Goal: Communication & Community: Answer question/provide support

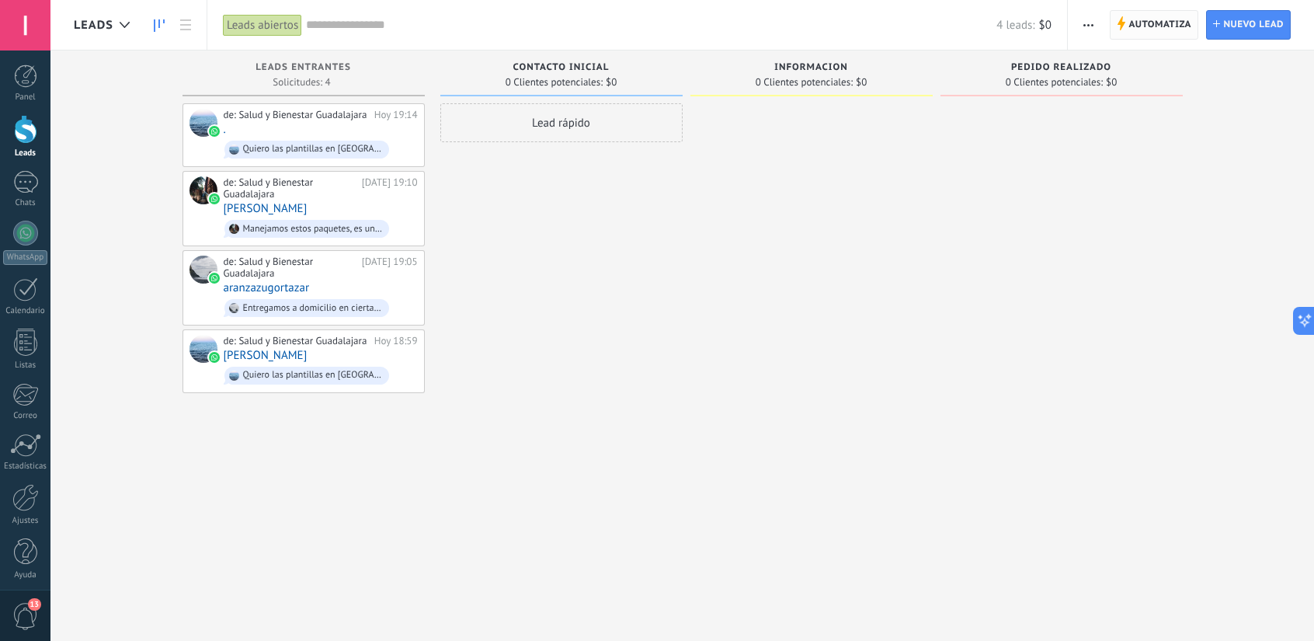
click at [1143, 30] on span "Automatiza" at bounding box center [1160, 25] width 63 height 28
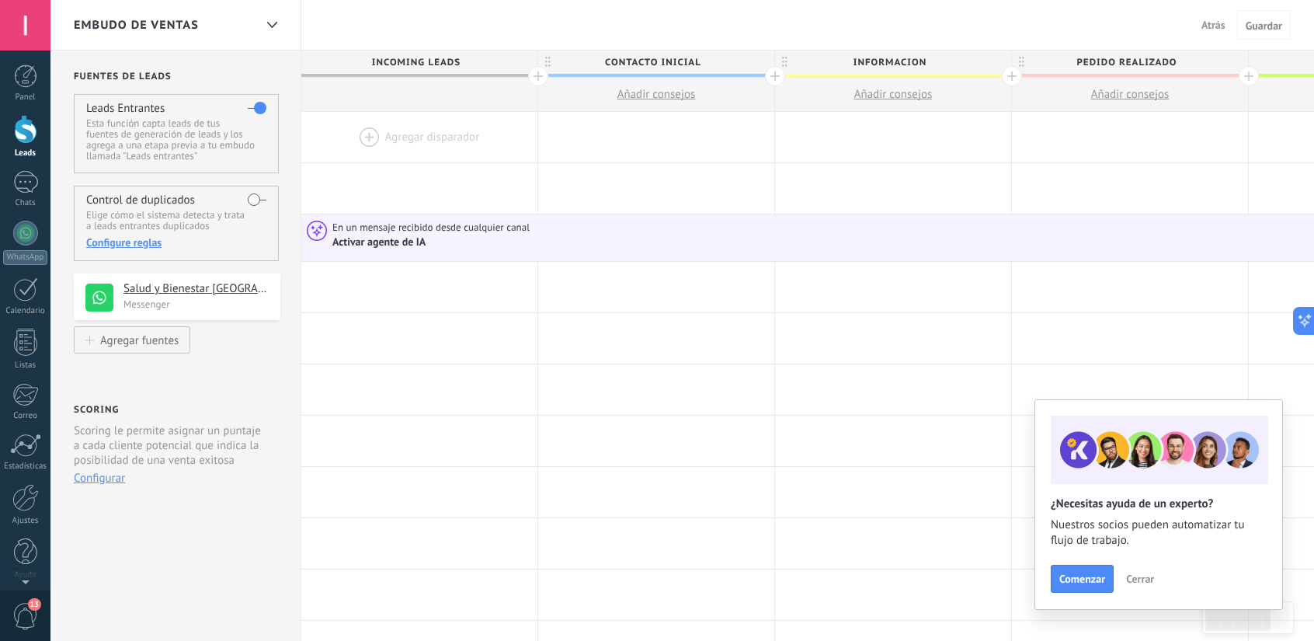
click at [30, 134] on div at bounding box center [25, 129] width 23 height 29
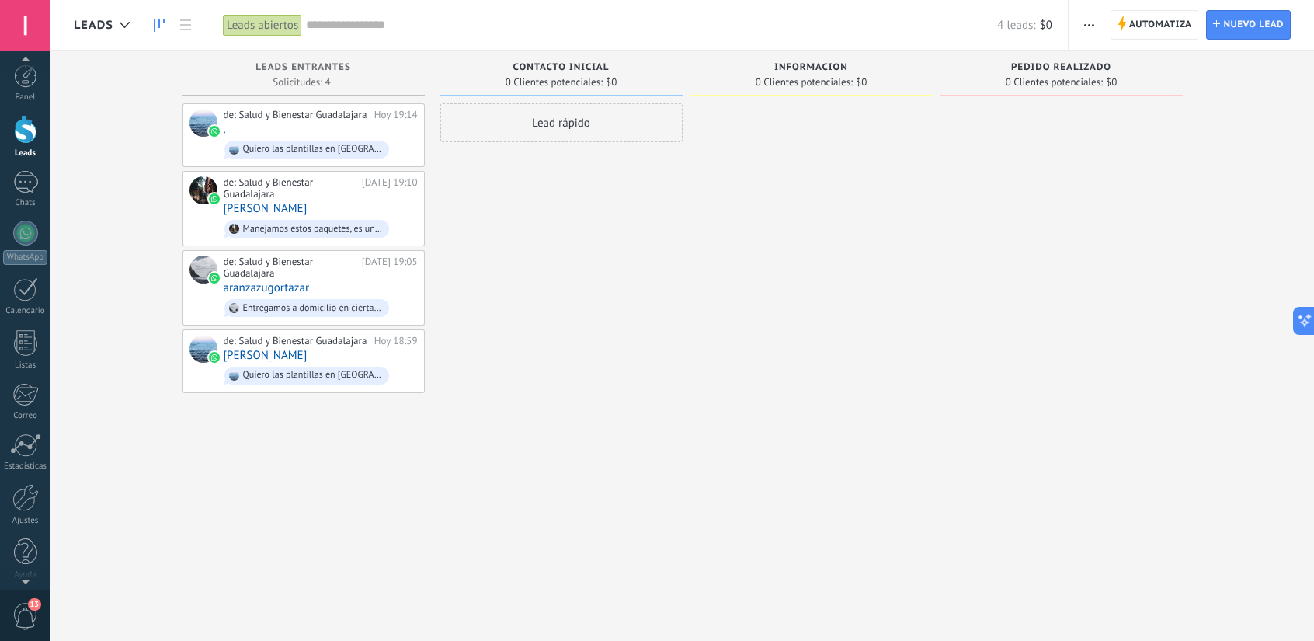
scroll to position [4, 0]
click at [24, 619] on span "13" at bounding box center [25, 616] width 26 height 27
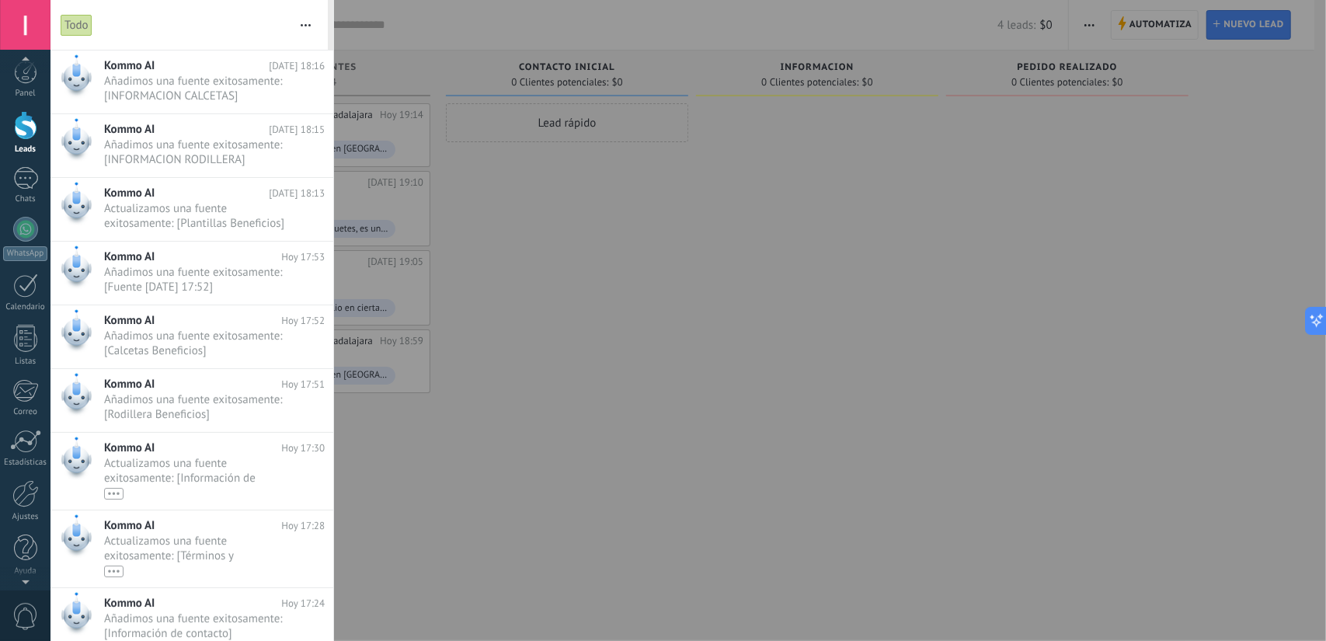
click at [24, 619] on span "0" at bounding box center [25, 616] width 26 height 27
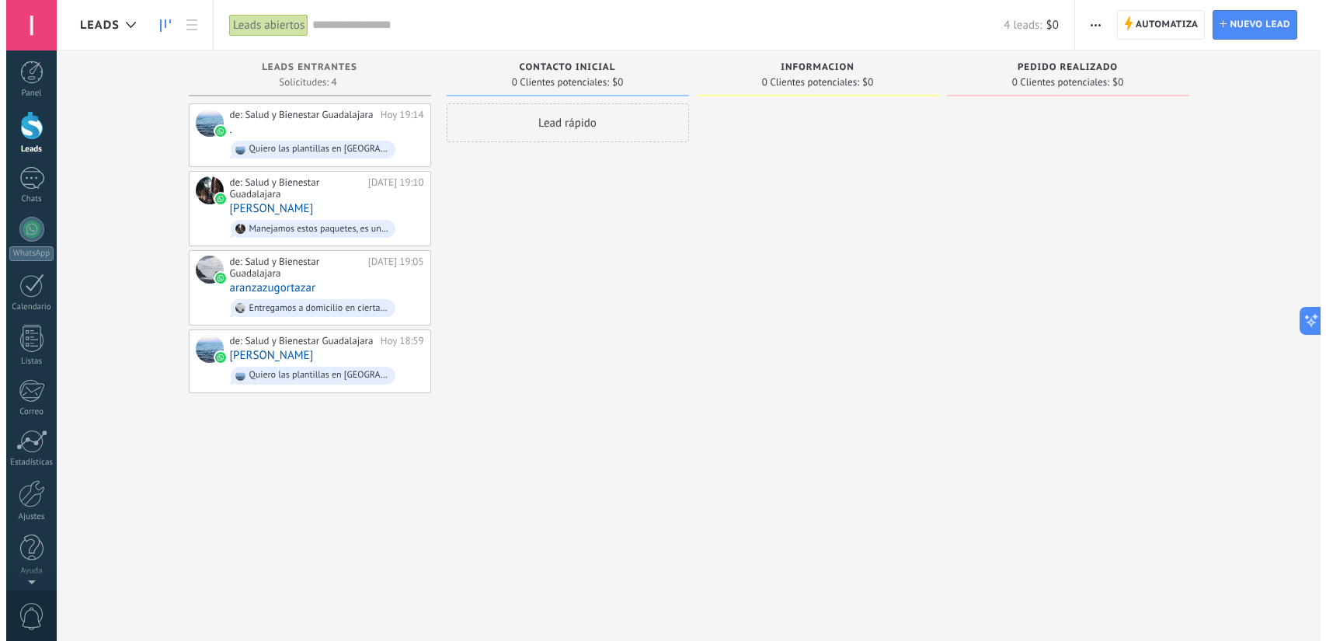
scroll to position [0, 0]
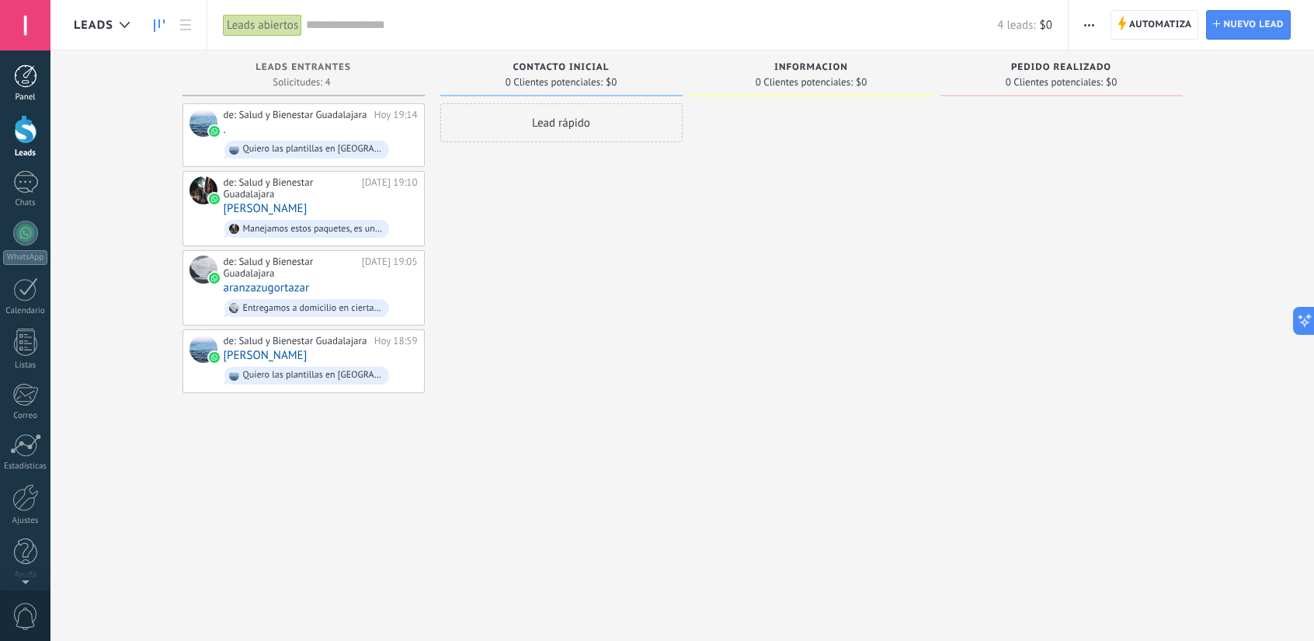
click at [21, 76] on div at bounding box center [25, 75] width 23 height 23
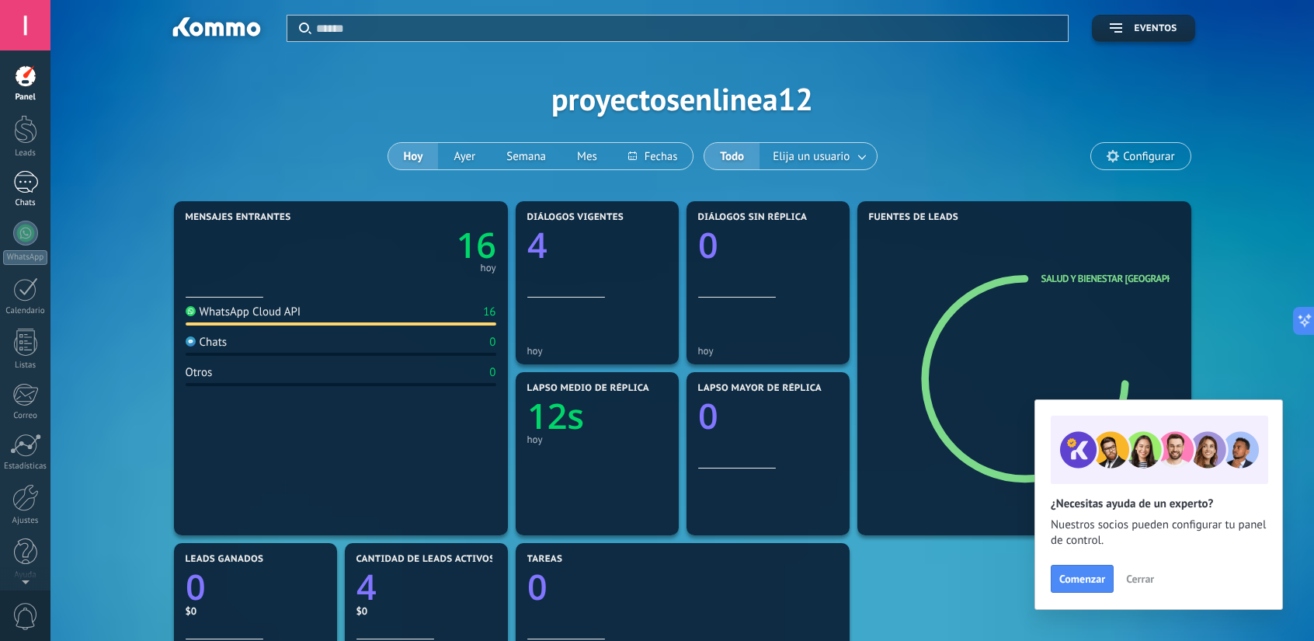
click at [39, 207] on div "Chats" at bounding box center [25, 203] width 45 height 10
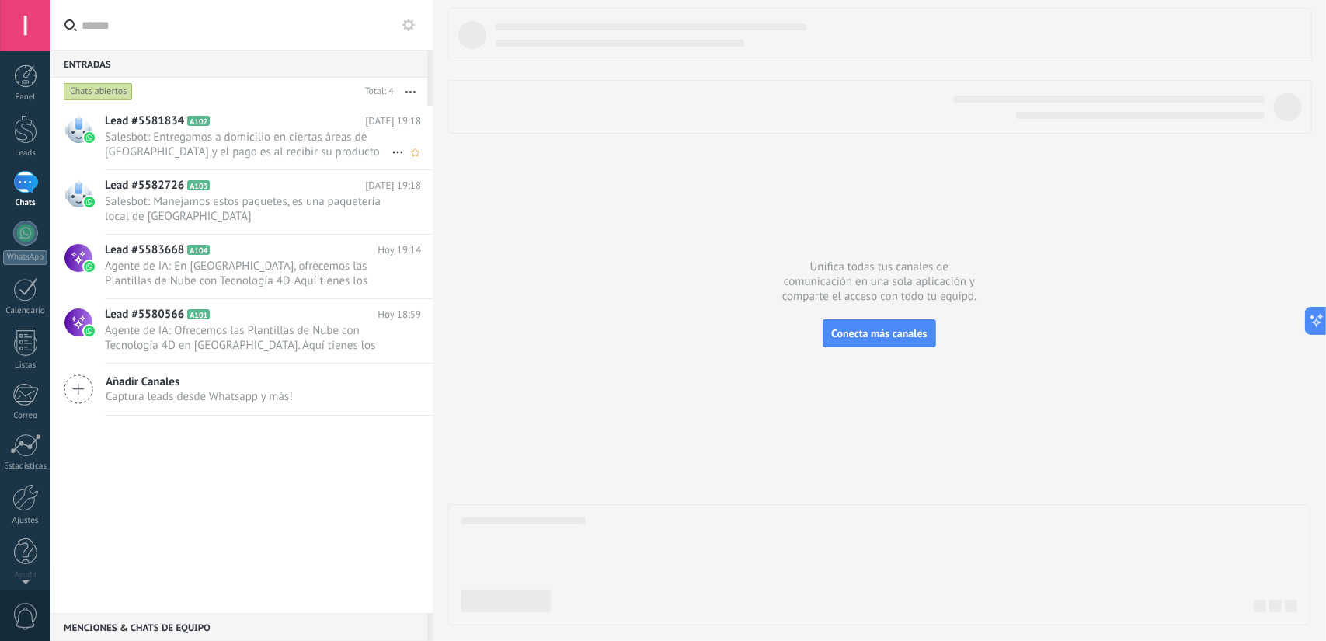
click at [192, 140] on span "Salesbot: Entregamos a domicilio en ciertas áreas de [GEOGRAPHIC_DATA] y el pag…" at bounding box center [248, 145] width 287 height 30
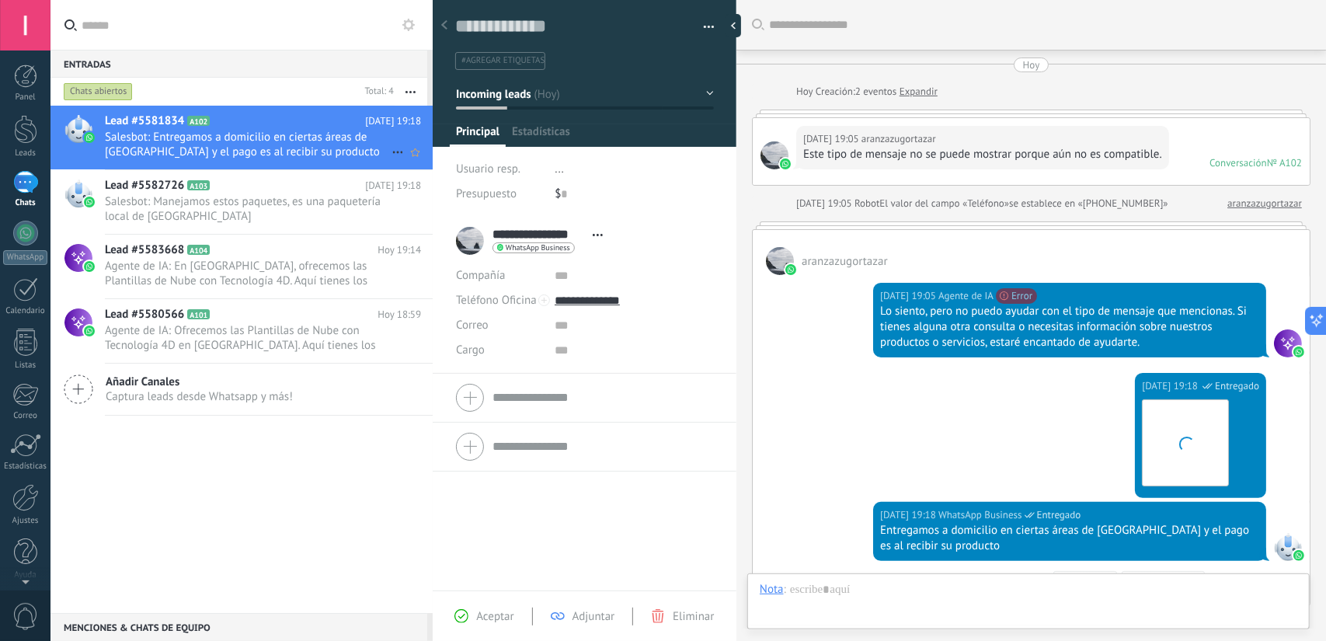
scroll to position [233, 0]
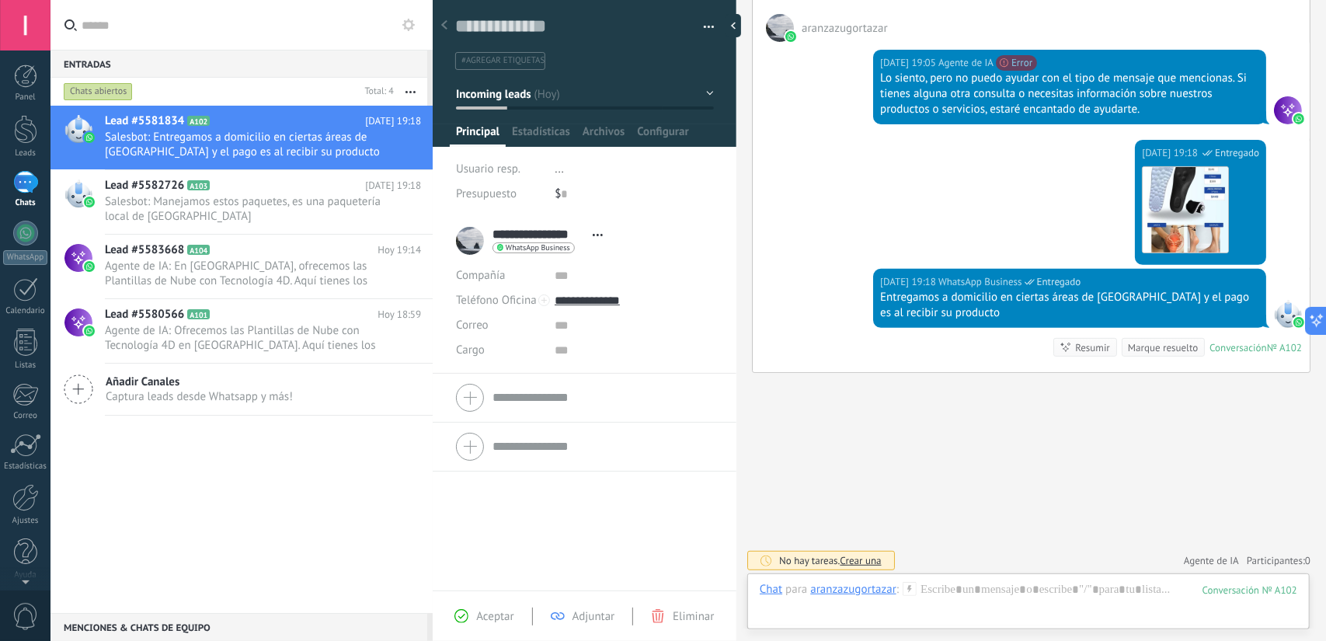
click at [1295, 210] on div "Hoy 19:18 WhatsApp Business Entregado Descargar" at bounding box center [1031, 204] width 557 height 129
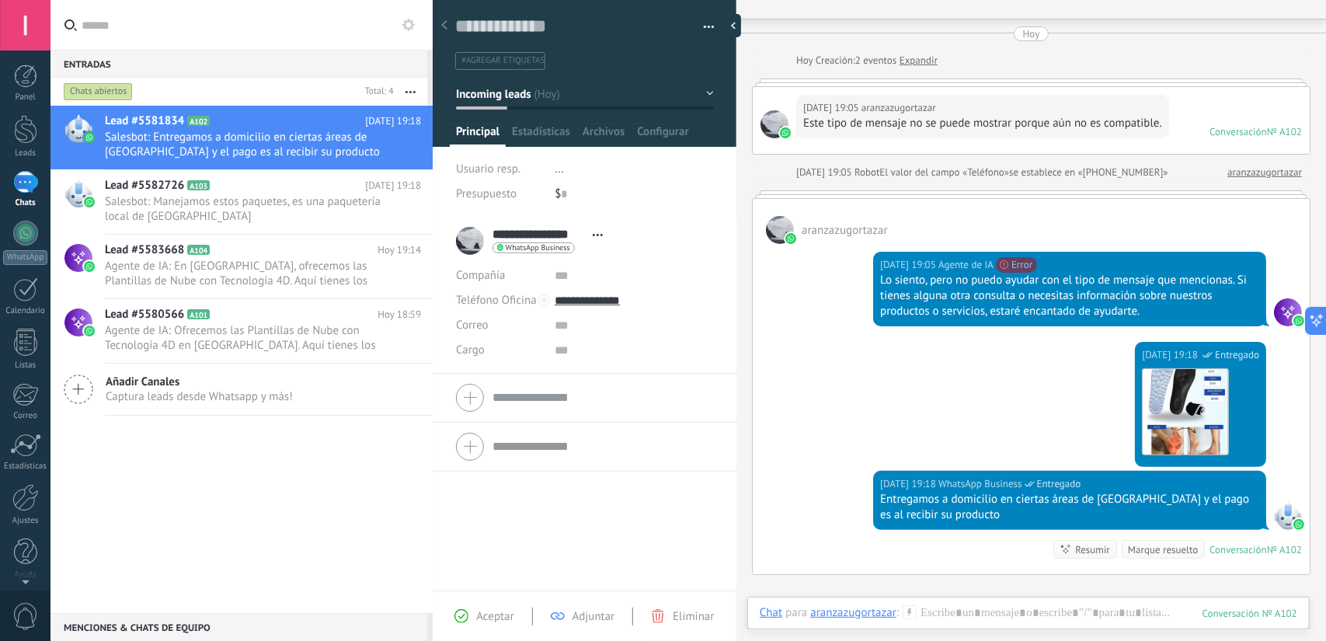
scroll to position [62, 0]
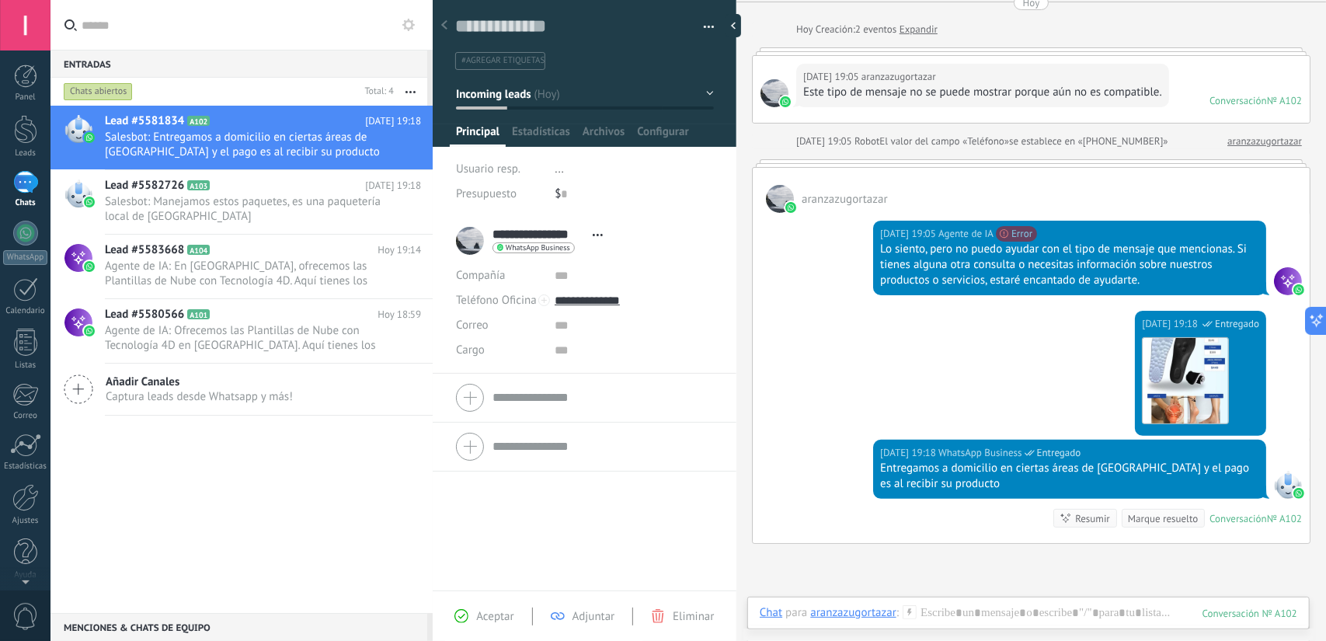
click at [889, 91] on div "Este tipo de mensaje no se puede mostrar porque aún no es compatible." at bounding box center [982, 93] width 359 height 16
click at [1234, 96] on div "Conversación" at bounding box center [1237, 100] width 57 height 13
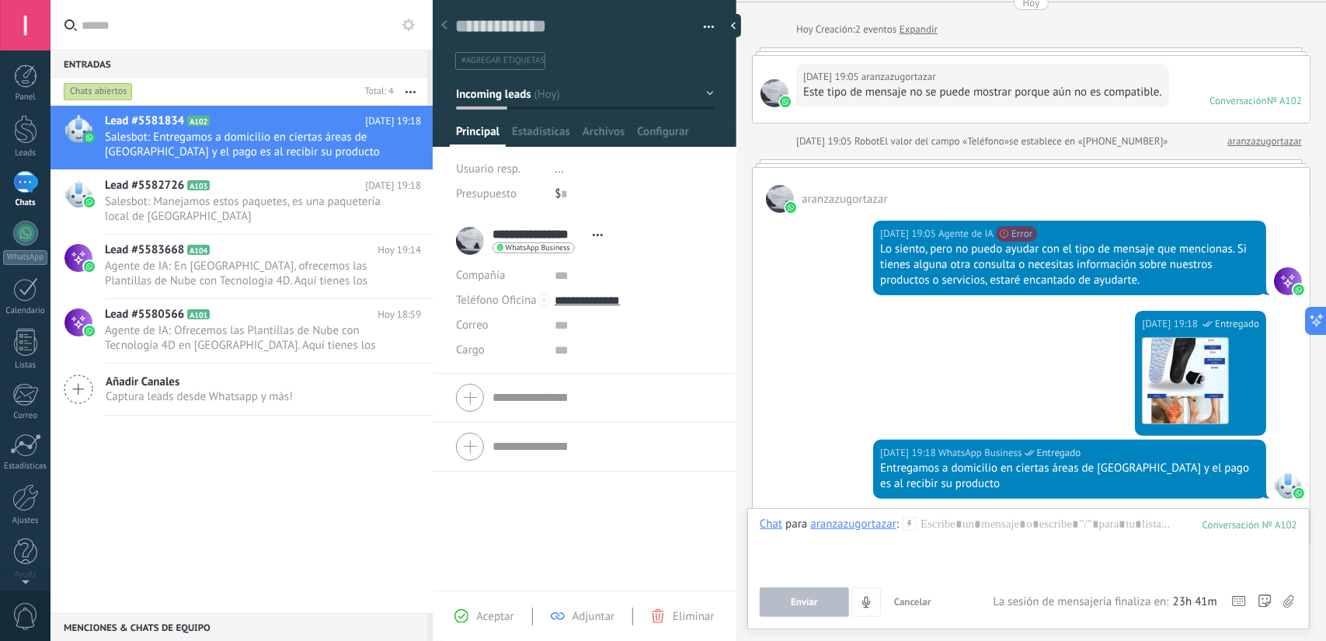
click at [1234, 96] on div "Conversación" at bounding box center [1237, 100] width 57 height 13
click at [245, 203] on span "Salesbot: Manejamos estos paquetes, es una paquetería local de [GEOGRAPHIC_DATA]" at bounding box center [248, 209] width 287 height 30
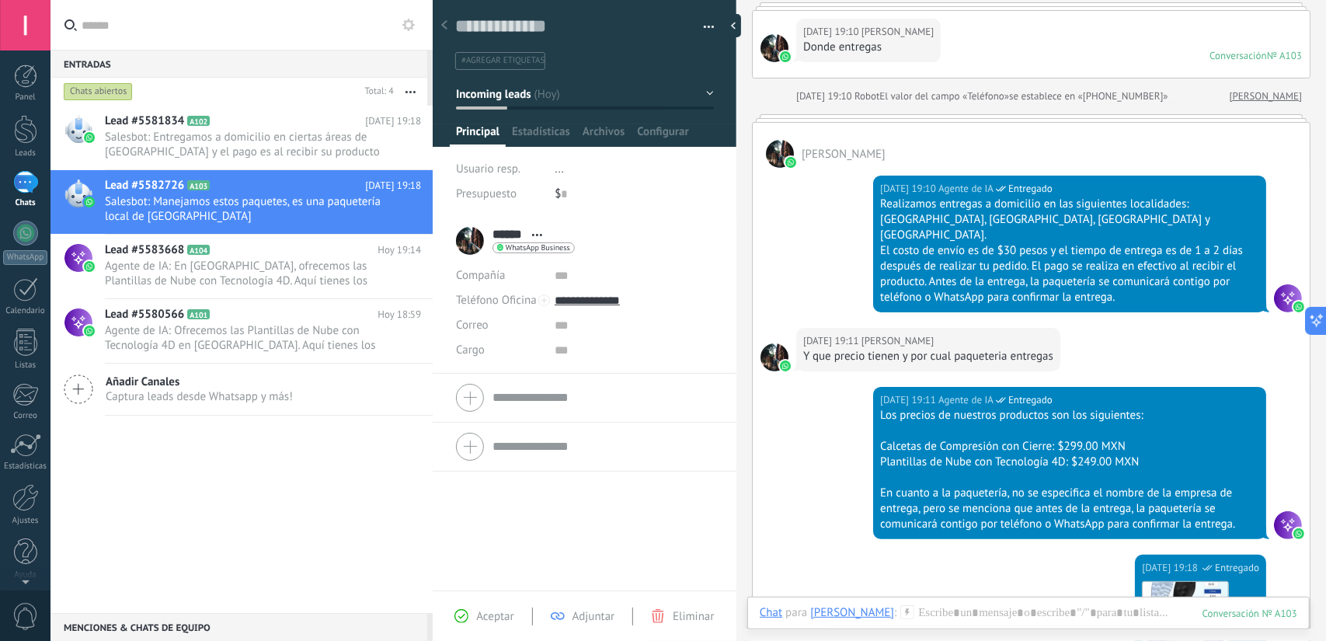
scroll to position [114, 0]
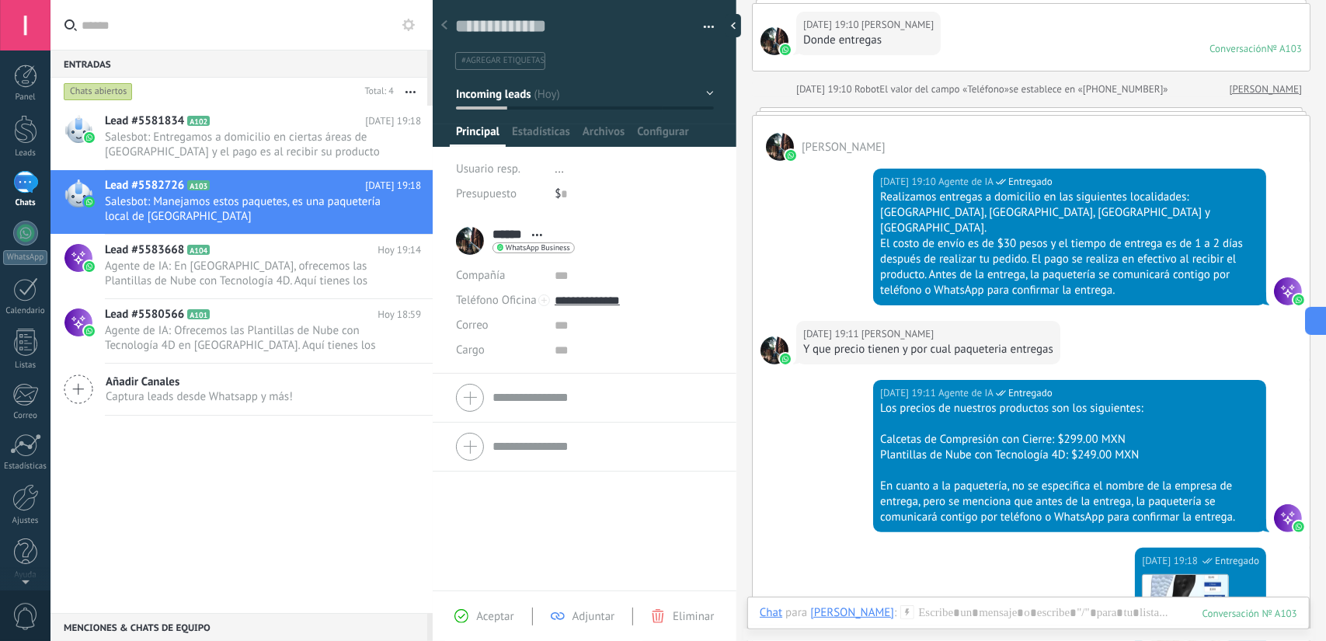
click at [993, 37] on div "Hoy 19:10 Ofelia Donde entregas Conversación № A103 Conversación № A103" at bounding box center [1031, 37] width 557 height 67
click at [823, 34] on div "Donde entregas" at bounding box center [868, 41] width 130 height 16
click at [787, 137] on div at bounding box center [780, 147] width 28 height 28
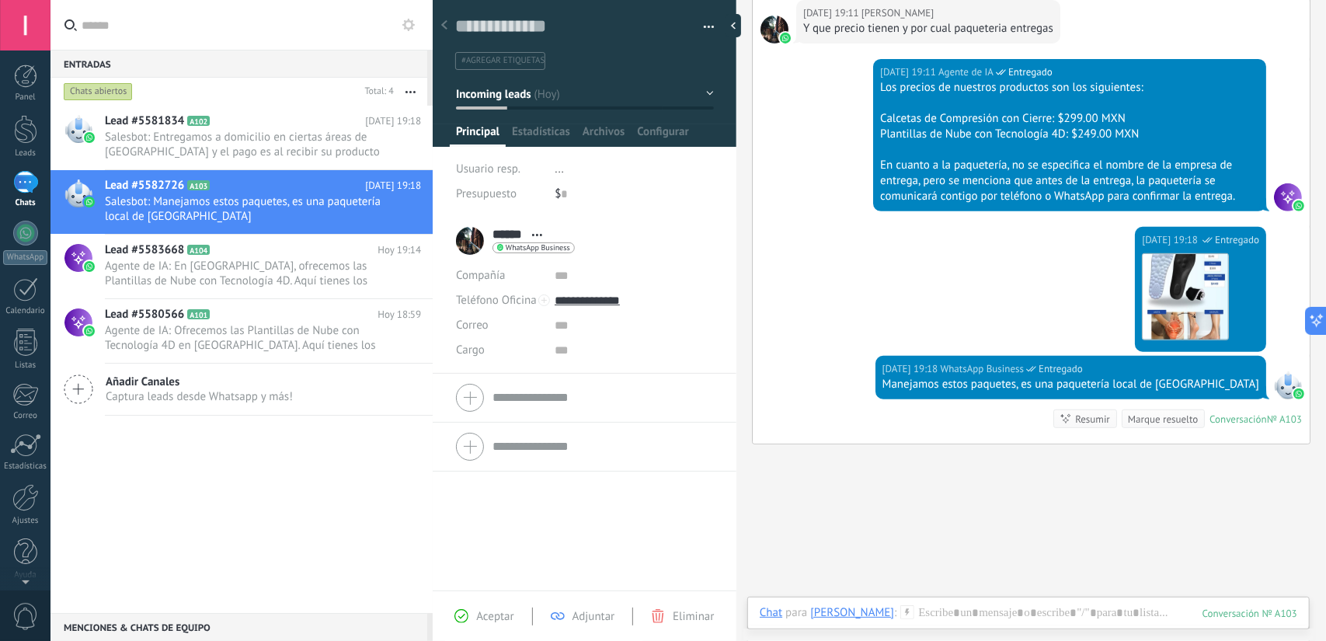
scroll to position [440, 0]
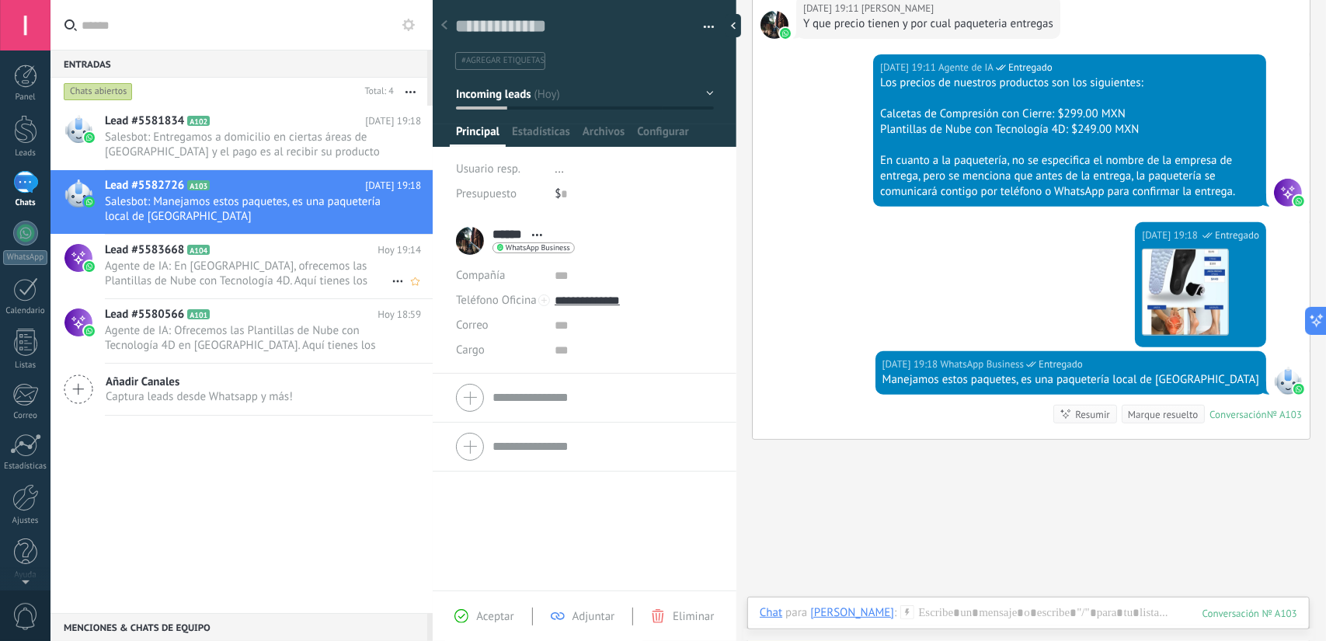
click at [256, 249] on h2 "Lead #5583668 A104" at bounding box center [241, 250] width 273 height 16
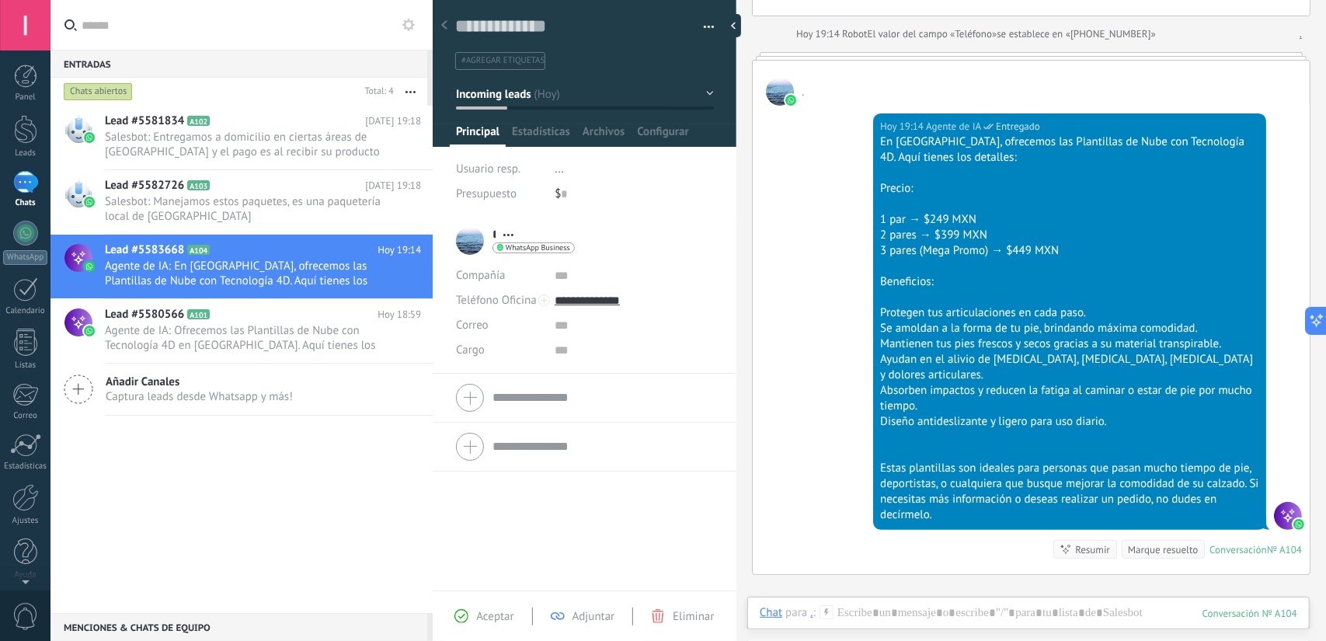
scroll to position [171, 0]
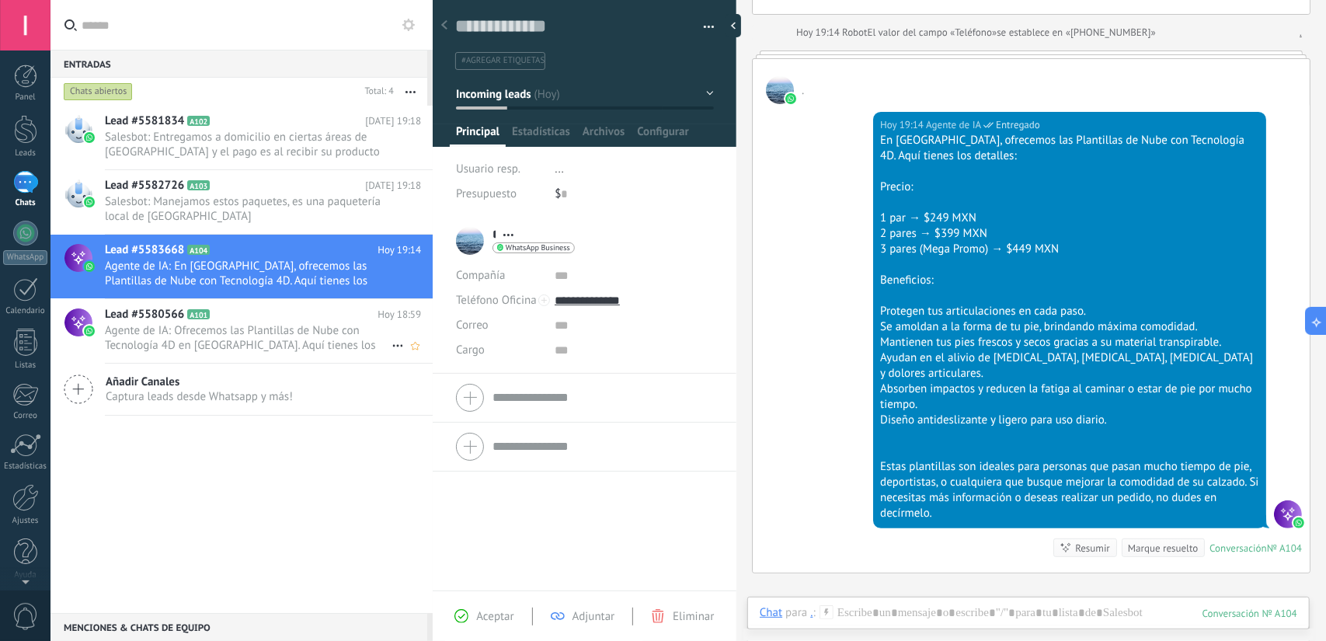
click at [174, 346] on span "Agente de IA: Ofrecemos las Plantillas de Nube con Tecnología 4D en [GEOGRAPHIC…" at bounding box center [248, 338] width 287 height 30
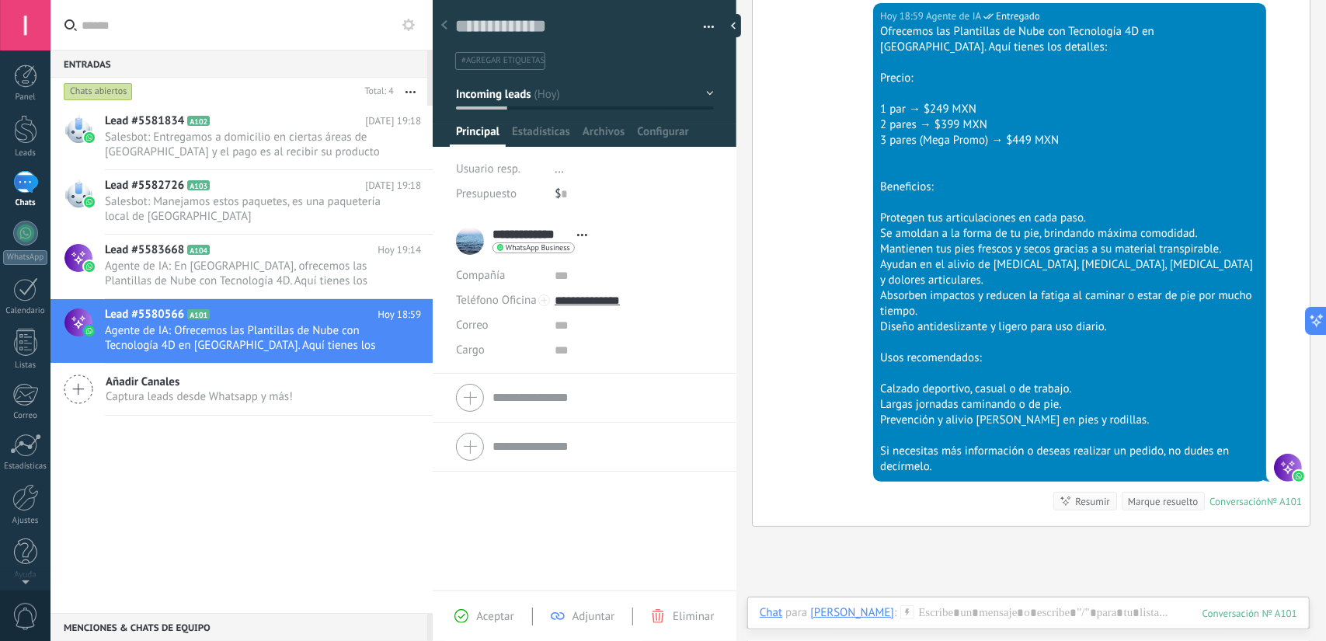
scroll to position [280, 0]
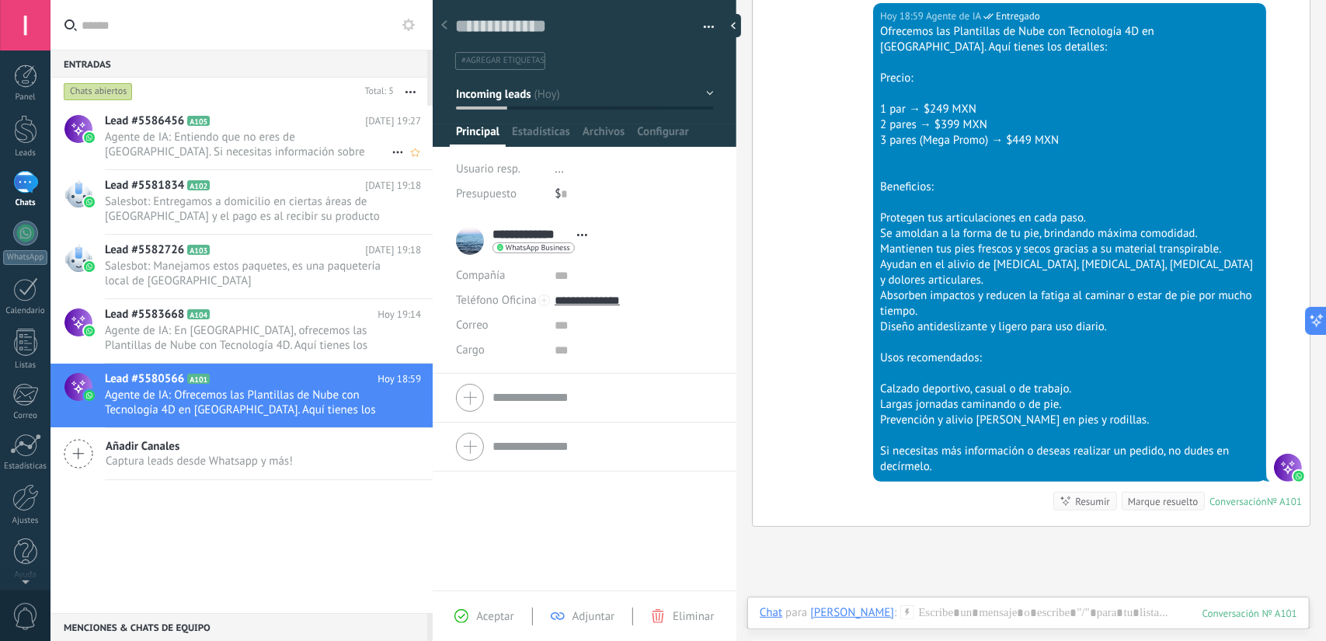
click at [309, 122] on h2 "Lead #5586456 A105" at bounding box center [235, 121] width 260 height 16
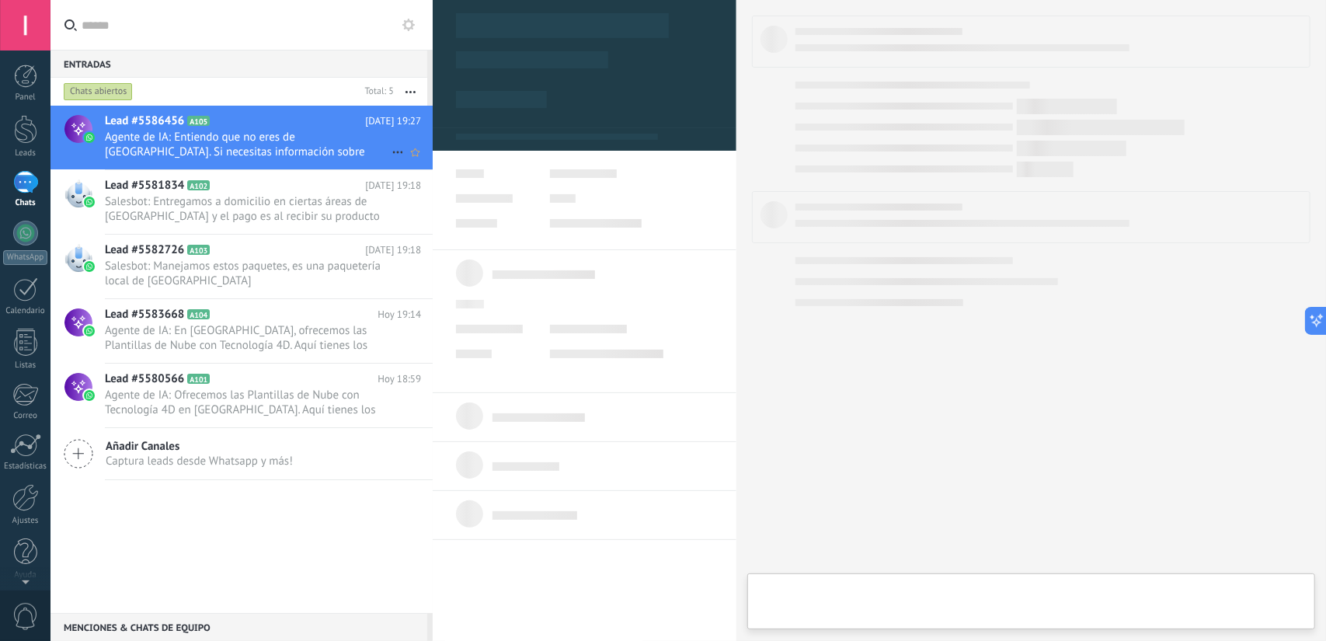
type textarea "**********"
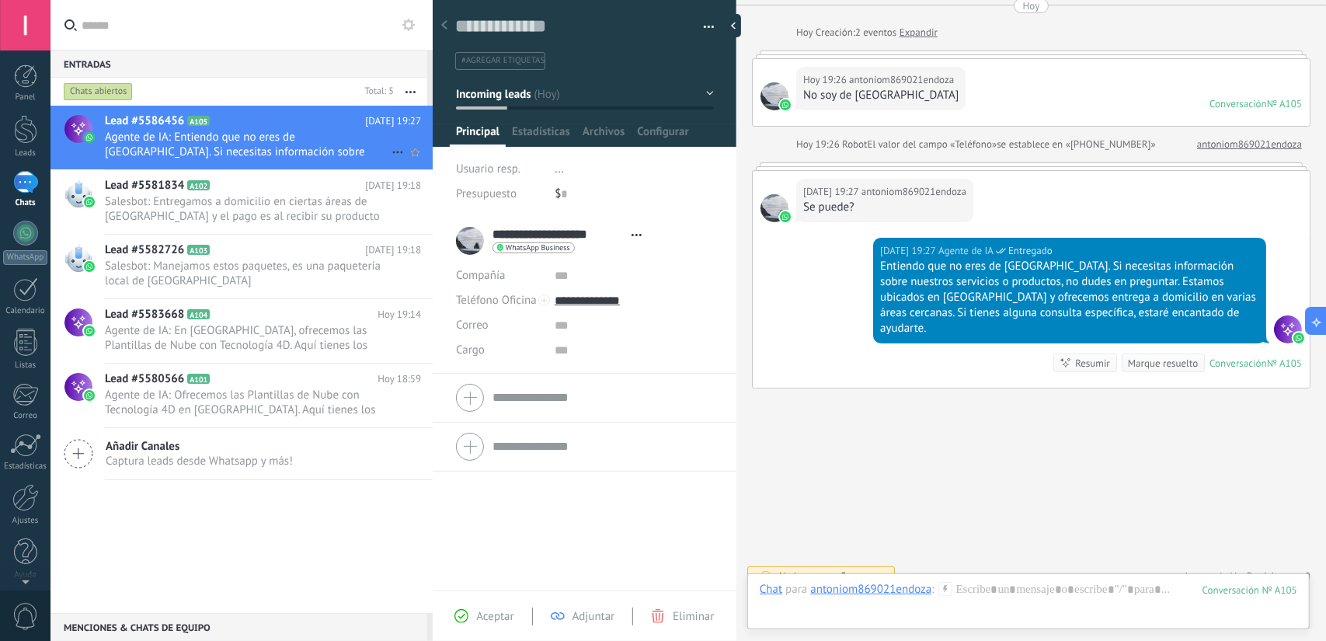
scroll to position [200, 0]
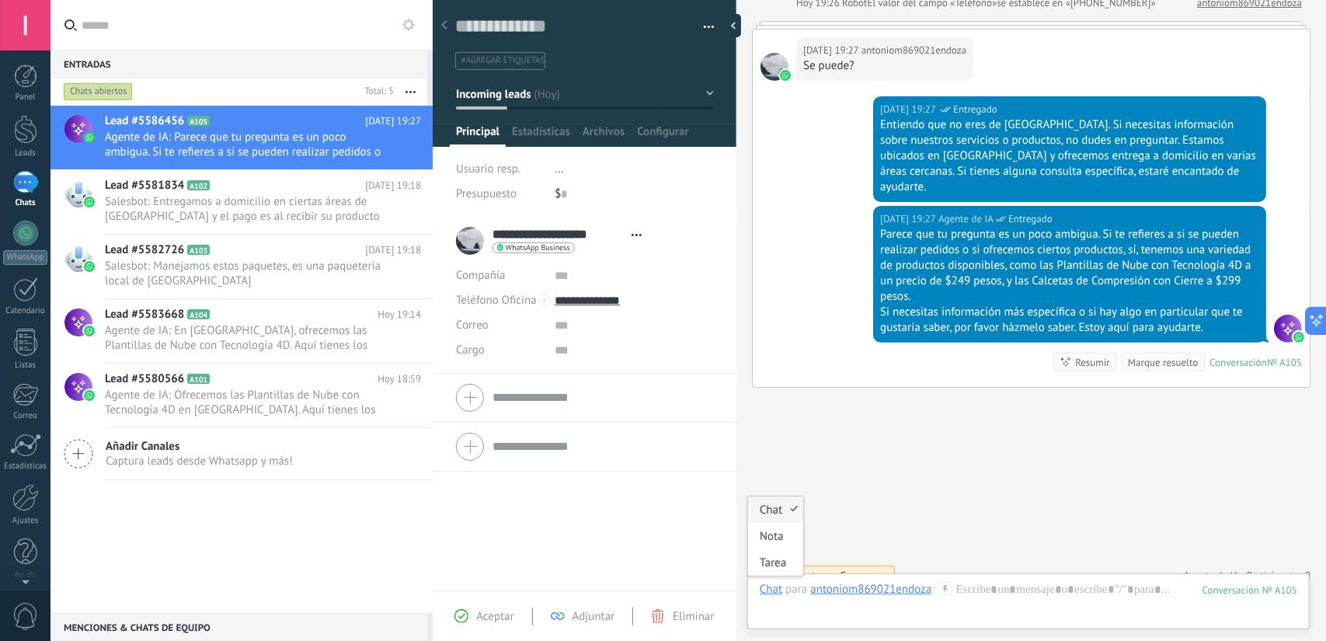
click at [772, 593] on div "Chat" at bounding box center [771, 589] width 23 height 14
click at [1022, 582] on div at bounding box center [1029, 605] width 538 height 47
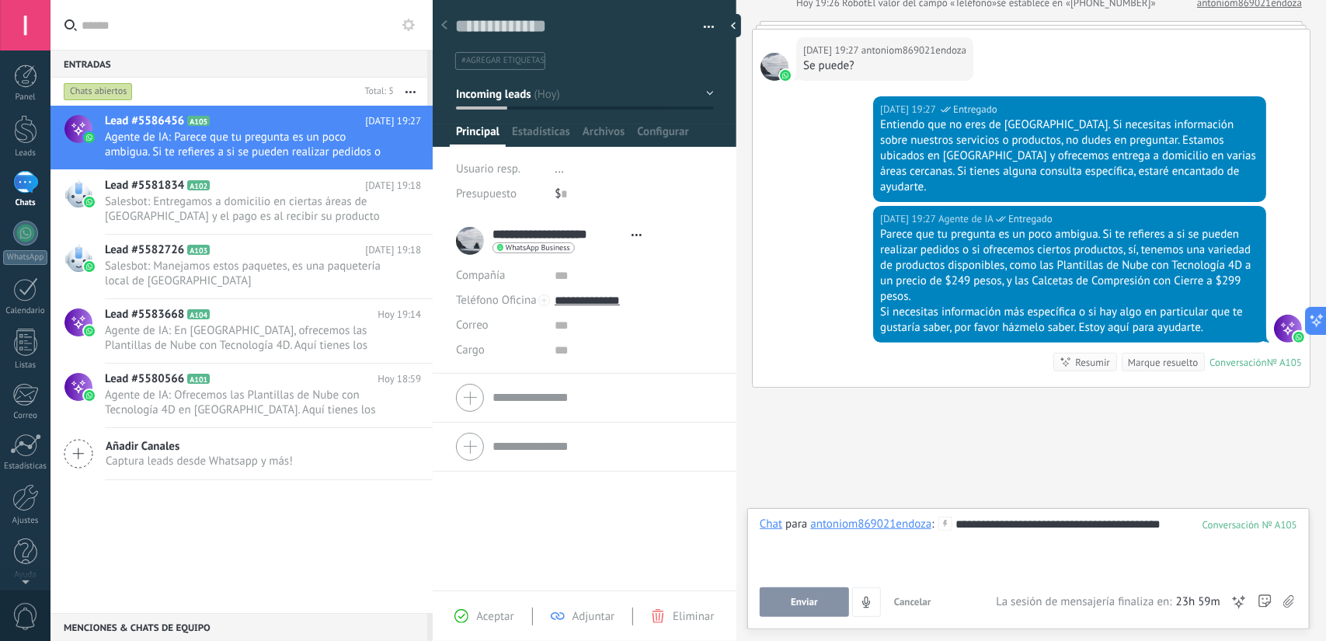
click at [808, 604] on span "Enviar" at bounding box center [804, 602] width 27 height 11
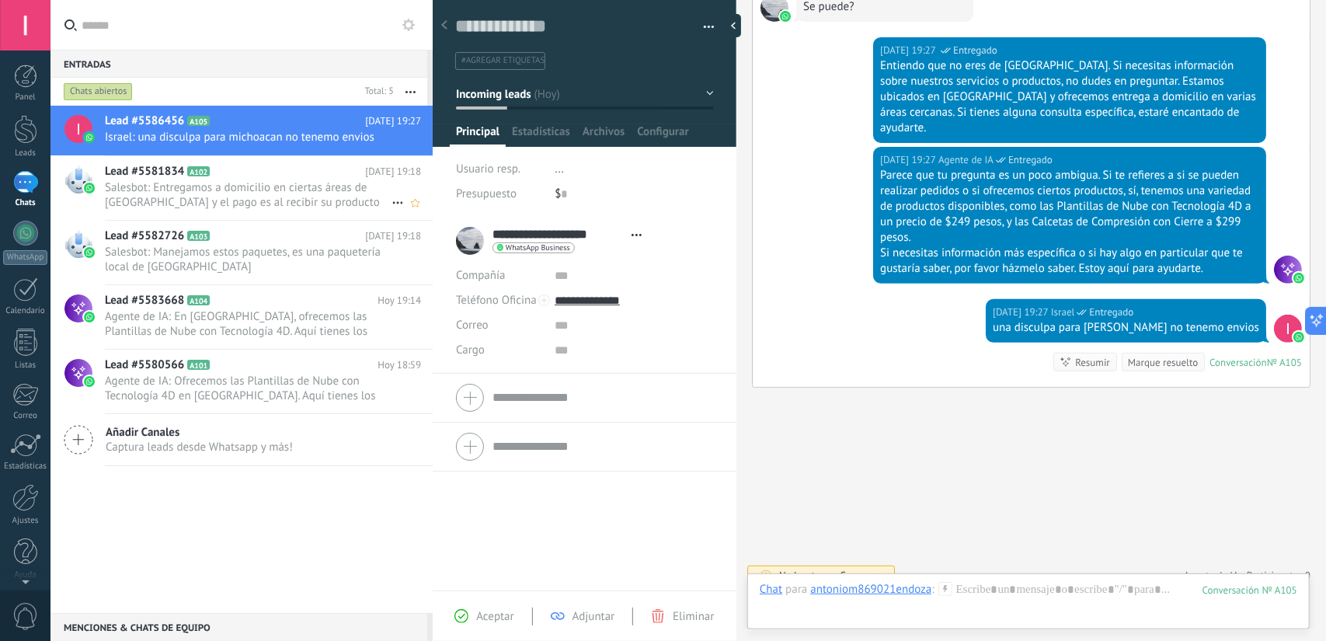
click at [297, 189] on span "Salesbot: Entregamos a domicilio en ciertas áreas de [GEOGRAPHIC_DATA] y el pag…" at bounding box center [248, 195] width 287 height 30
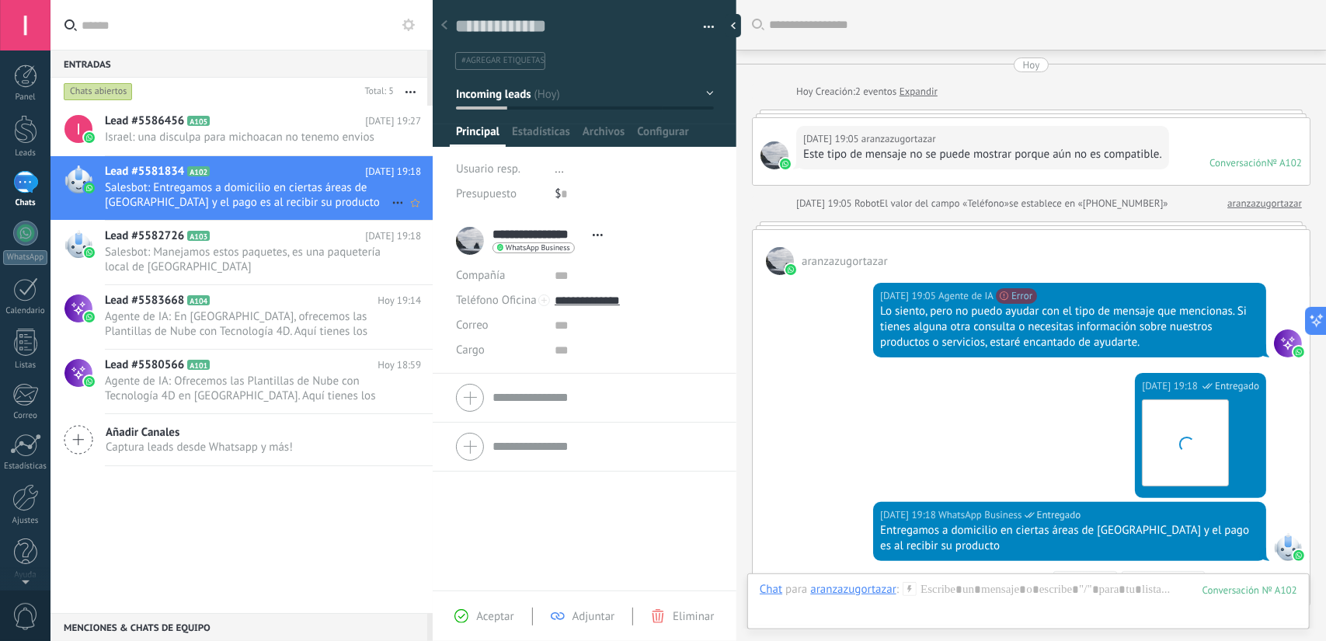
scroll to position [233, 0]
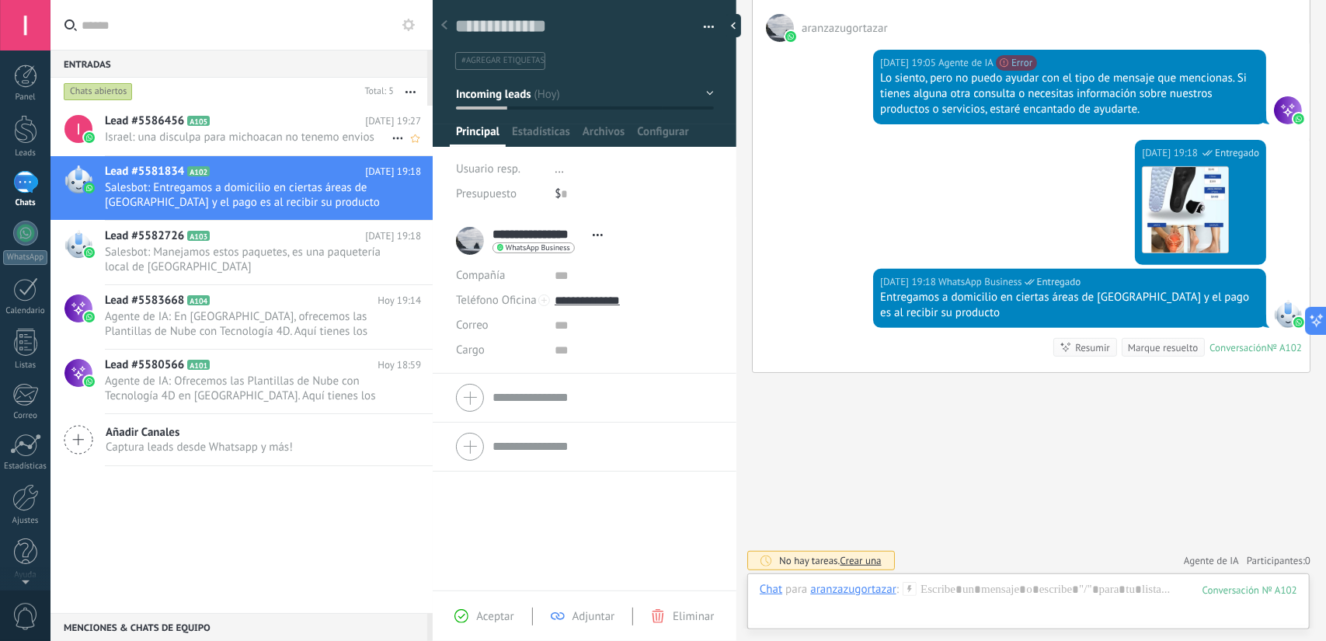
click at [291, 137] on span "Israel: una disculpa para michoacan no tenemo envios" at bounding box center [248, 137] width 287 height 15
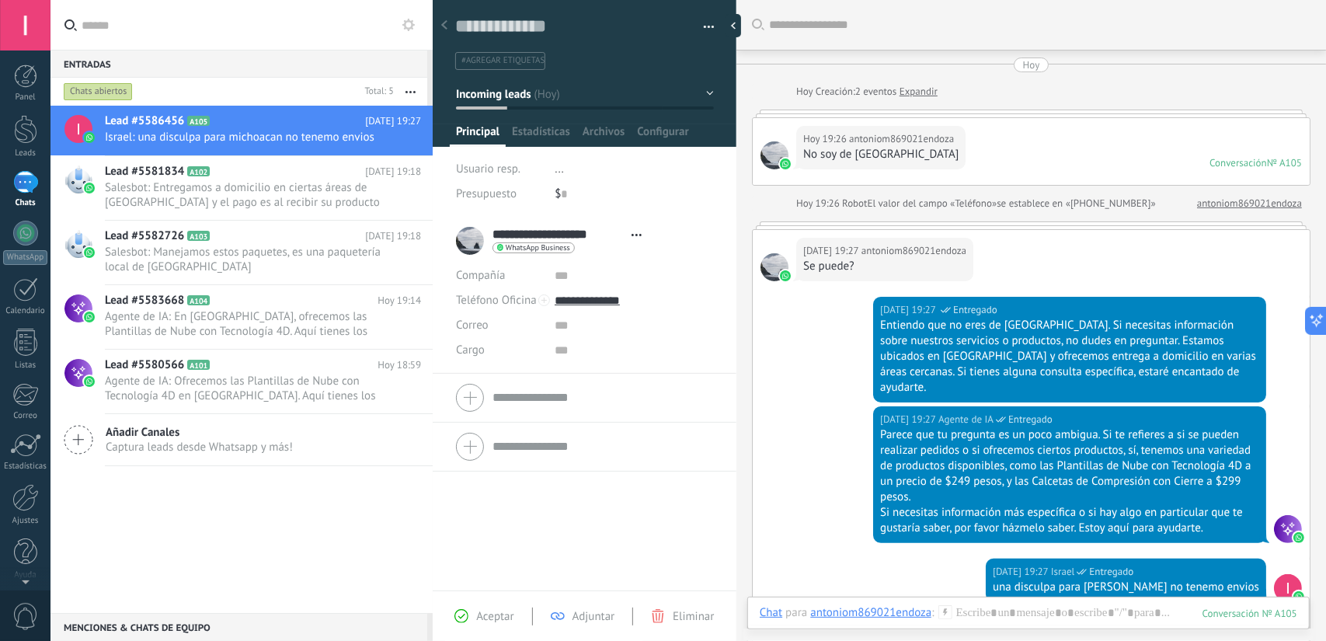
click at [912, 114] on div at bounding box center [1031, 114] width 558 height 8
click at [882, 114] on div at bounding box center [1031, 114] width 558 height 8
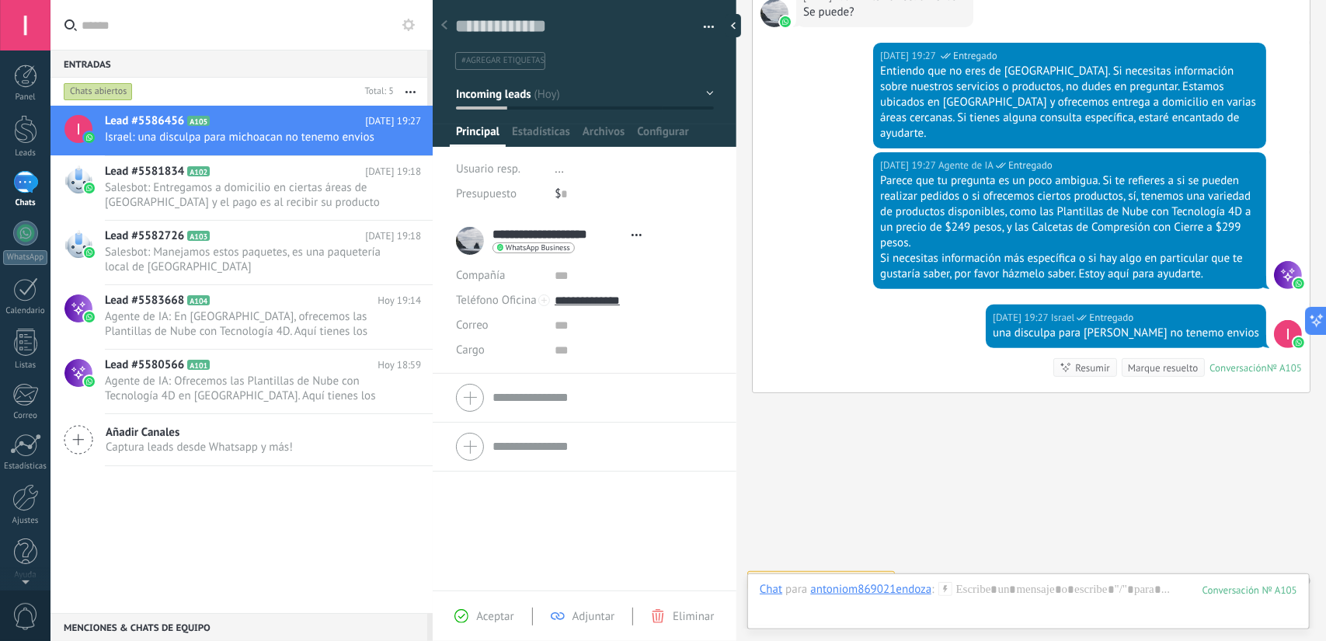
scroll to position [259, 0]
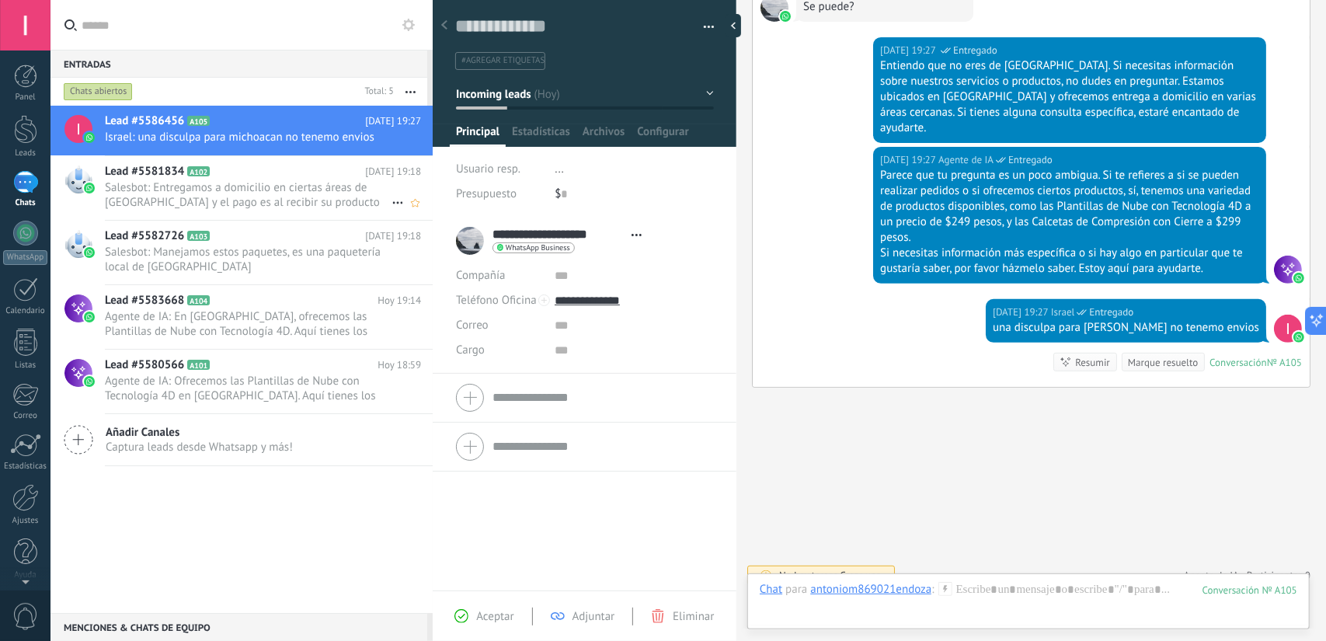
click at [197, 170] on span "A102" at bounding box center [198, 171] width 23 height 10
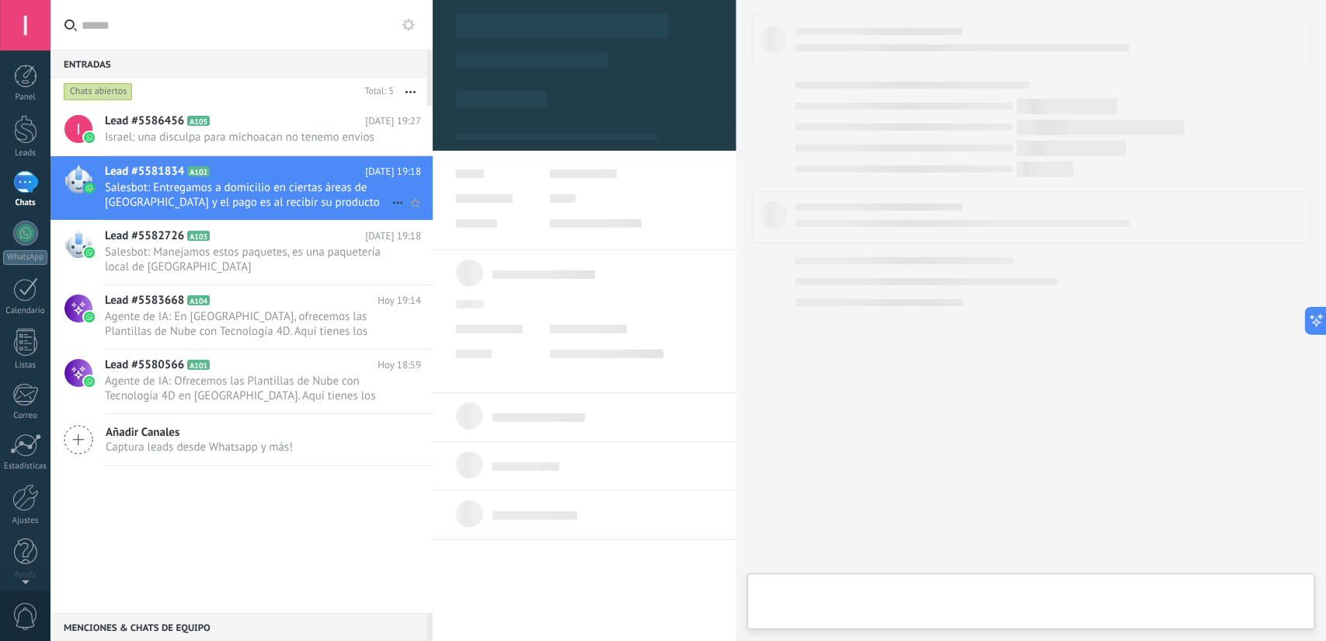
type textarea "**********"
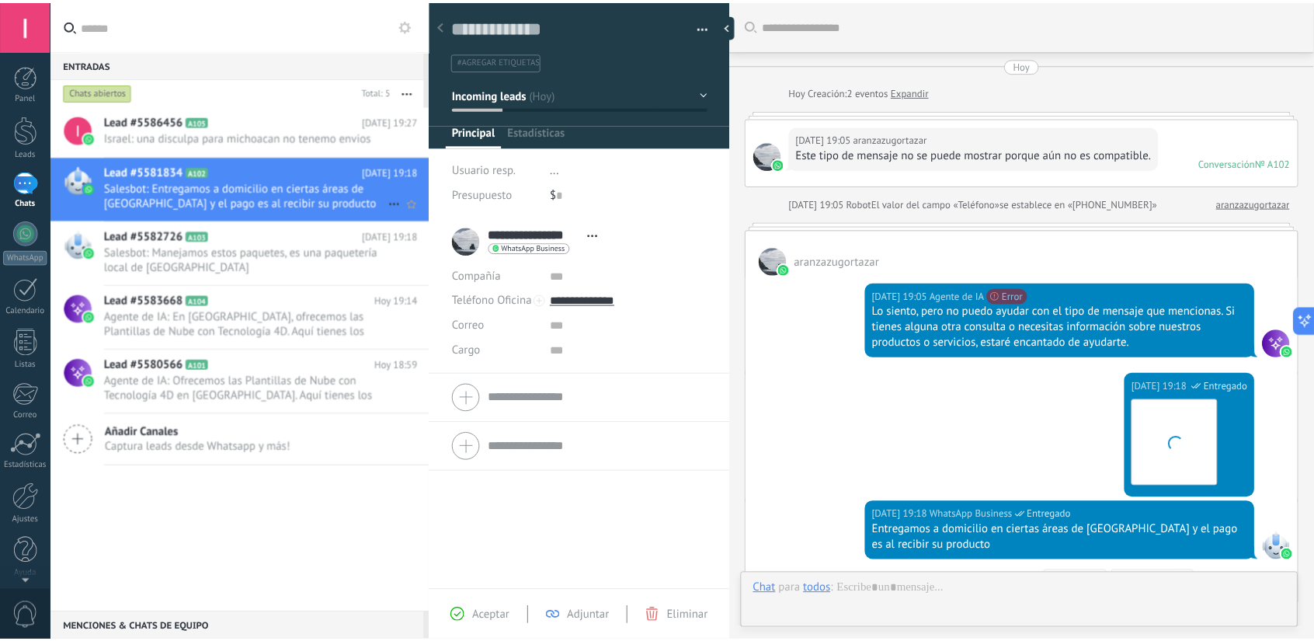
scroll to position [233, 0]
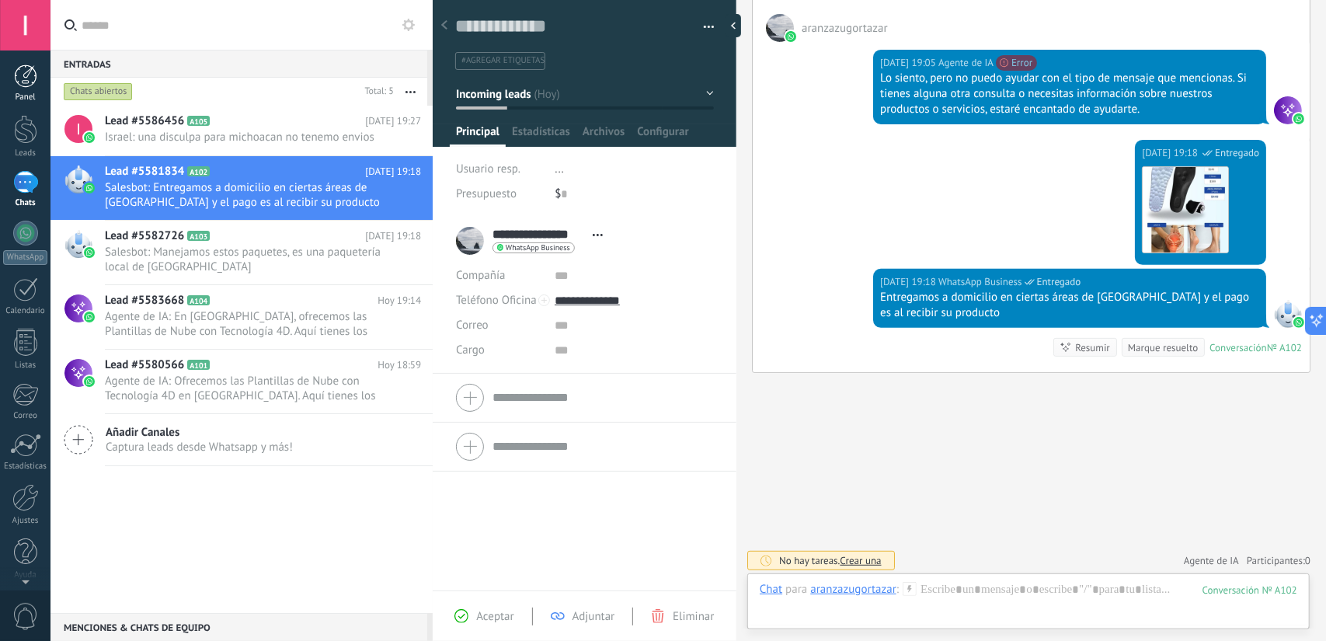
click at [26, 92] on div "Panel" at bounding box center [25, 97] width 45 height 10
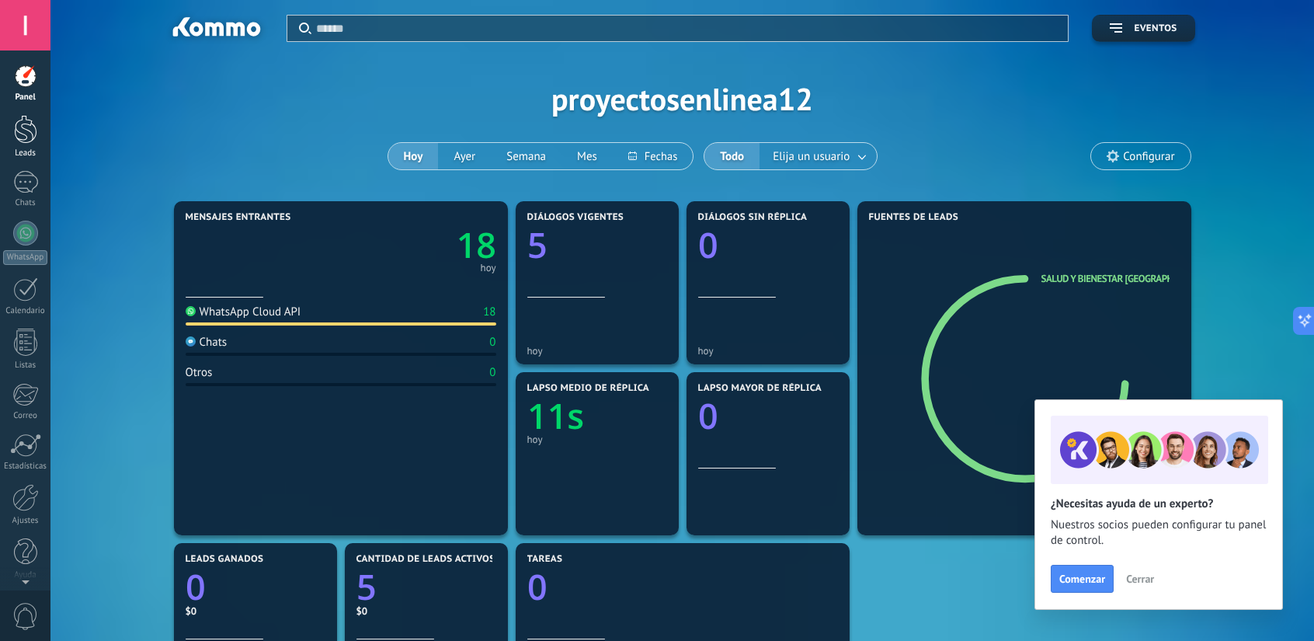
click at [20, 144] on link "Leads" at bounding box center [25, 136] width 50 height 43
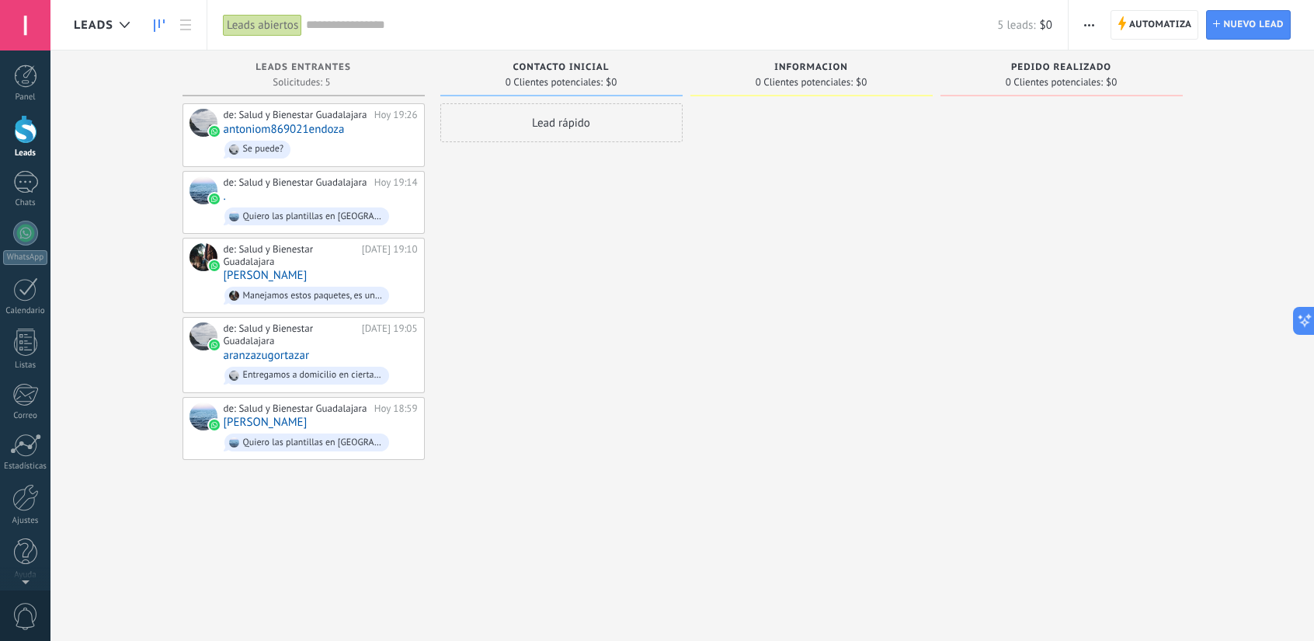
click at [1089, 27] on span "button" at bounding box center [1089, 25] width 10 height 30
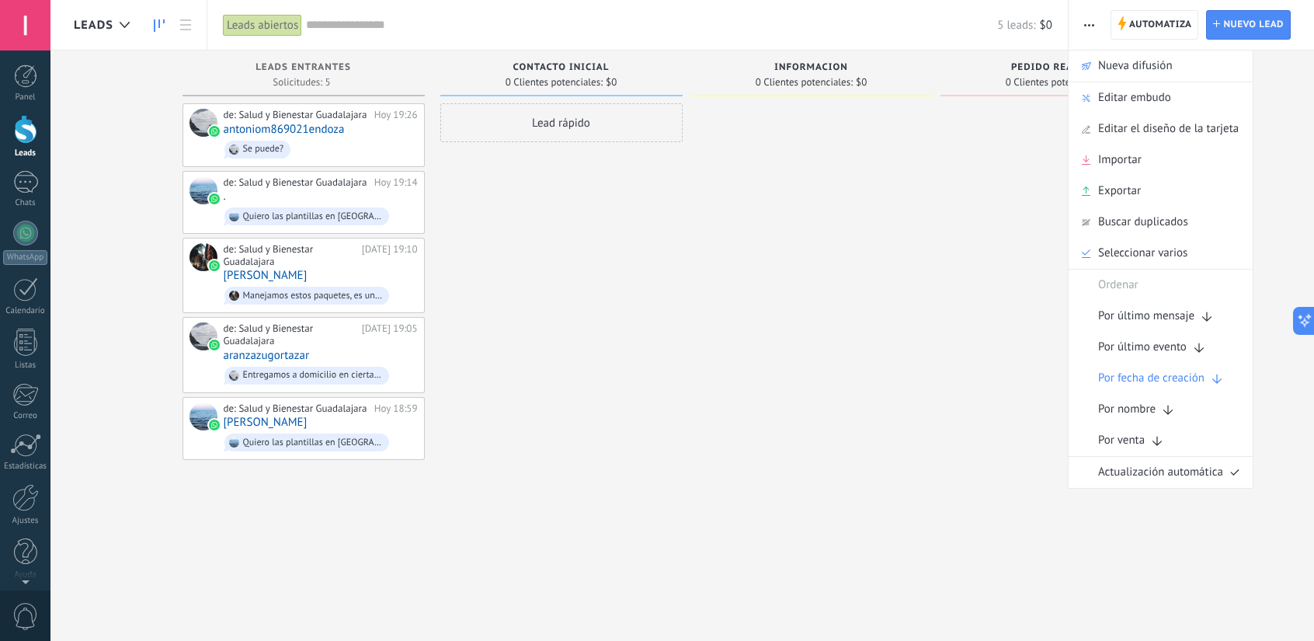
click at [983, 183] on div at bounding box center [1062, 322] width 242 height 438
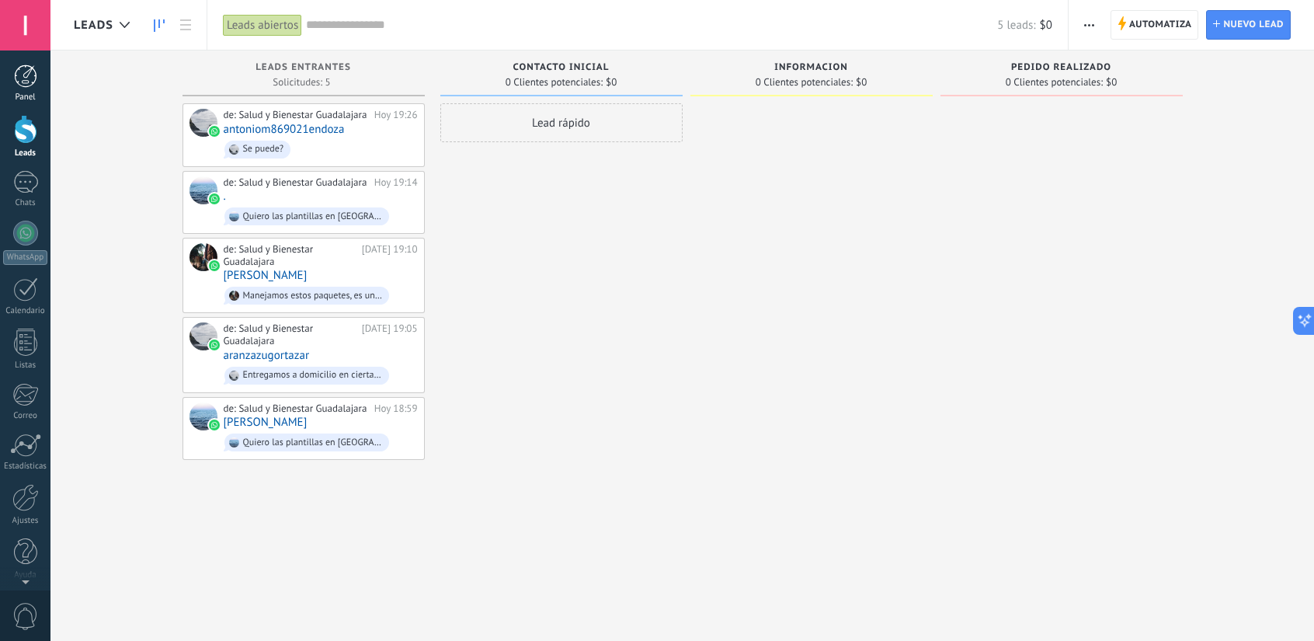
click at [24, 82] on div at bounding box center [25, 75] width 23 height 23
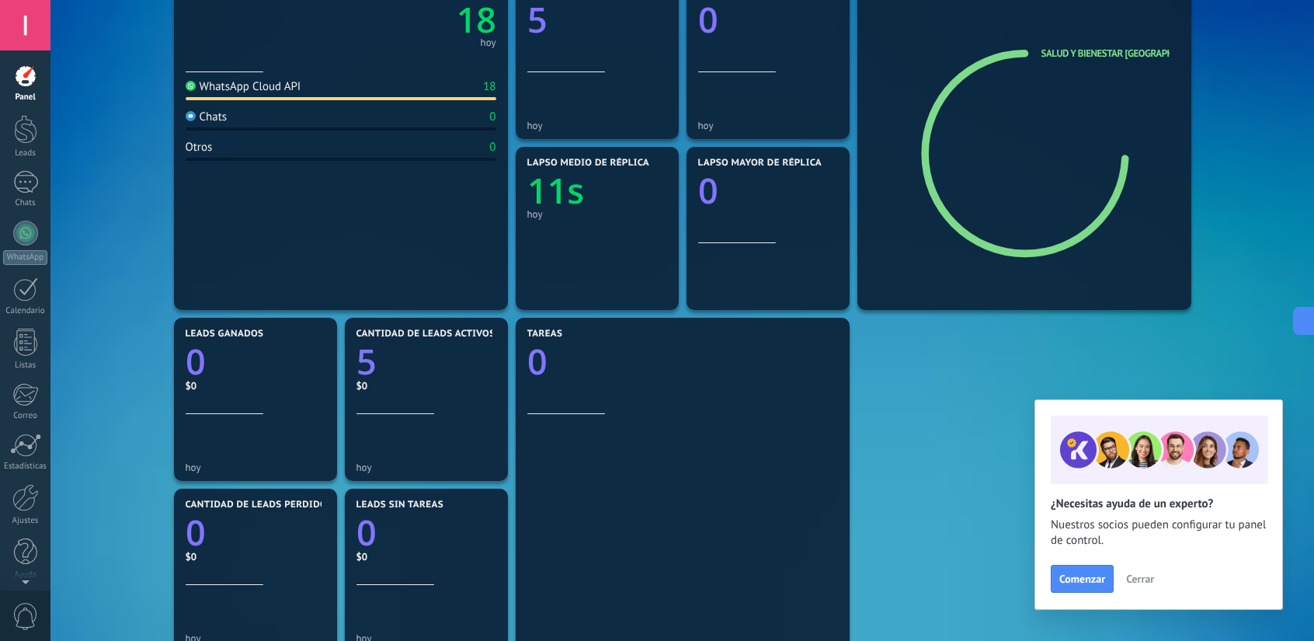
scroll to position [218, 0]
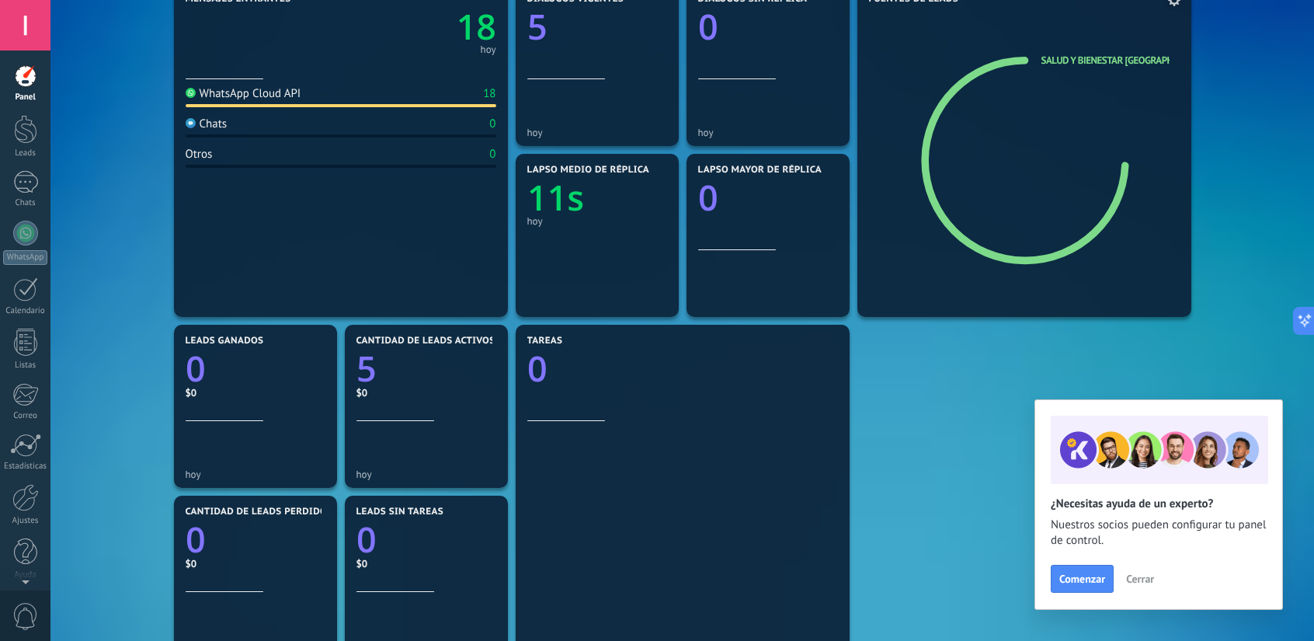
click at [1080, 245] on icon at bounding box center [1023, 160] width 192 height 179
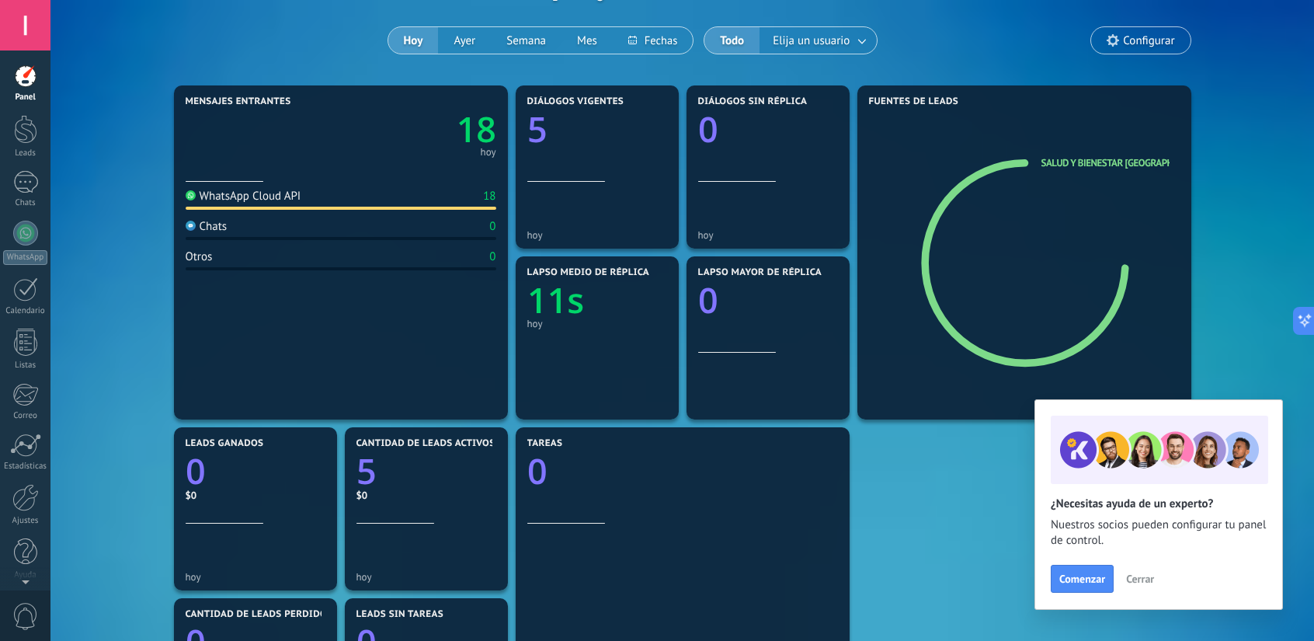
scroll to position [106, 0]
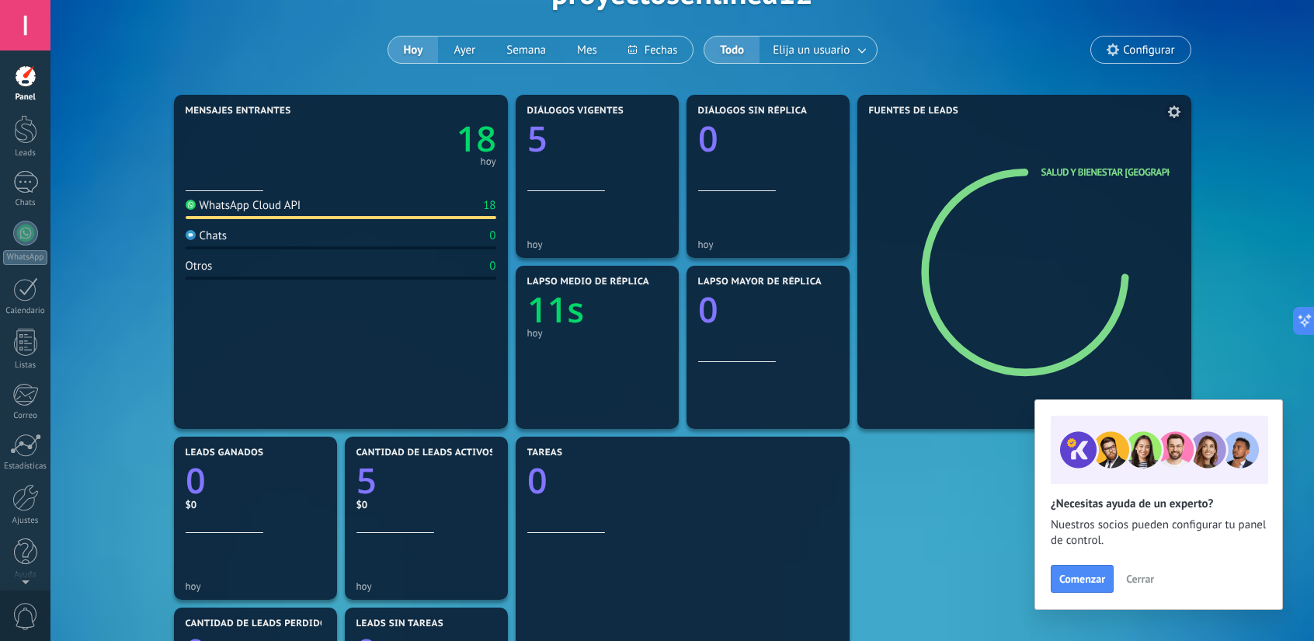
click at [1105, 179] on ul "Salud y Bienestar [GEOGRAPHIC_DATA]" at bounding box center [1106, 173] width 128 height 16
click at [1168, 112] on use at bounding box center [1174, 112] width 12 height 12
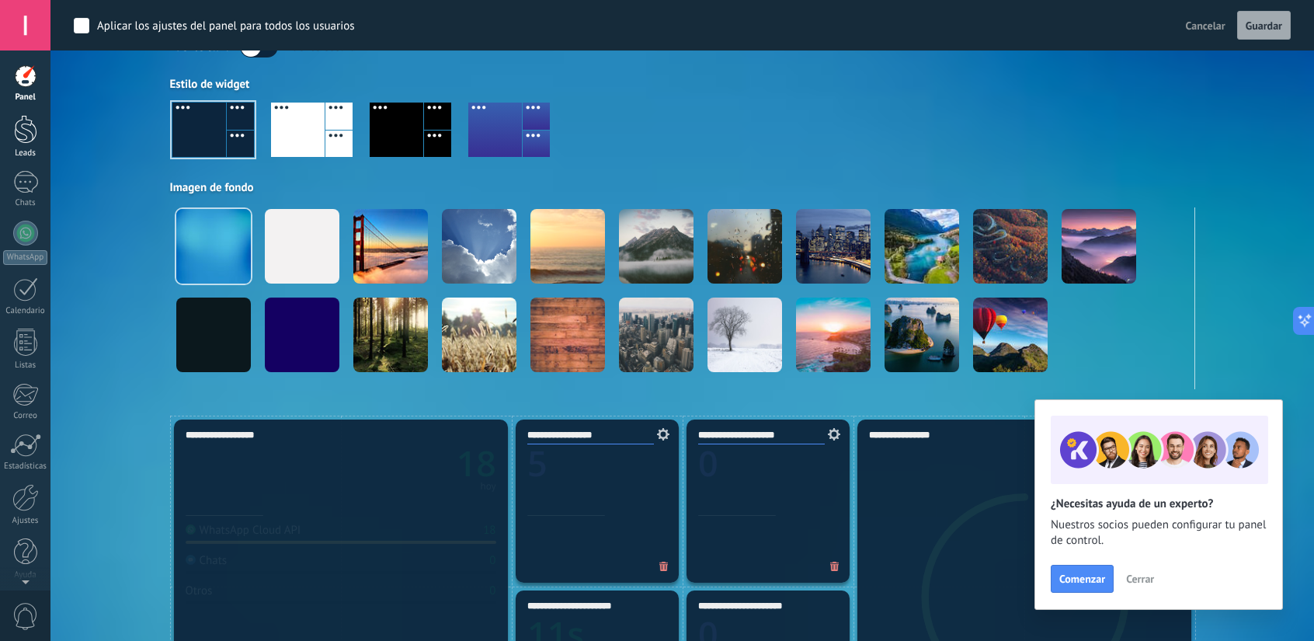
click at [29, 138] on div at bounding box center [25, 129] width 23 height 29
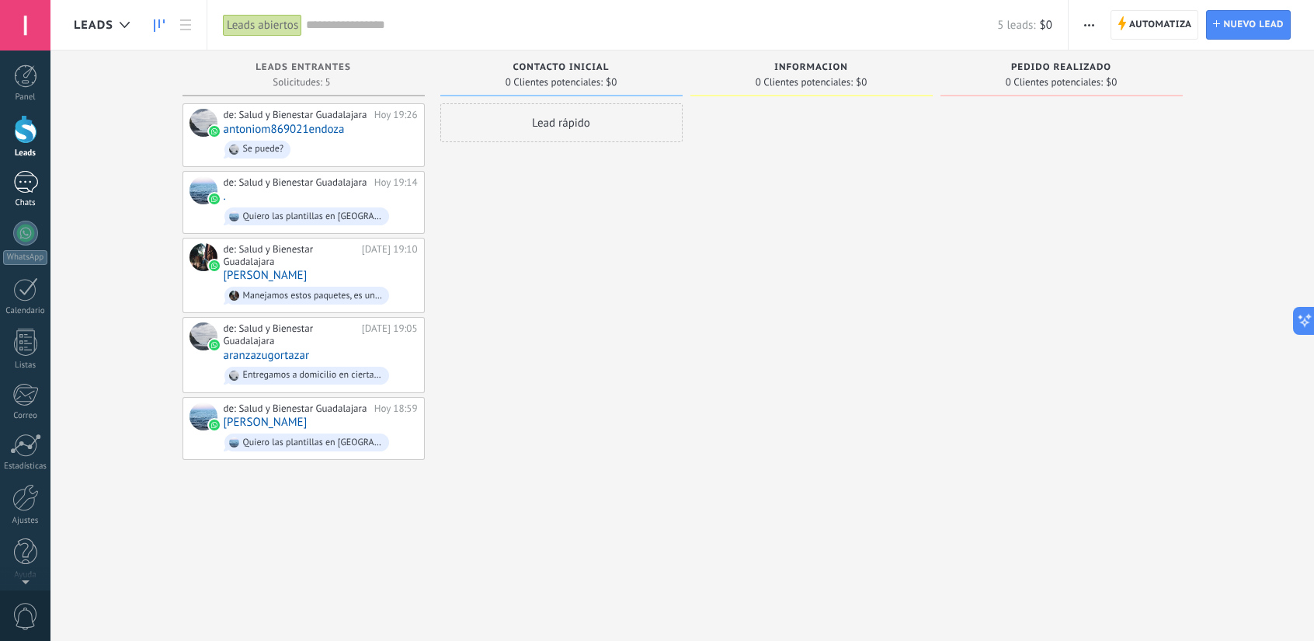
click at [23, 195] on link "1 Chats" at bounding box center [25, 189] width 50 height 37
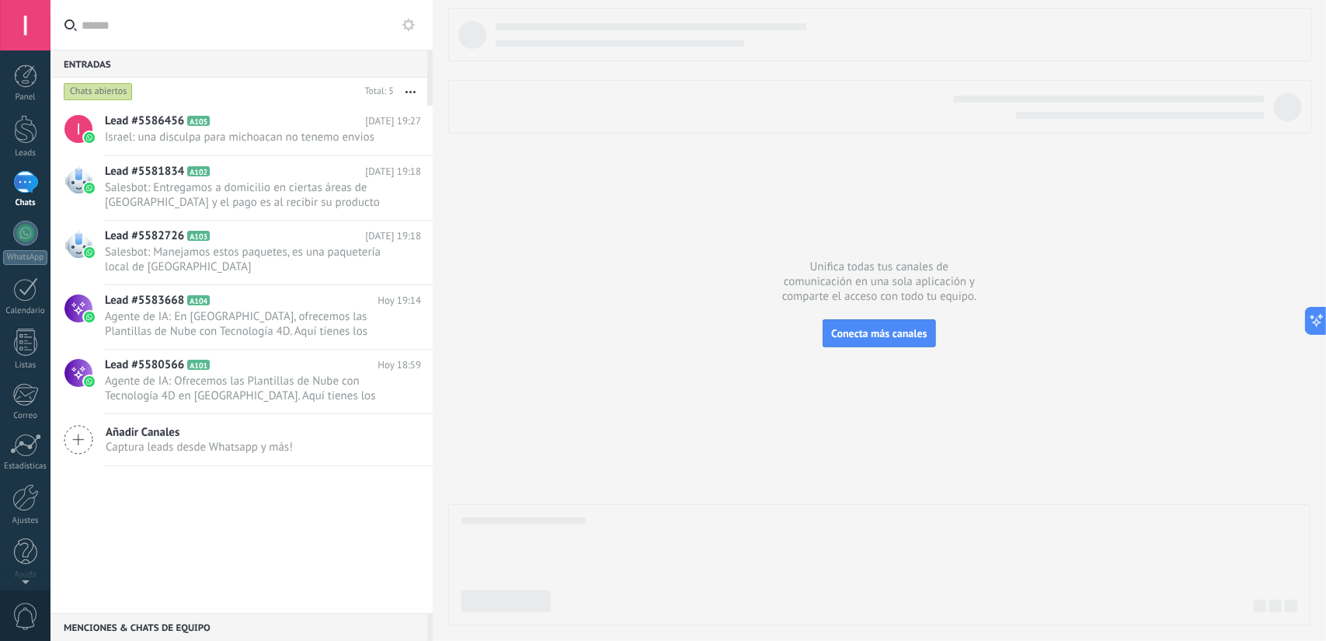
scroll to position [22, 0]
click at [225, 133] on span "Israel: una disculpa para michoacan no tenemo envios" at bounding box center [248, 137] width 287 height 15
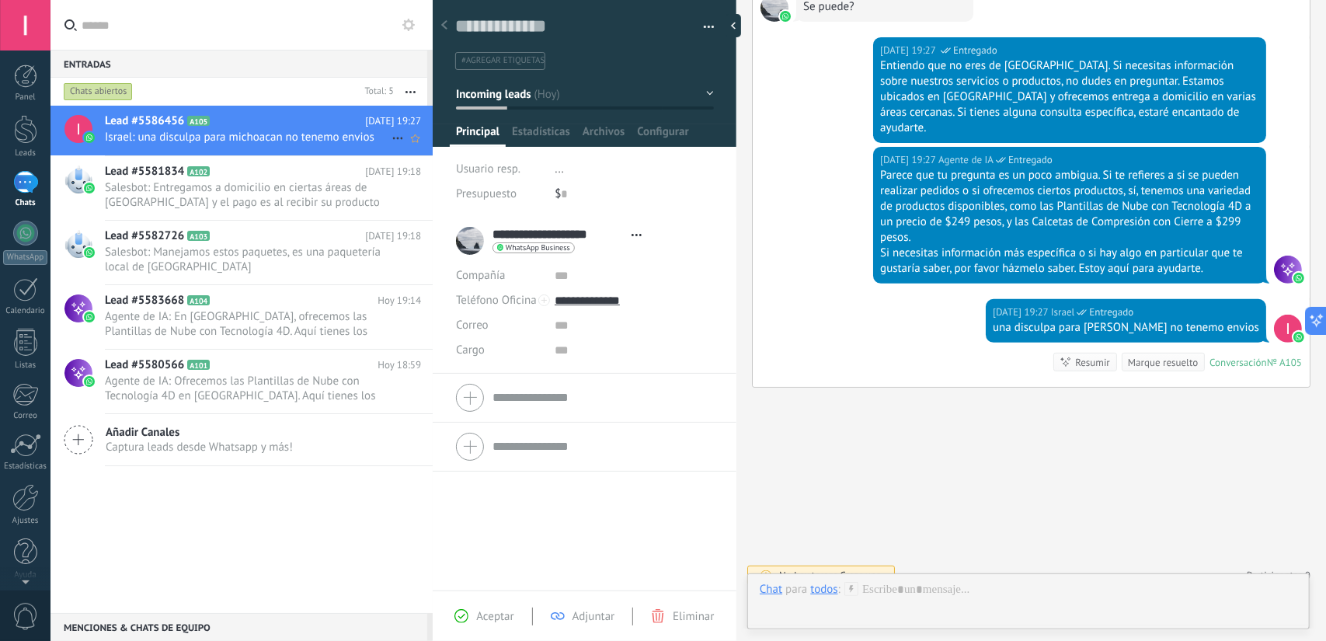
scroll to position [23, 0]
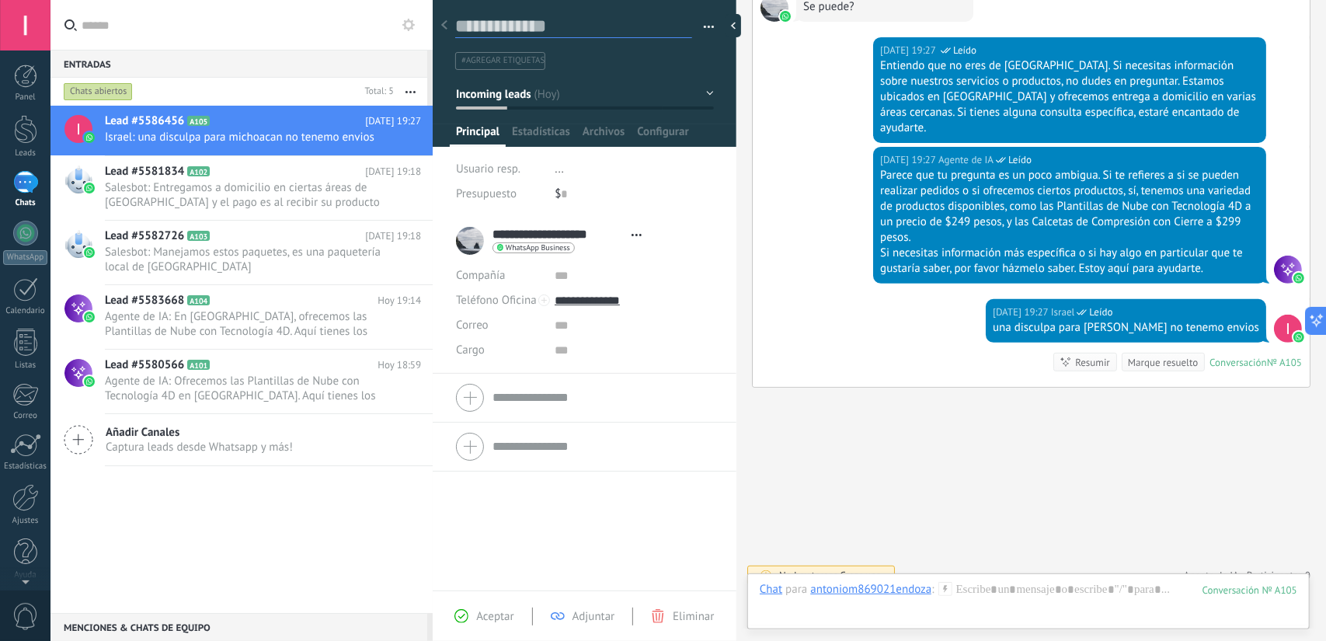
click at [519, 19] on textarea at bounding box center [573, 27] width 237 height 24
click at [540, 134] on span "Estadísticas" at bounding box center [541, 135] width 58 height 23
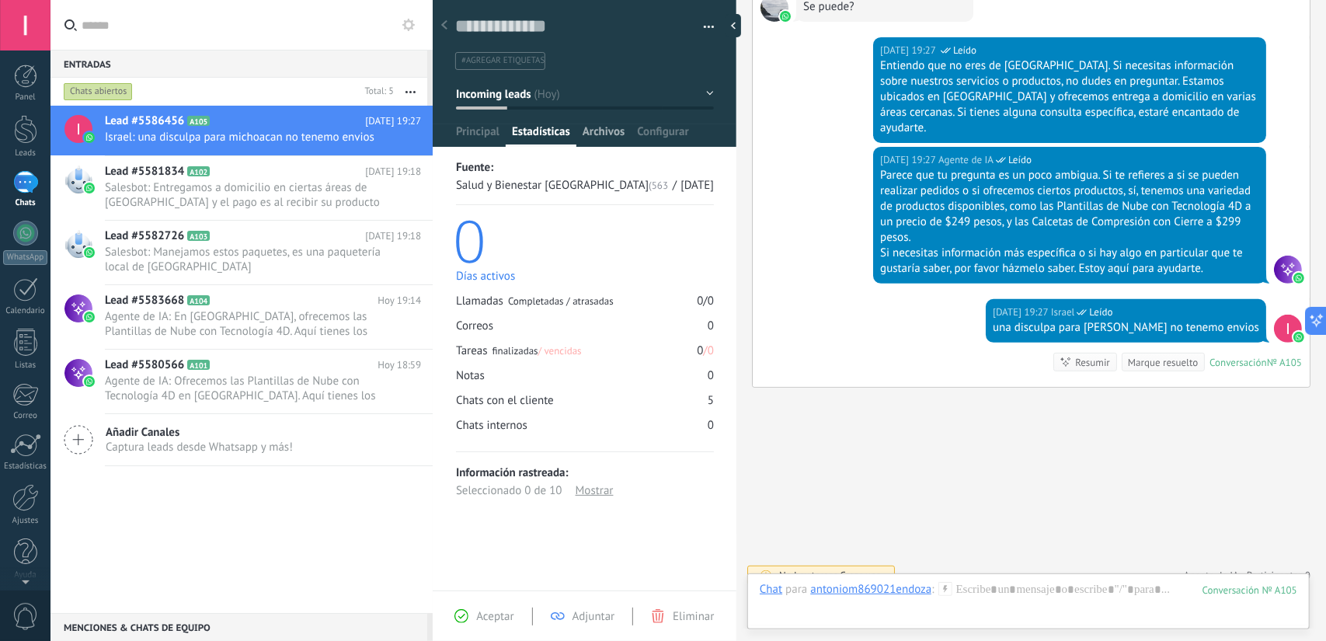
click at [603, 137] on span "Archivos" at bounding box center [604, 135] width 42 height 23
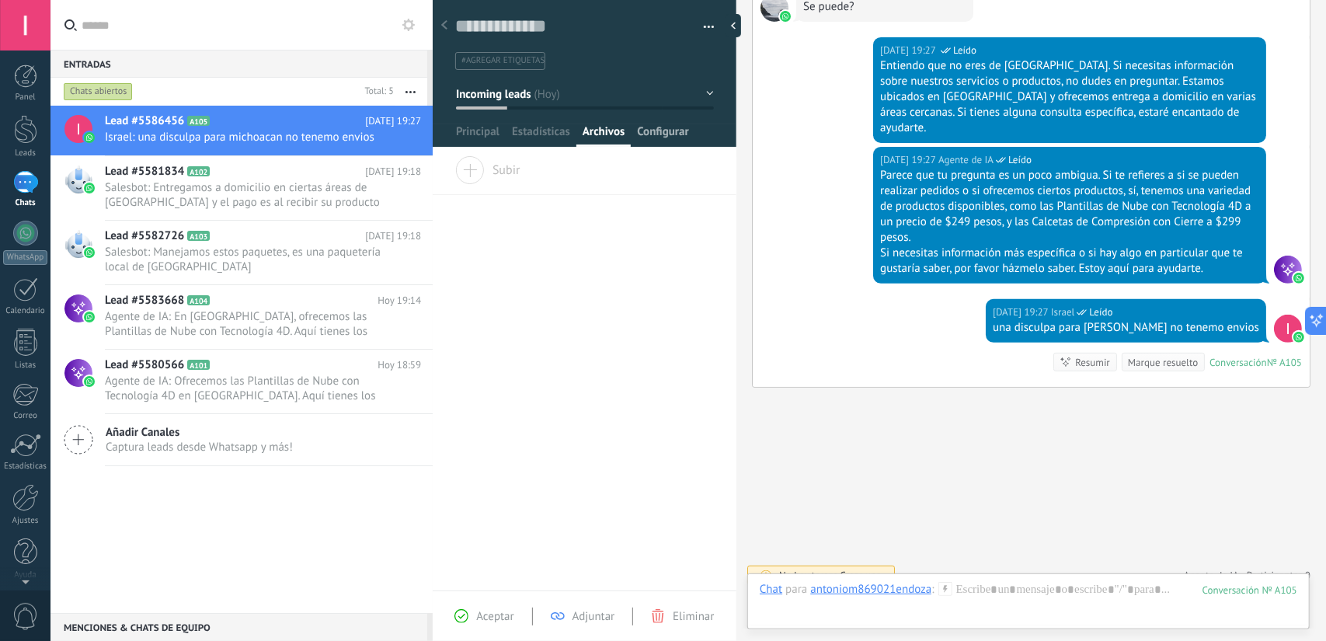
click at [665, 137] on span "Configurar" at bounding box center [662, 135] width 51 height 23
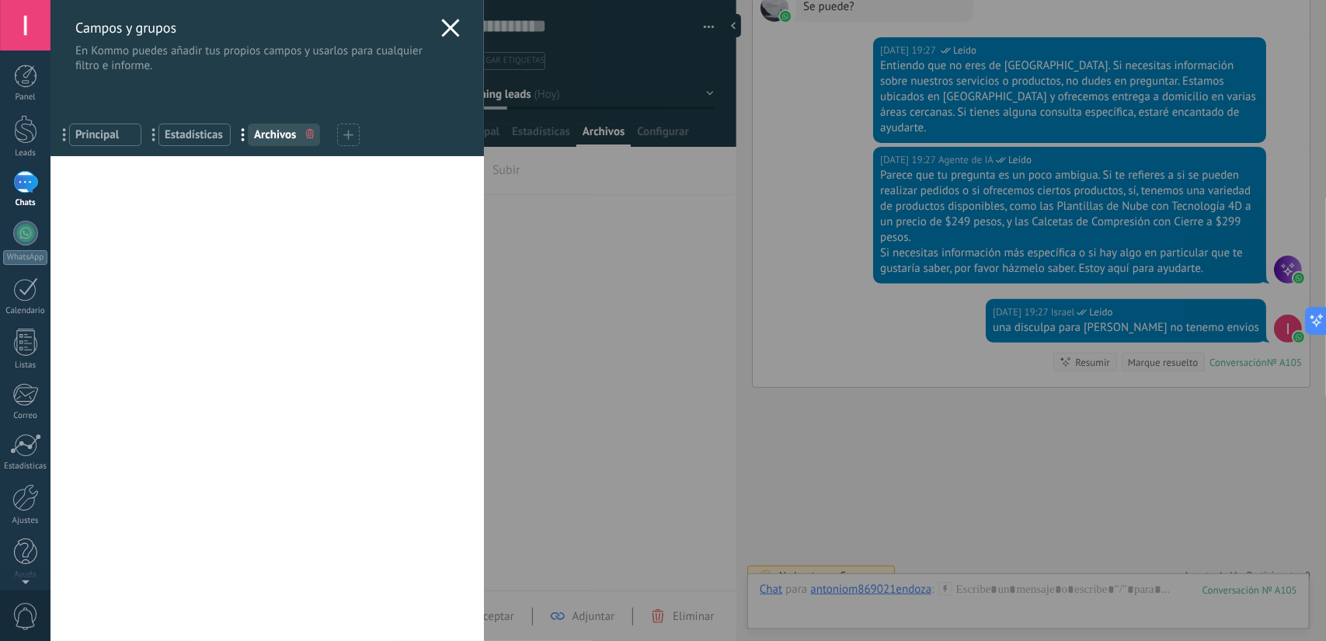
click at [441, 37] on div at bounding box center [450, 30] width 19 height 23
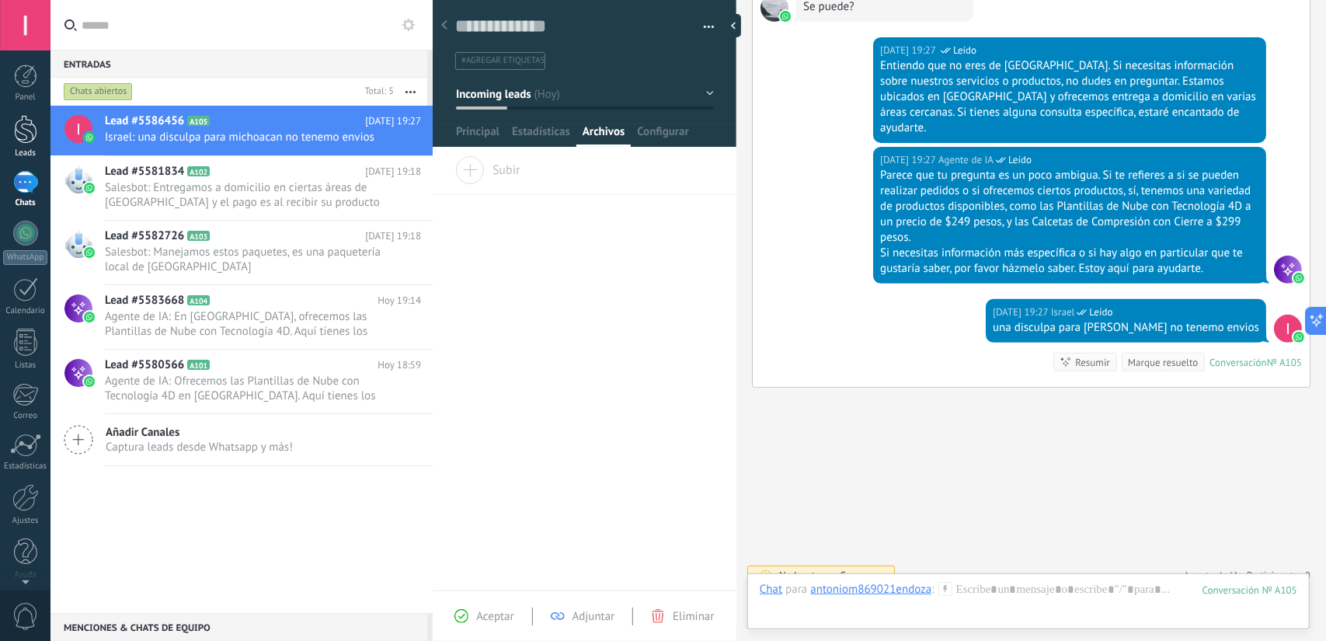
click at [14, 141] on div at bounding box center [25, 129] width 23 height 29
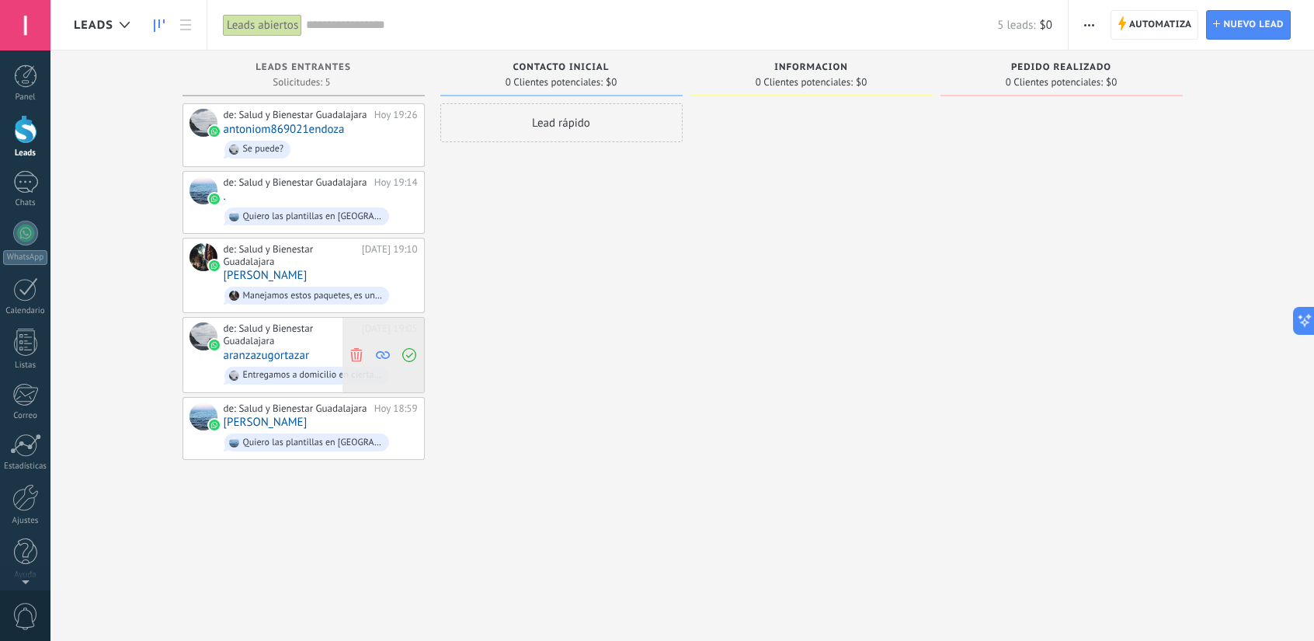
drag, startPoint x: 865, startPoint y: 379, endPoint x: 416, endPoint y: 347, distance: 450.9
click at [416, 347] on div "Leads Entrantes Solicitudes: 5 0 0 0 5 0 0 0 5 de: Salud y Bienestar Guadalajar…" at bounding box center [694, 295] width 1240 height 491
drag, startPoint x: 905, startPoint y: 313, endPoint x: 606, endPoint y: 310, distance: 299.1
click at [606, 310] on div "Leads Entrantes Solicitudes: 5 0 0 0 5 0 0 0 5 de: Salud y Bienestar Guadalajar…" at bounding box center [694, 295] width 1240 height 491
drag, startPoint x: 1237, startPoint y: 82, endPoint x: 1137, endPoint y: 79, distance: 99.5
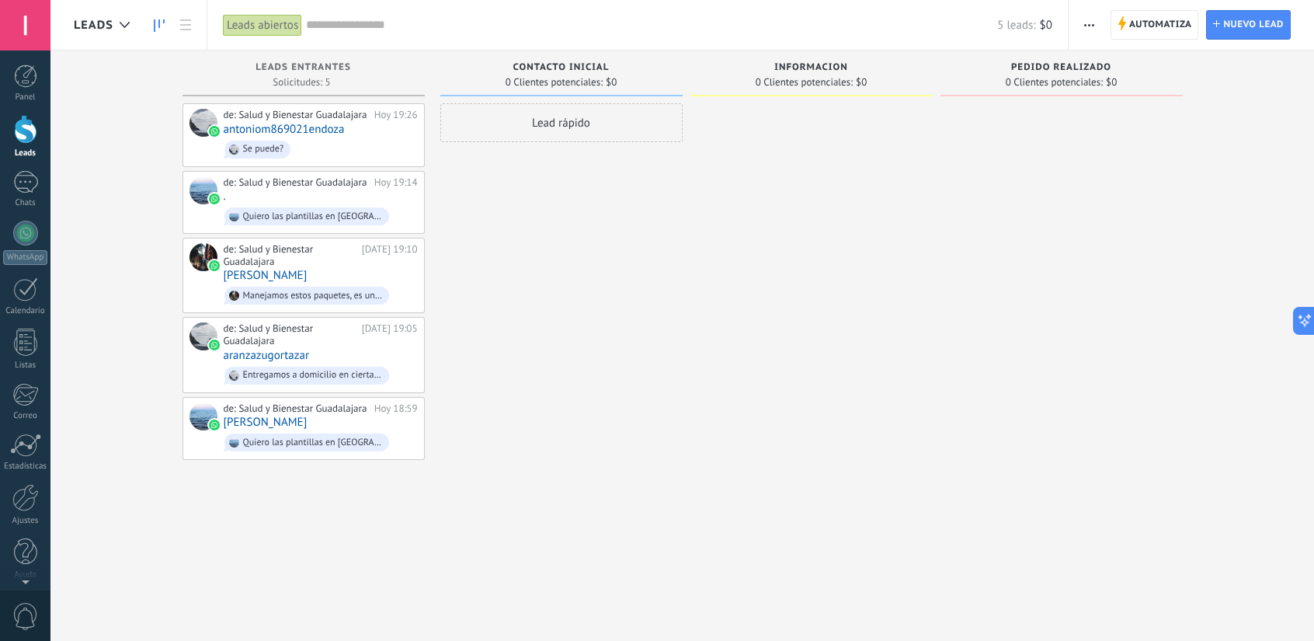
click at [1137, 79] on div "Leads Entrantes Solicitudes: 5 0 0 0 5 0 0 0 5 de: Salud y Bienestar Guadalajar…" at bounding box center [694, 295] width 1240 height 491
drag, startPoint x: 1064, startPoint y: 218, endPoint x: 806, endPoint y: 215, distance: 258.7
click at [806, 215] on div "Leads Entrantes Solicitudes: 5 0 0 0 5 0 0 0 5 de: Salud y Bienestar Guadalajar…" at bounding box center [694, 295] width 1240 height 491
click at [901, 447] on div at bounding box center [812, 322] width 242 height 438
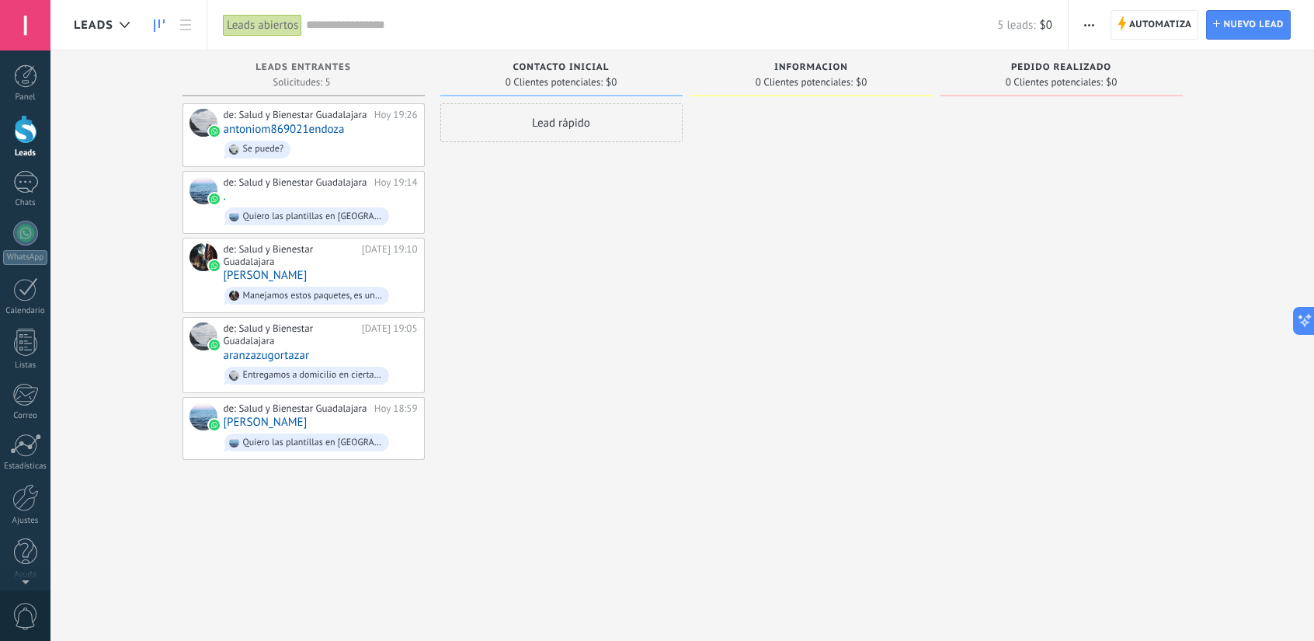
click at [901, 447] on div at bounding box center [812, 322] width 242 height 438
click at [322, 64] on span "Leads Entrantes" at bounding box center [304, 67] width 96 height 11
click at [330, 125] on link "antoniom869021endoza" at bounding box center [284, 129] width 121 height 13
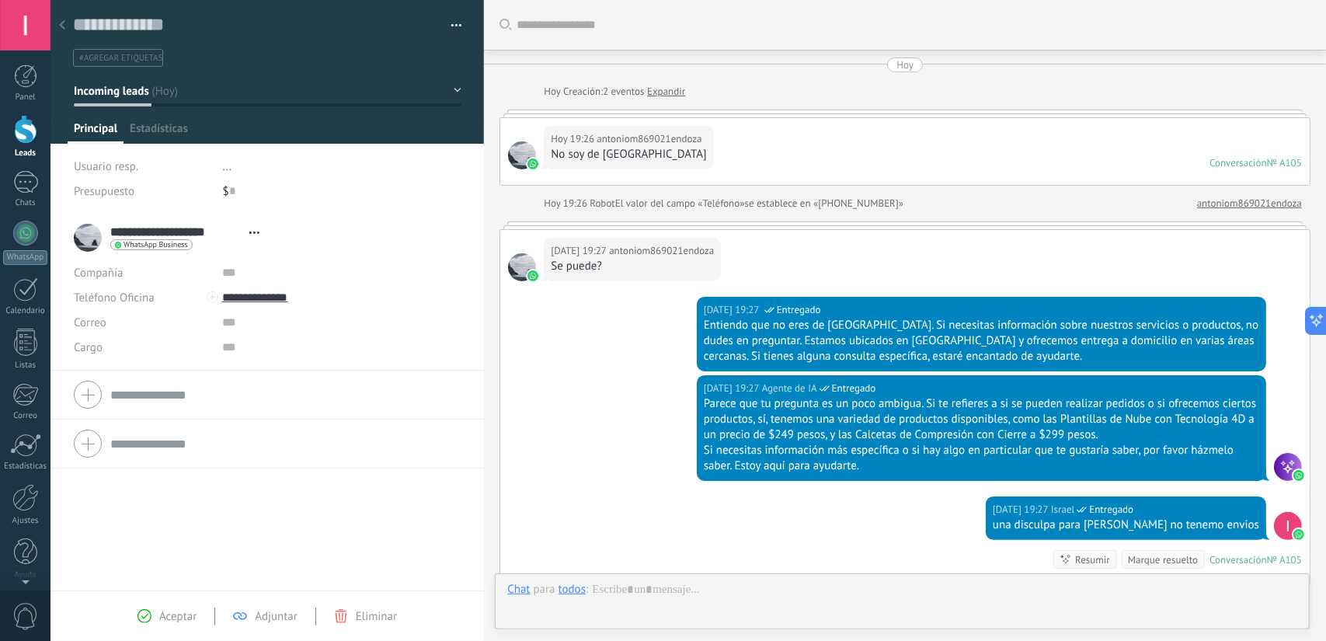
scroll to position [213, 0]
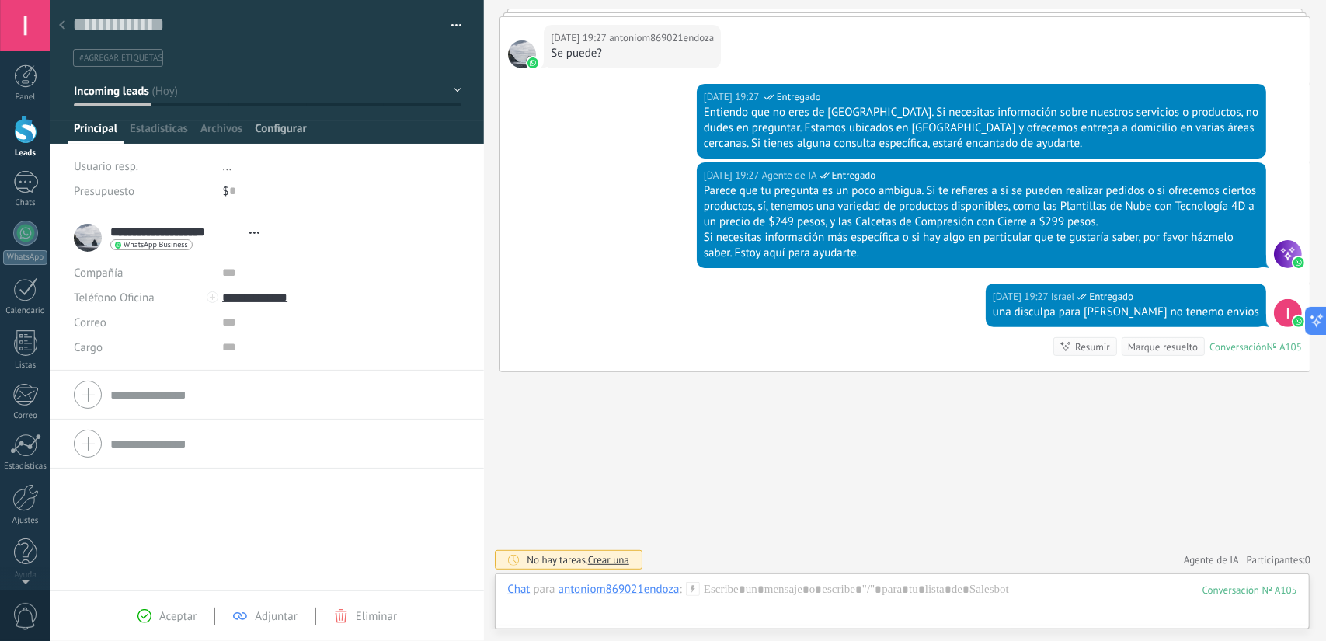
click at [298, 134] on span "Configurar" at bounding box center [280, 132] width 51 height 23
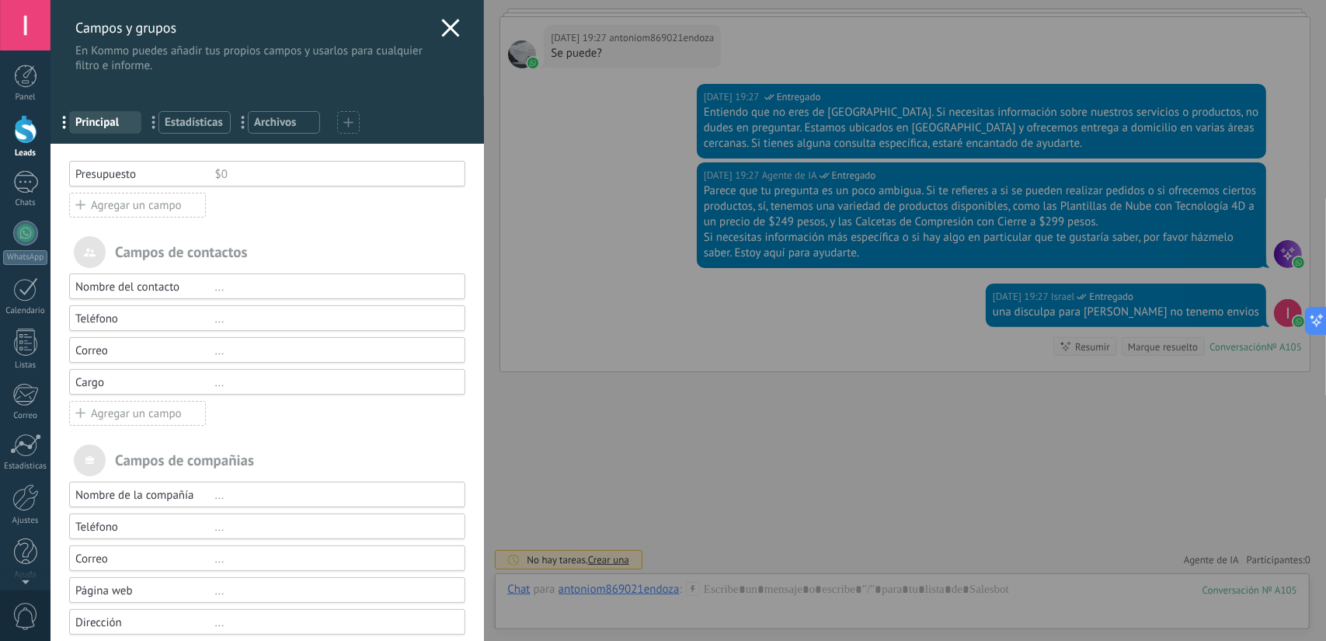
click at [448, 23] on use at bounding box center [451, 28] width 18 height 18
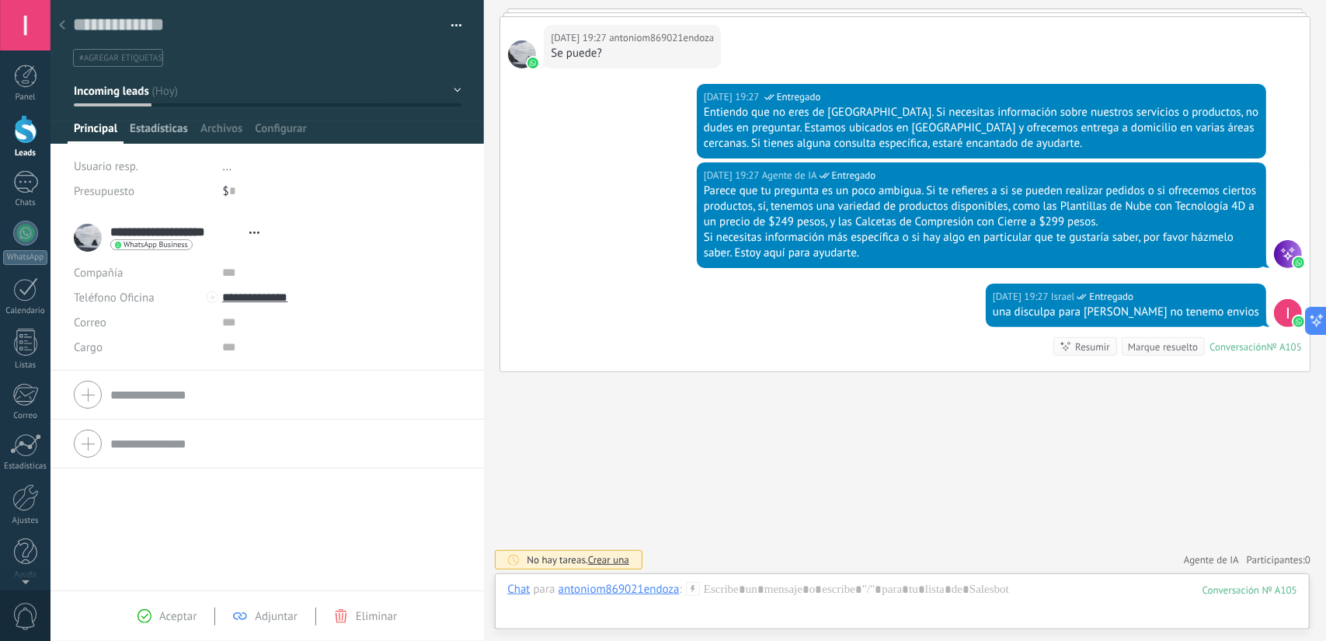
click at [172, 122] on span "Estadísticas" at bounding box center [159, 132] width 58 height 23
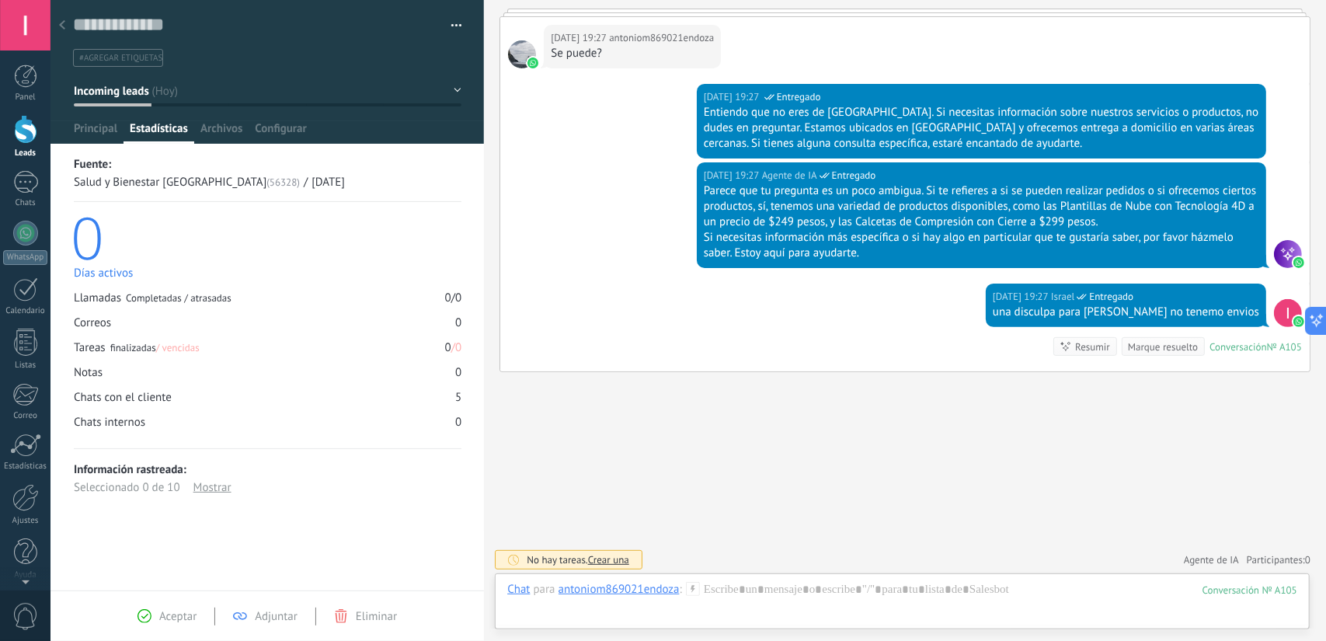
click at [60, 23] on icon at bounding box center [62, 24] width 6 height 9
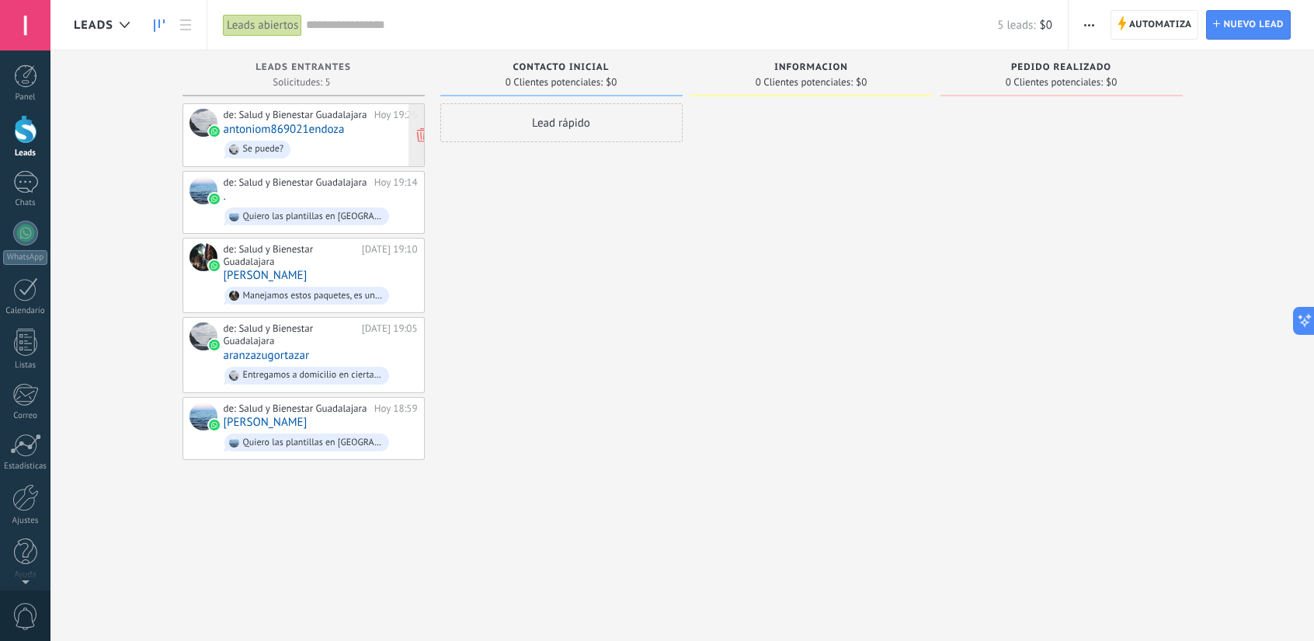
click at [331, 117] on div "de: Salud y Bienestar Guadalajara" at bounding box center [296, 115] width 145 height 12
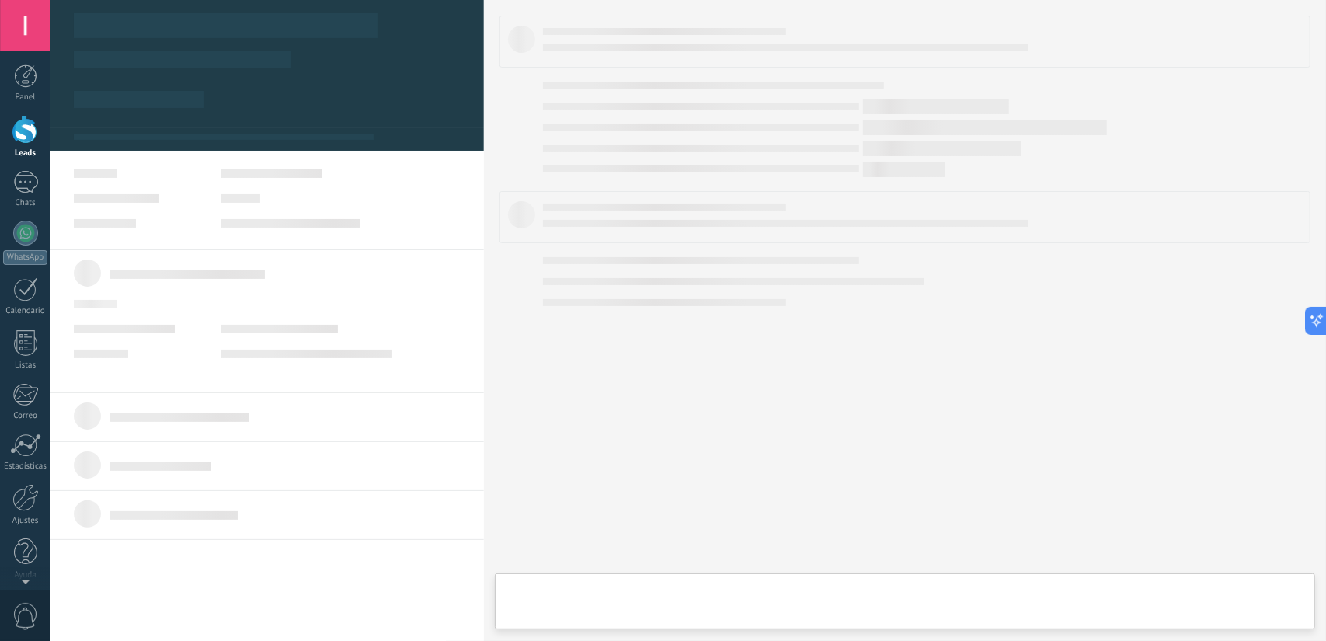
type textarea "**********"
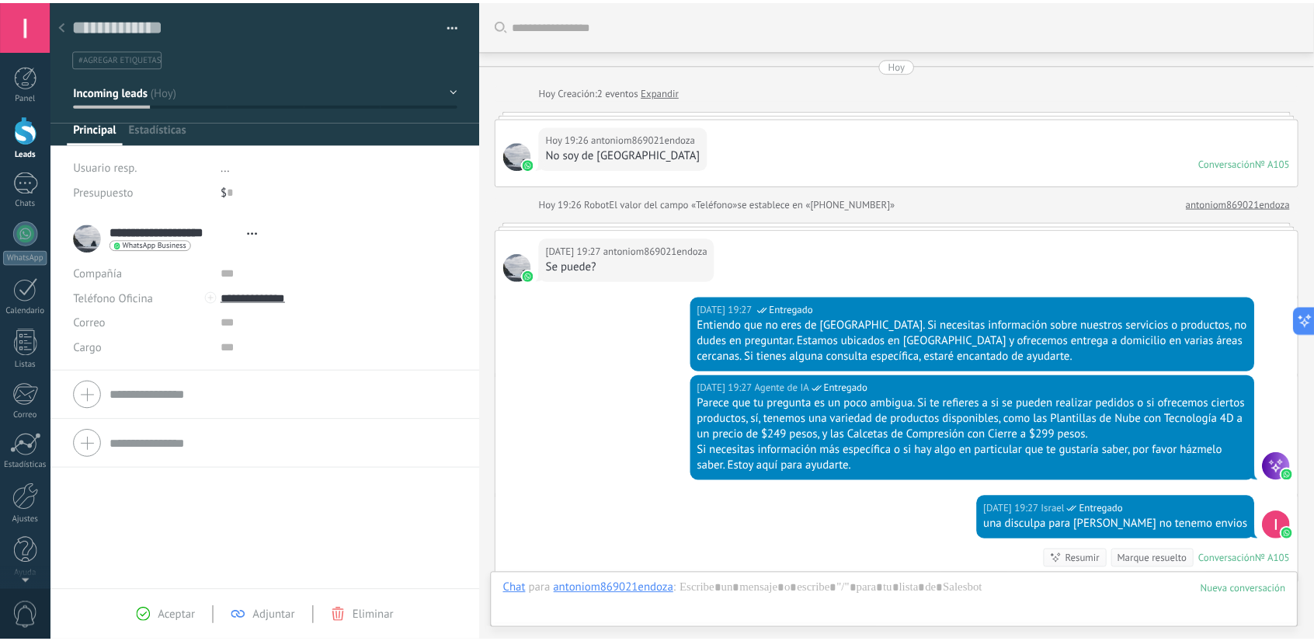
scroll to position [213, 0]
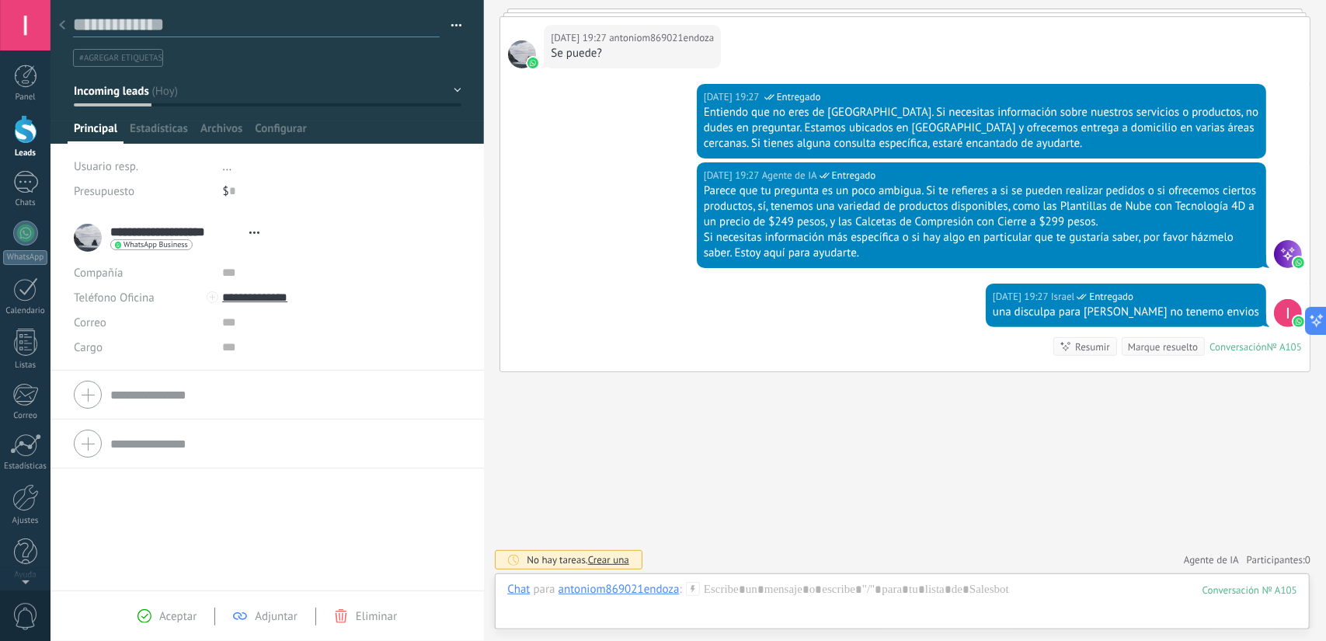
click at [228, 16] on textarea at bounding box center [256, 25] width 367 height 24
click at [57, 24] on div at bounding box center [62, 26] width 22 height 30
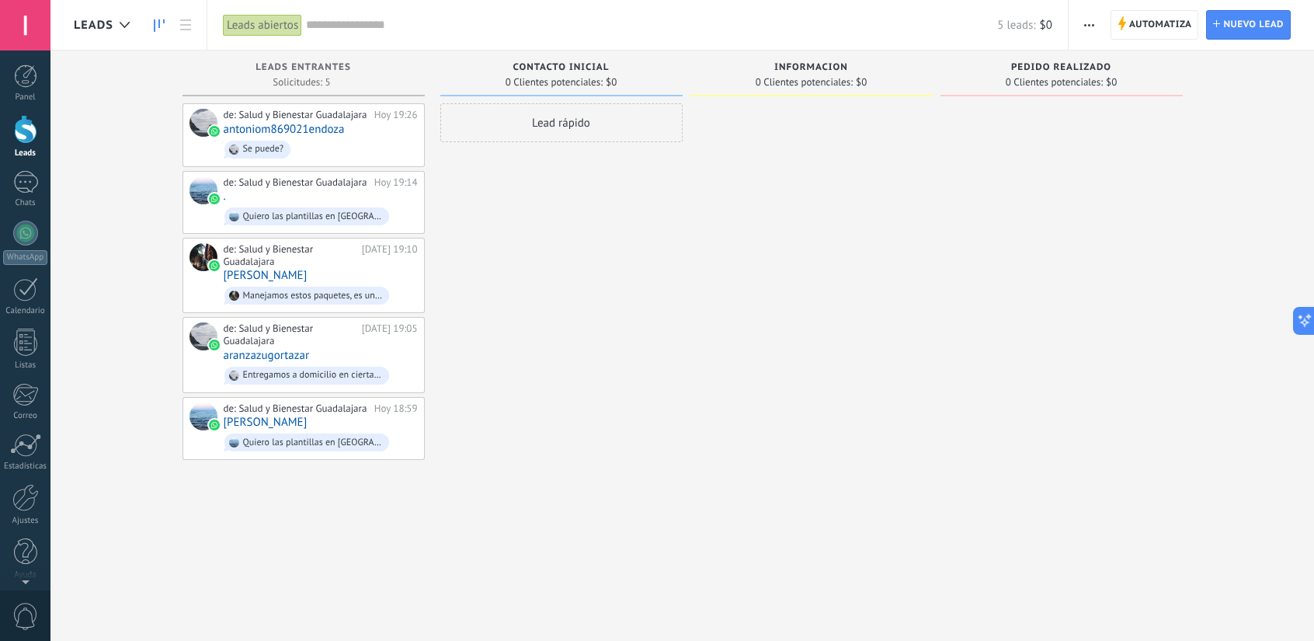
click at [637, 311] on div "Lead rápido" at bounding box center [561, 322] width 242 height 438
click at [1239, 32] on span "Nuevo lead" at bounding box center [1253, 25] width 61 height 28
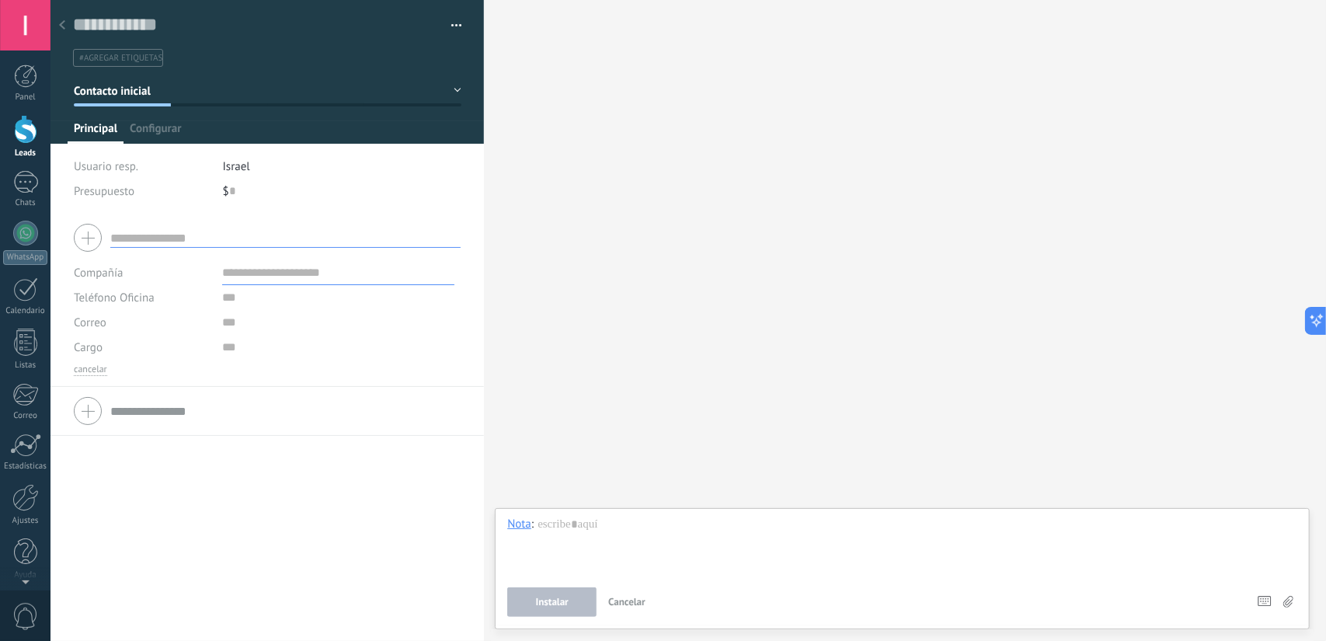
click at [59, 26] on icon at bounding box center [62, 24] width 6 height 9
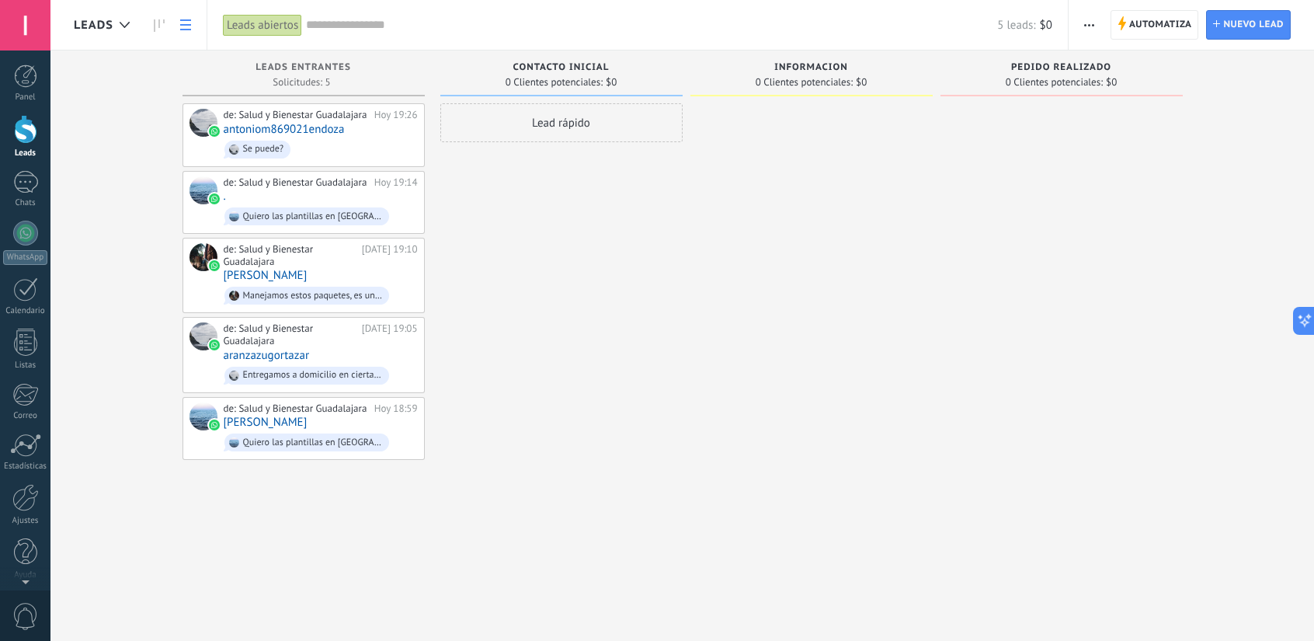
click at [182, 22] on icon at bounding box center [185, 24] width 11 height 11
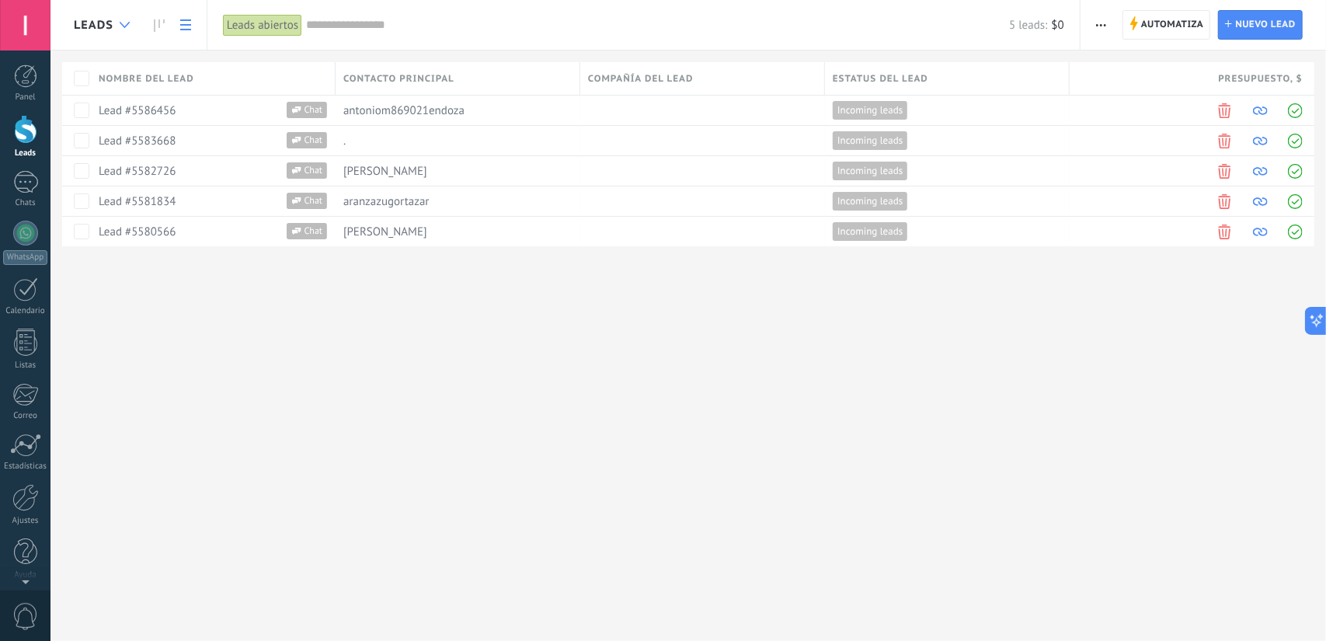
click at [122, 26] on icon at bounding box center [125, 25] width 10 height 6
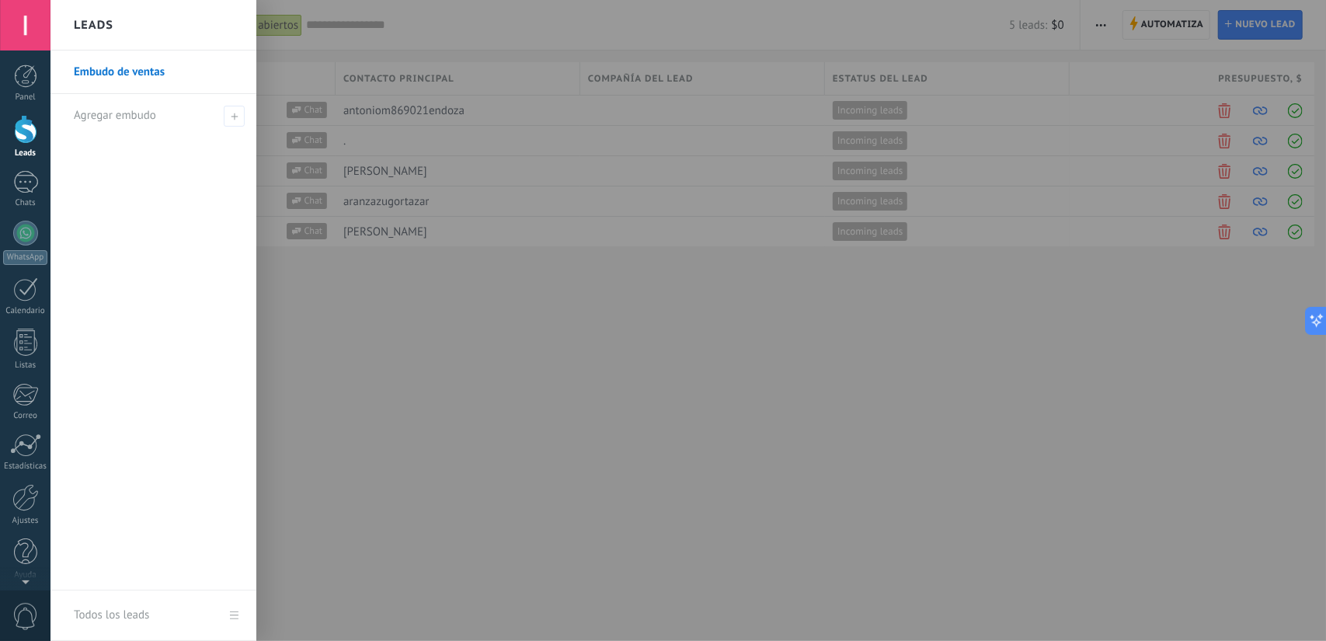
click at [127, 69] on link "Embudo de ventas" at bounding box center [157, 71] width 167 height 43
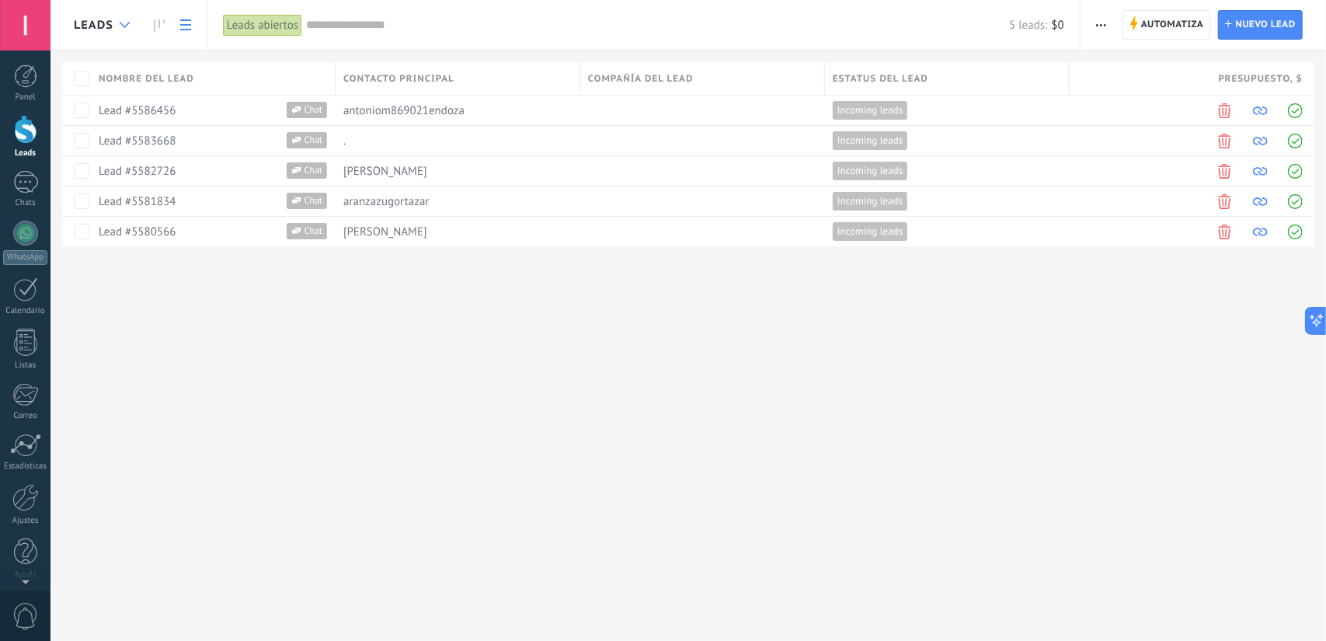
click at [119, 13] on div at bounding box center [125, 25] width 26 height 30
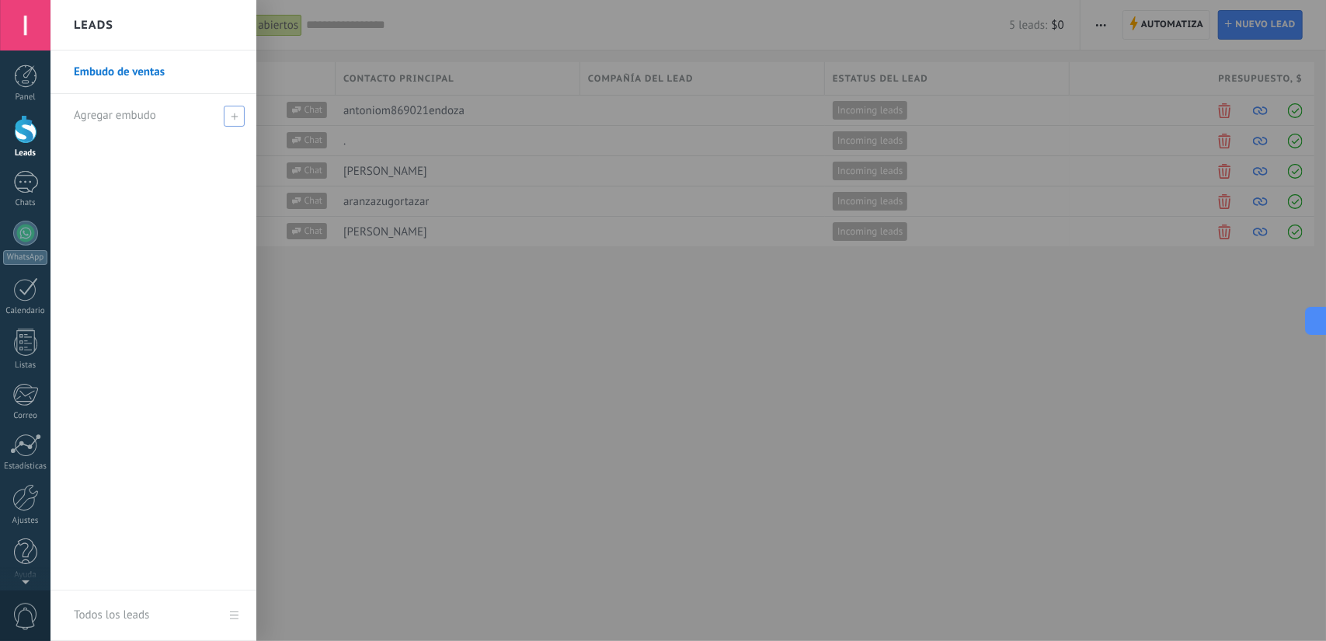
click at [112, 111] on span "Agregar embudo" at bounding box center [115, 115] width 82 height 15
click at [389, 464] on div at bounding box center [713, 320] width 1326 height 641
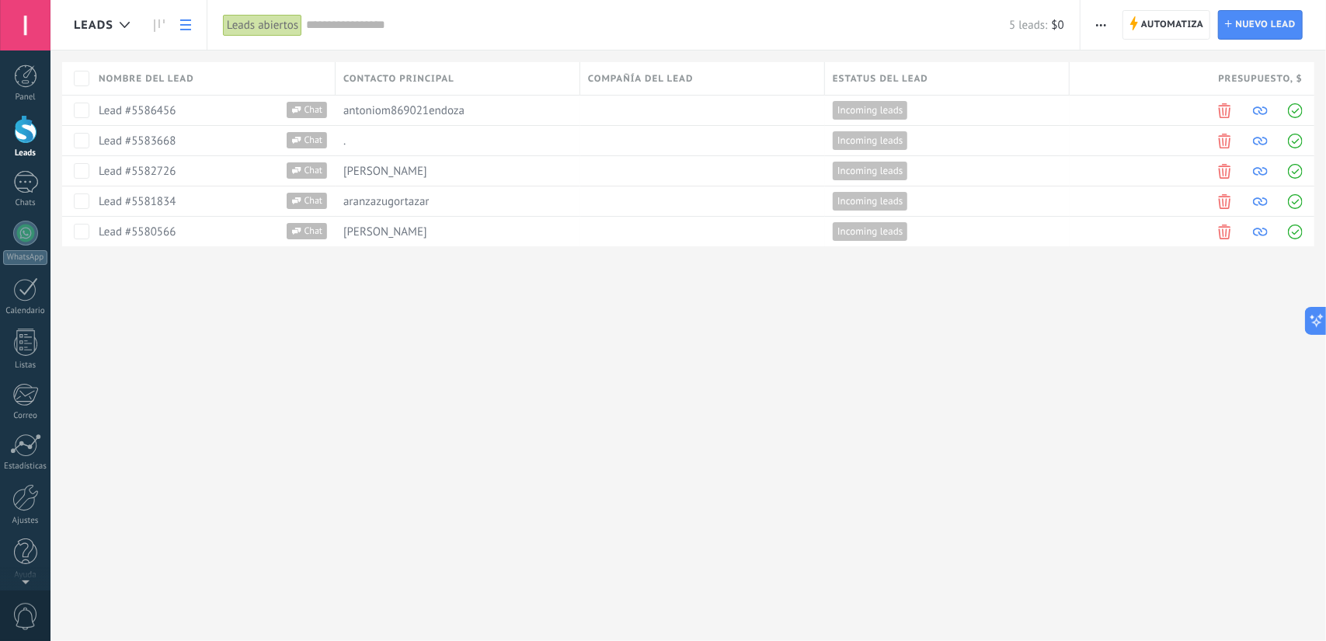
click at [10, 134] on link "Leads" at bounding box center [25, 136] width 50 height 43
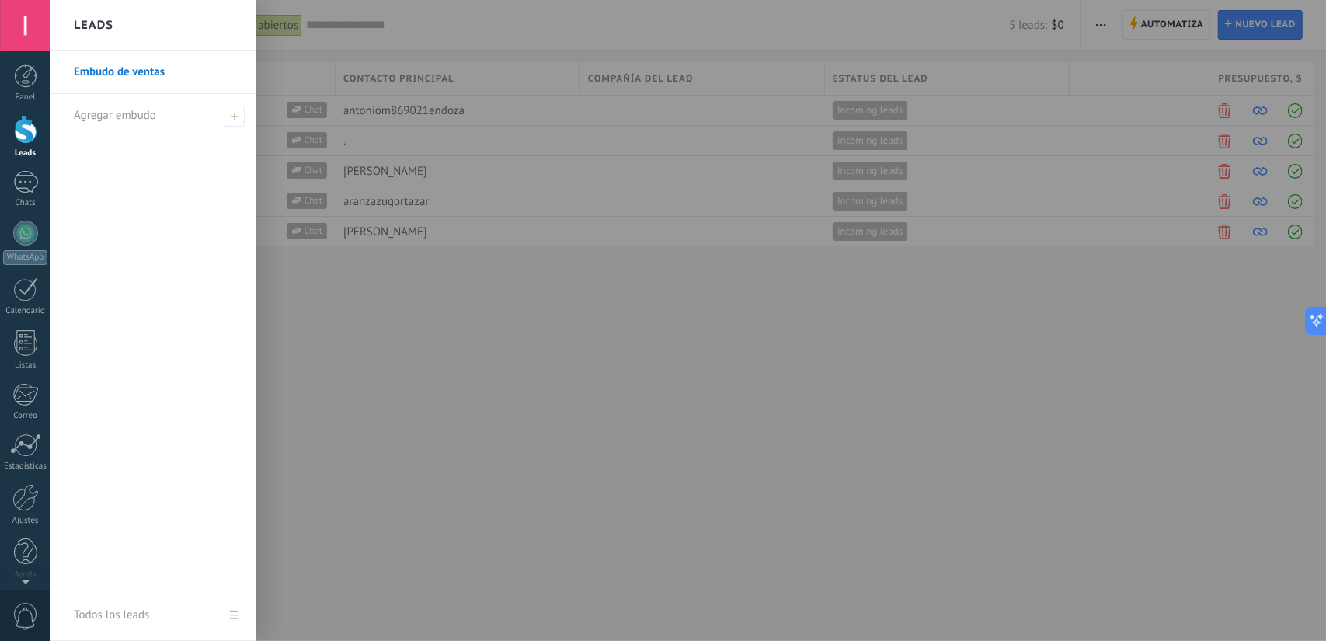
click at [26, 135] on div at bounding box center [25, 129] width 23 height 29
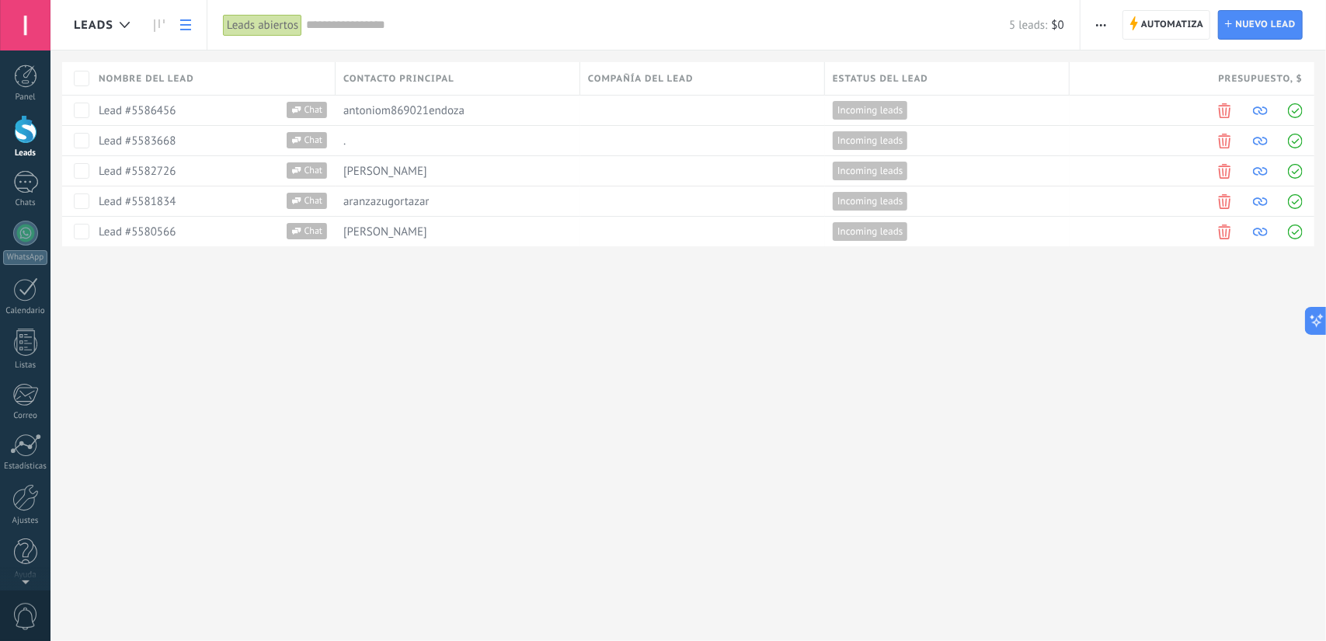
click at [328, 26] on input "text" at bounding box center [657, 25] width 703 height 16
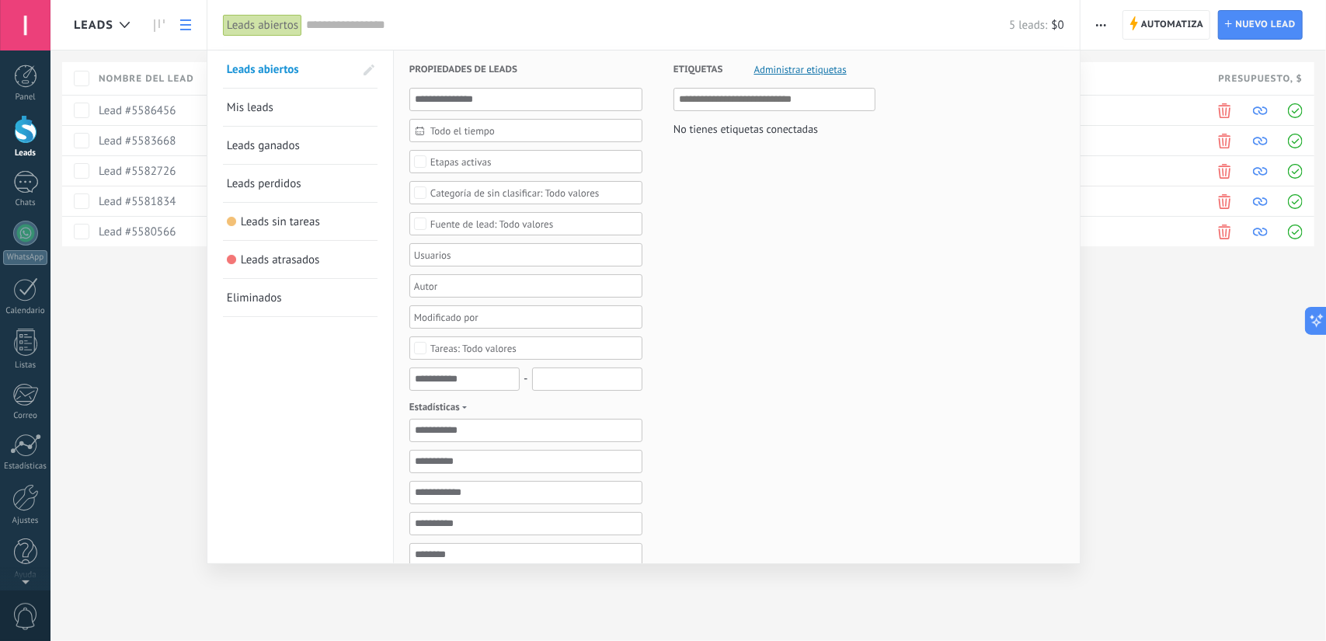
click at [282, 299] on link "Eliminados" at bounding box center [300, 297] width 147 height 37
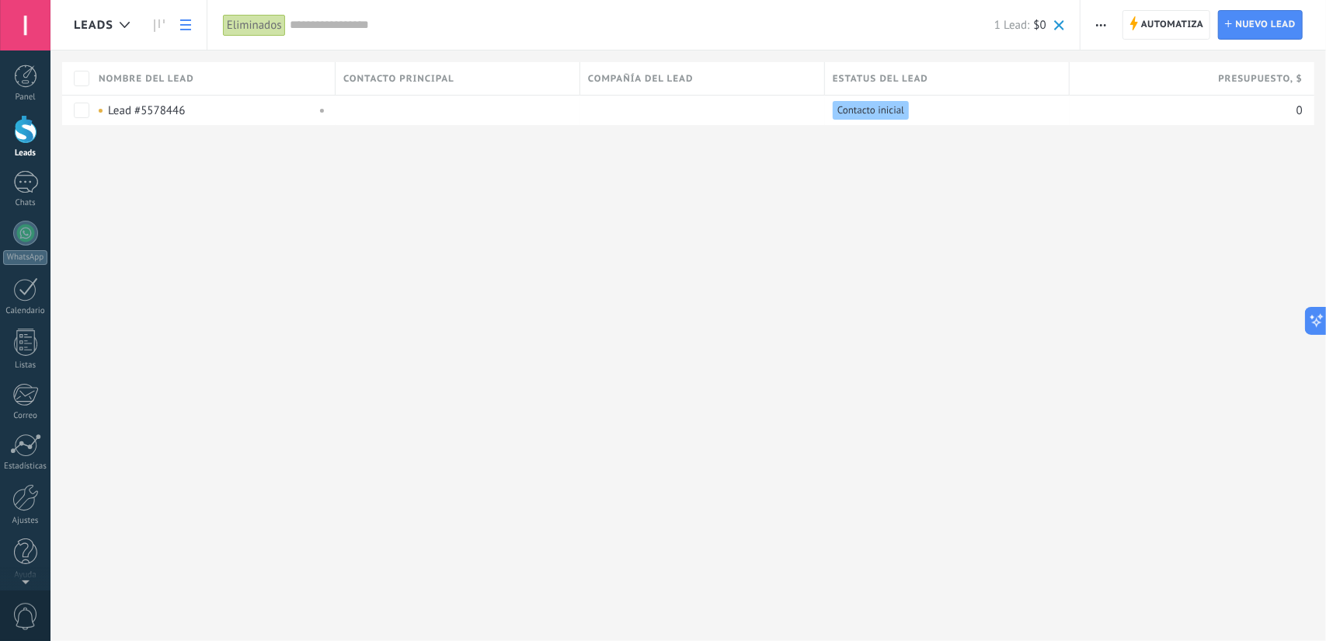
click at [259, 20] on div "Eliminados" at bounding box center [254, 25] width 63 height 23
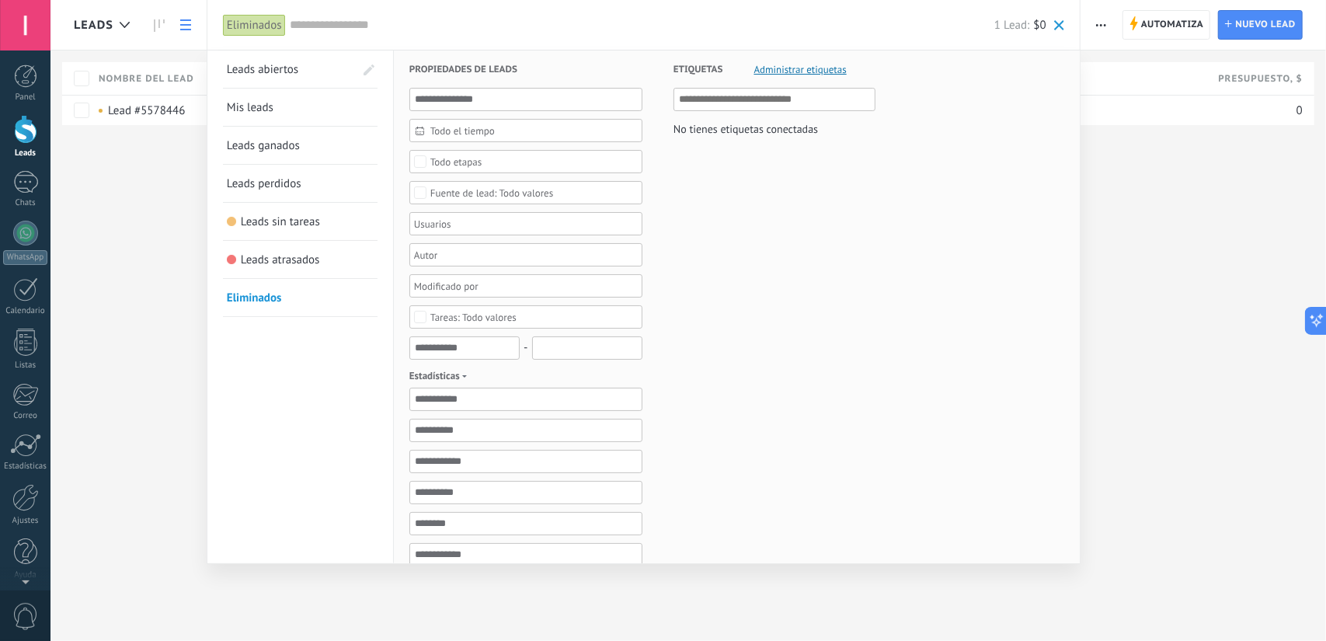
click at [260, 72] on span "Leads abiertos" at bounding box center [262, 69] width 71 height 15
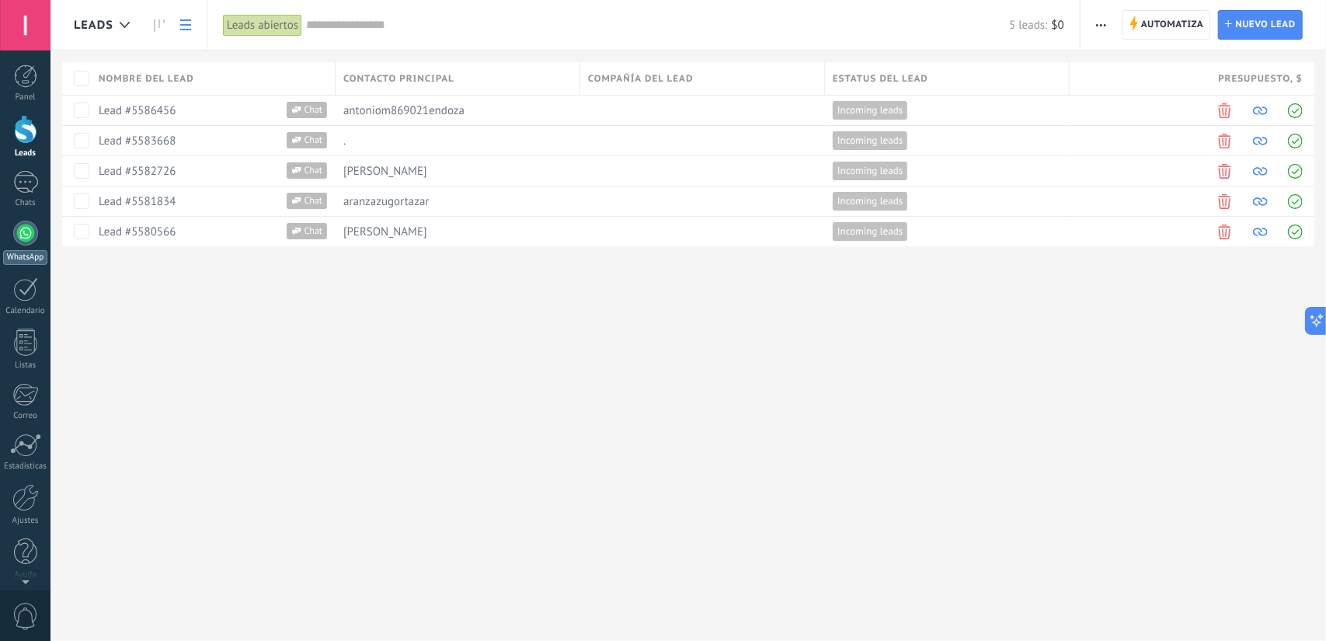
click at [22, 221] on link "WhatsApp" at bounding box center [25, 243] width 50 height 44
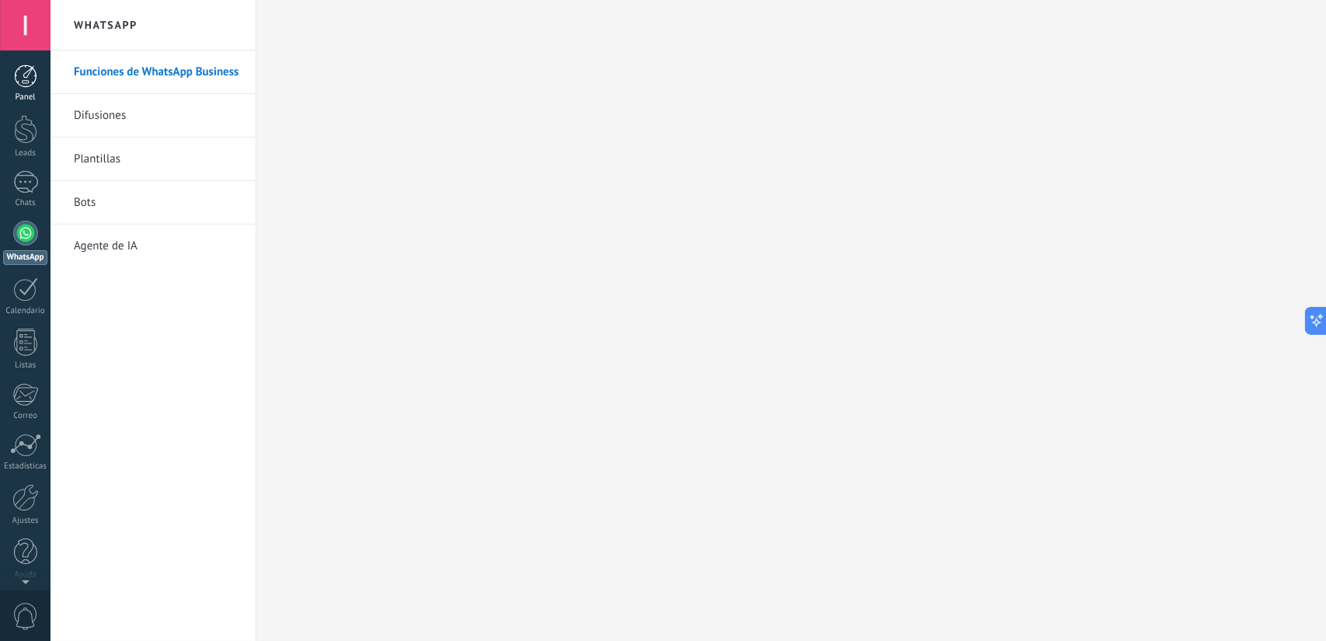
click at [23, 83] on div at bounding box center [25, 75] width 23 height 23
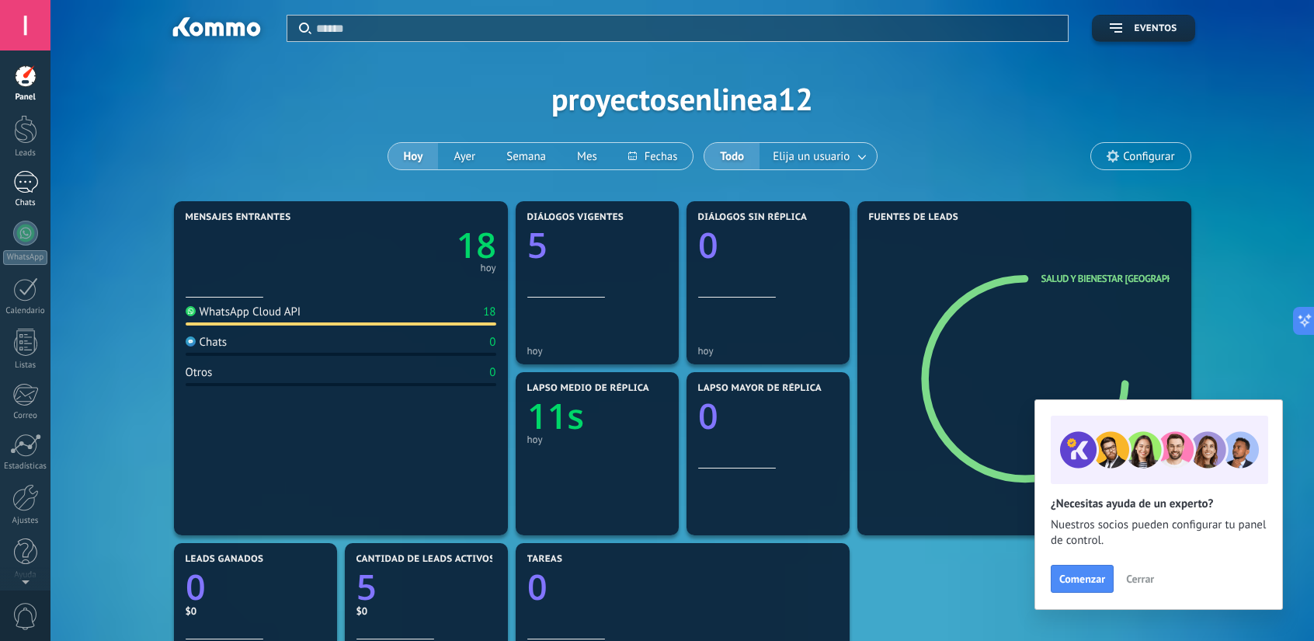
click at [22, 189] on div at bounding box center [25, 182] width 25 height 23
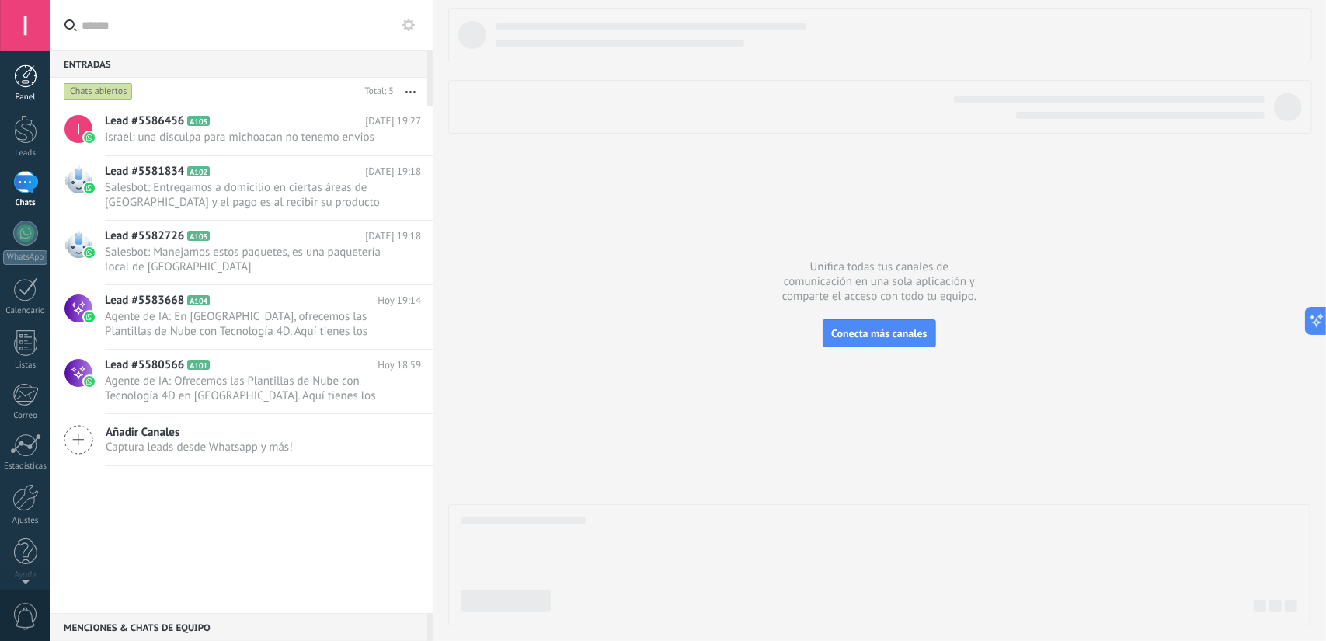
click at [21, 83] on div at bounding box center [25, 75] width 23 height 23
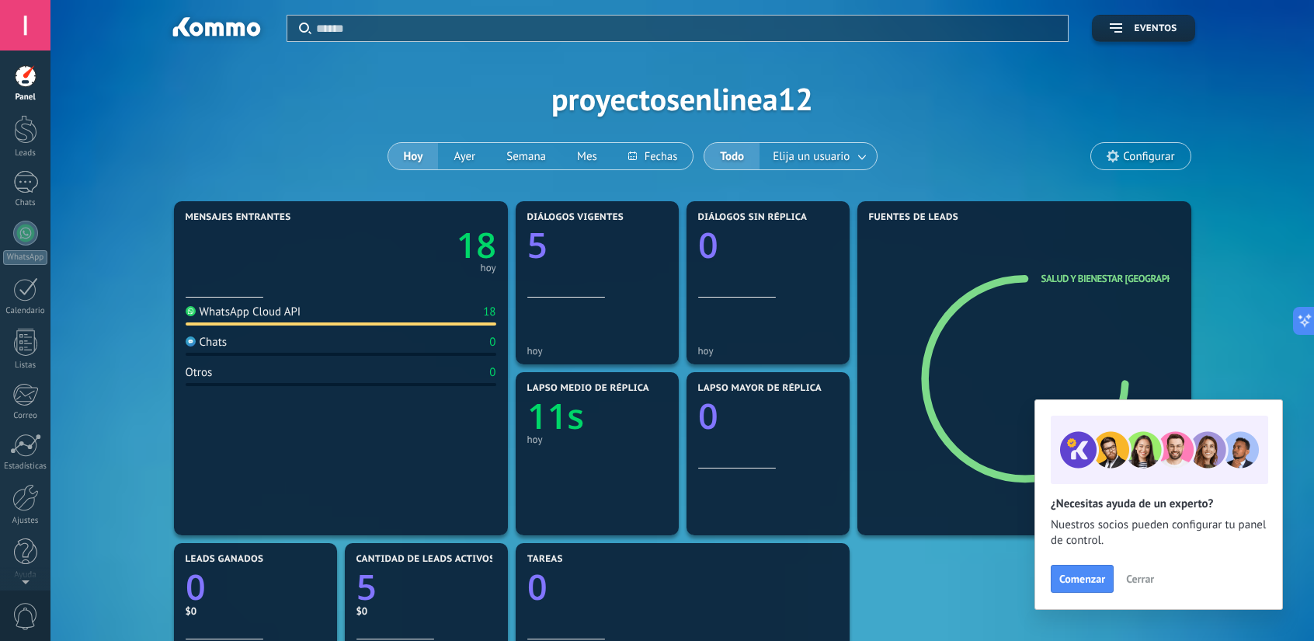
scroll to position [22, 0]
click at [33, 200] on div "Chats" at bounding box center [25, 203] width 45 height 10
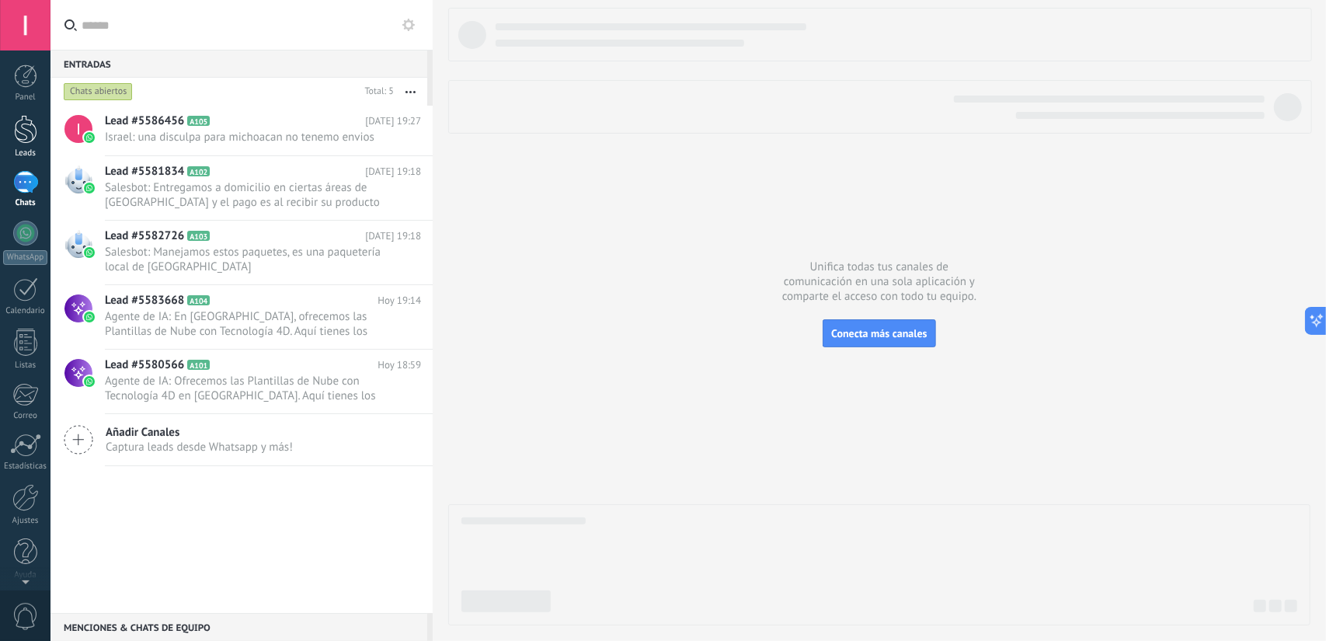
click at [29, 145] on link "Leads" at bounding box center [25, 136] width 50 height 43
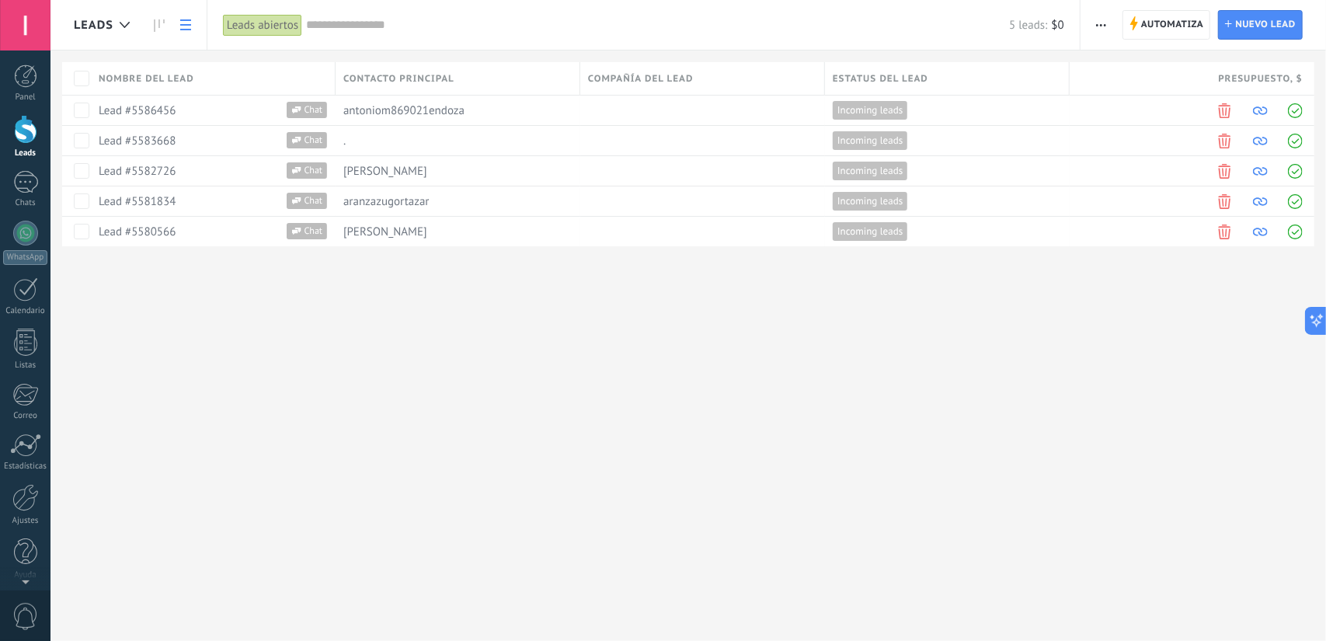
click at [244, 19] on div "Leads abiertos" at bounding box center [262, 25] width 79 height 23
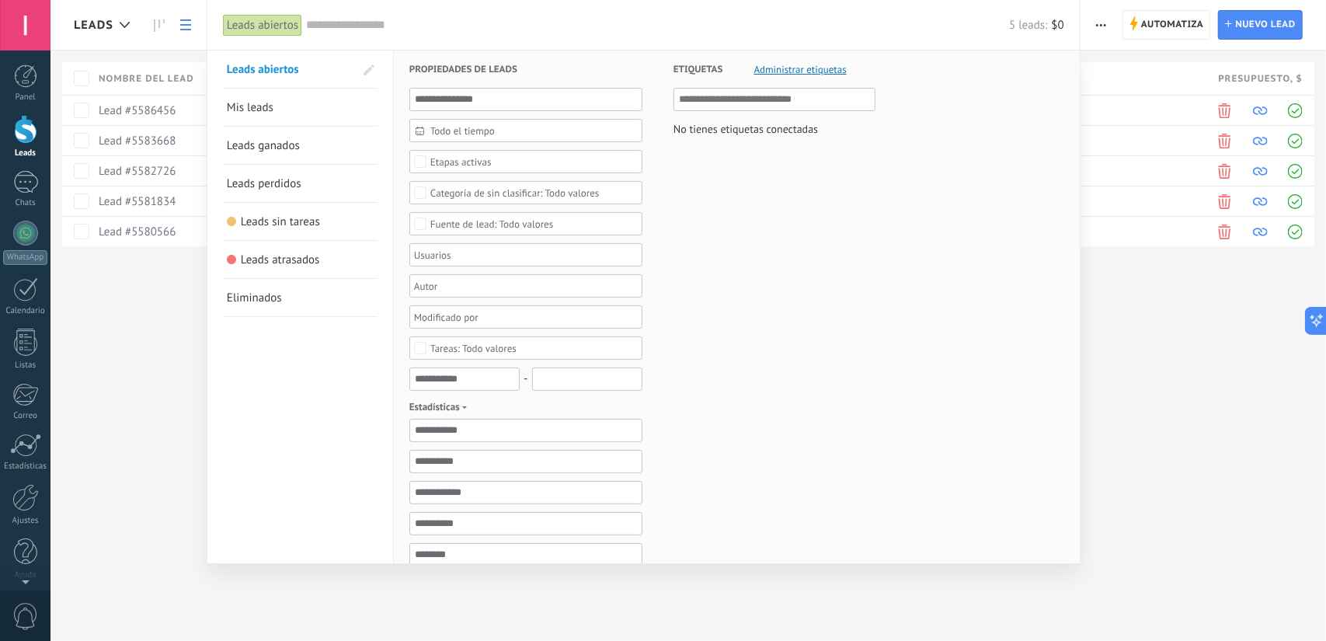
click at [315, 21] on input "text" at bounding box center [657, 25] width 703 height 16
click at [160, 21] on div at bounding box center [663, 320] width 1326 height 641
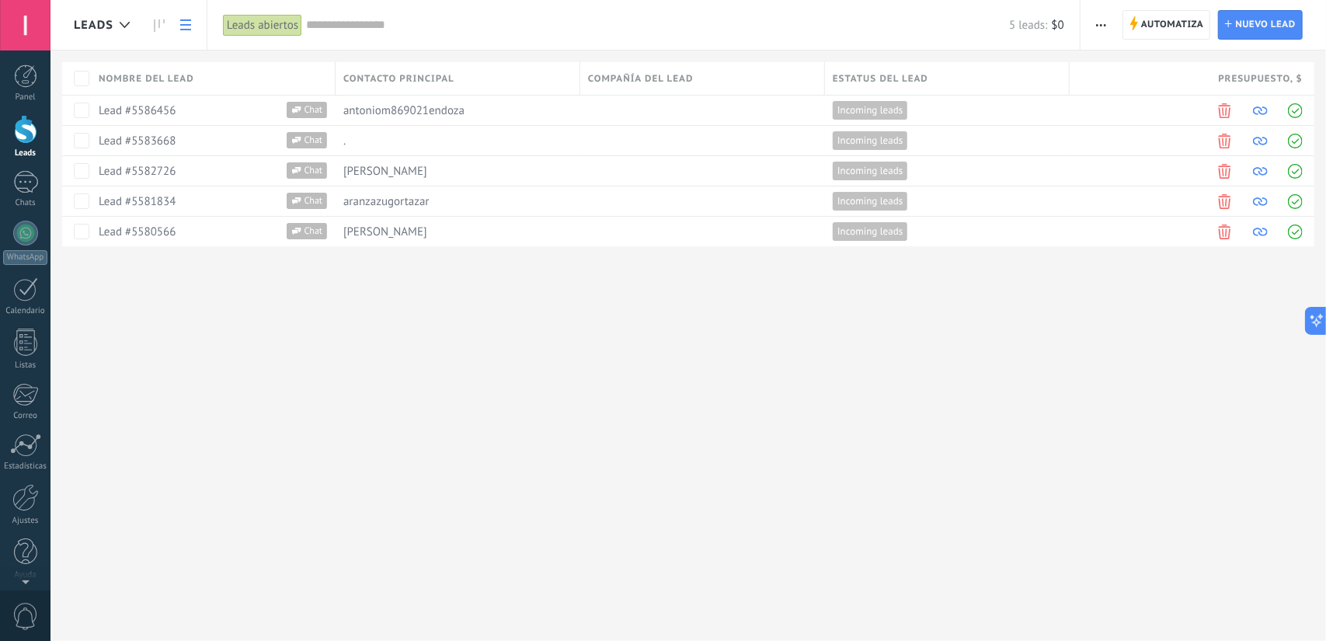
click at [160, 21] on icon at bounding box center [159, 25] width 11 height 12
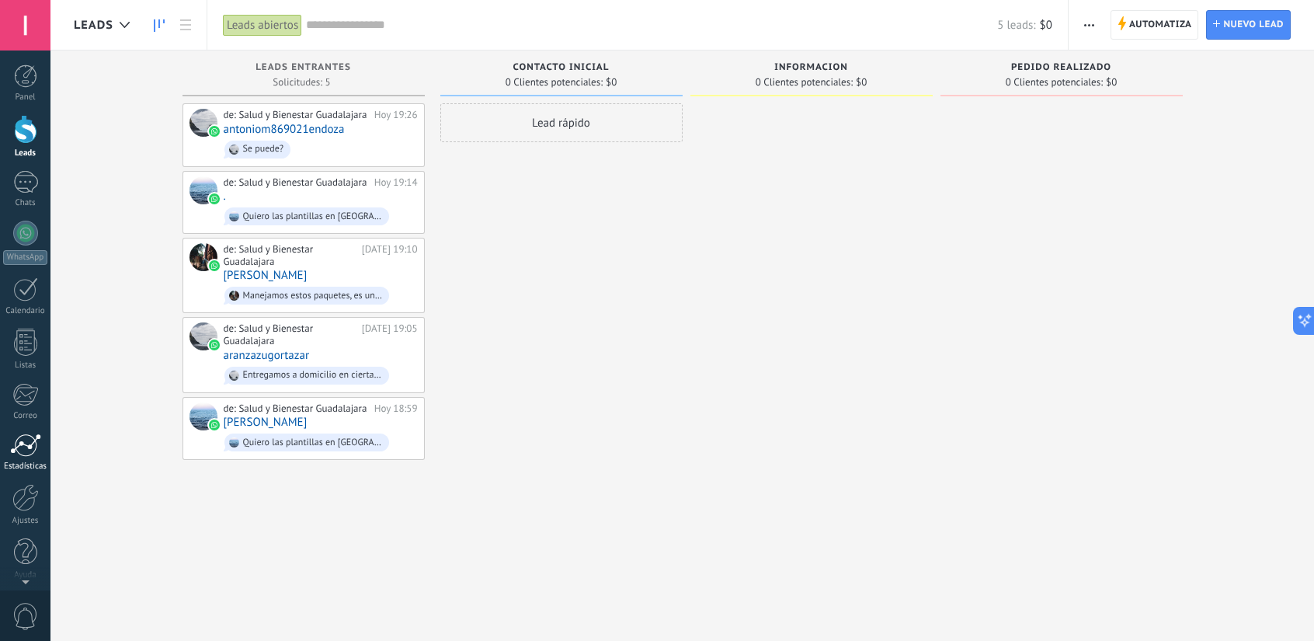
click at [30, 445] on div at bounding box center [25, 444] width 31 height 23
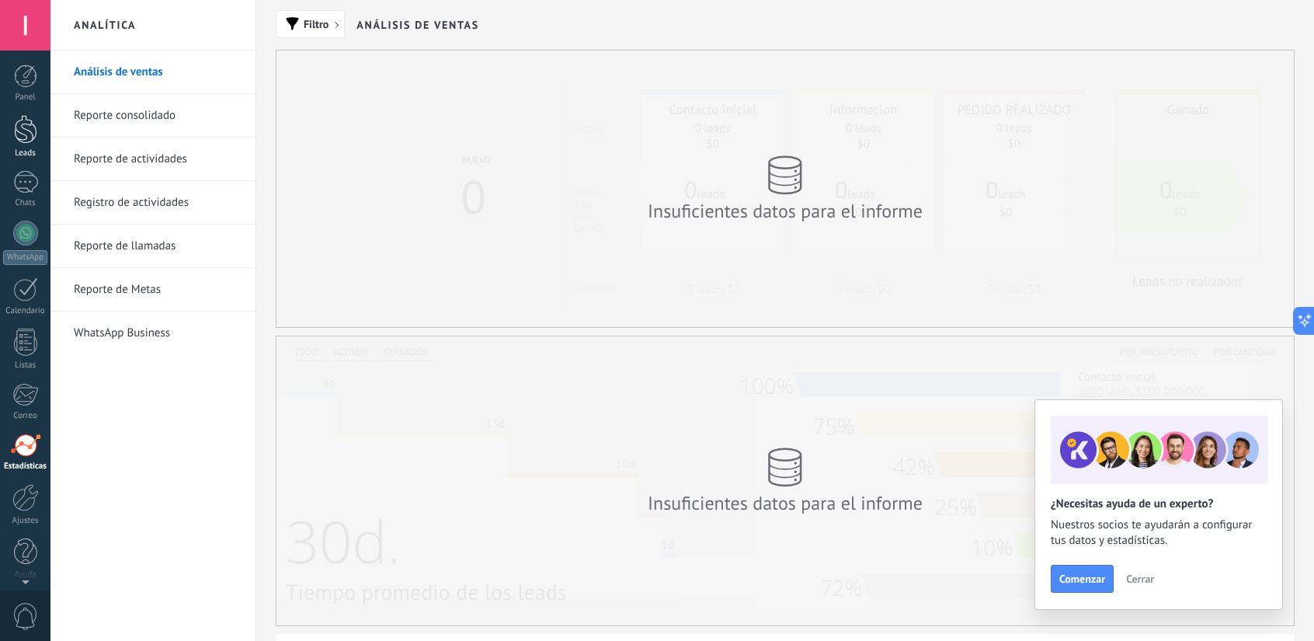
scroll to position [4, 0]
click at [33, 80] on div at bounding box center [25, 72] width 23 height 23
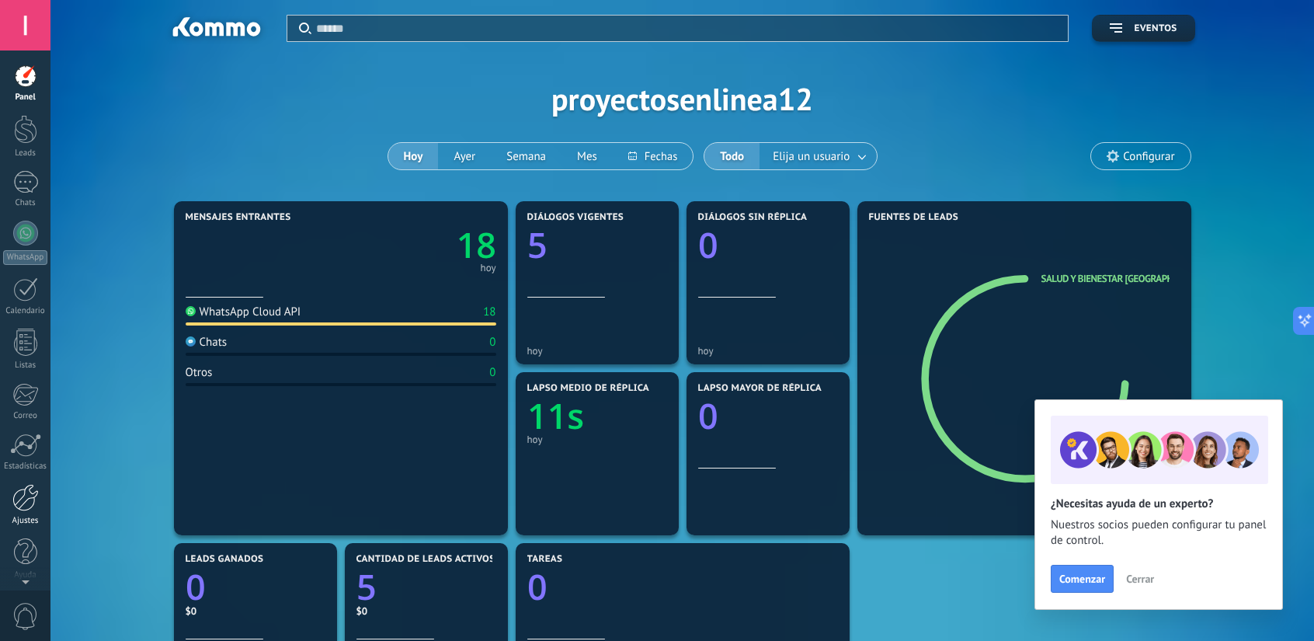
click at [40, 513] on link "Ajustes" at bounding box center [25, 505] width 50 height 42
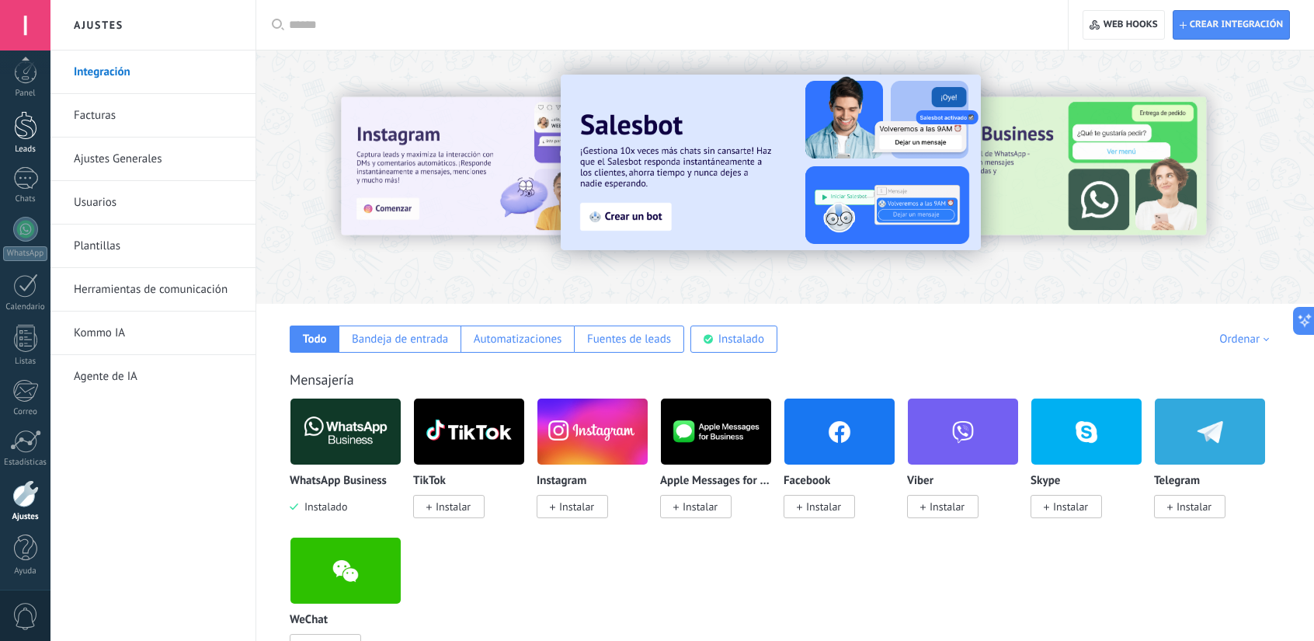
click at [30, 119] on div at bounding box center [25, 125] width 23 height 29
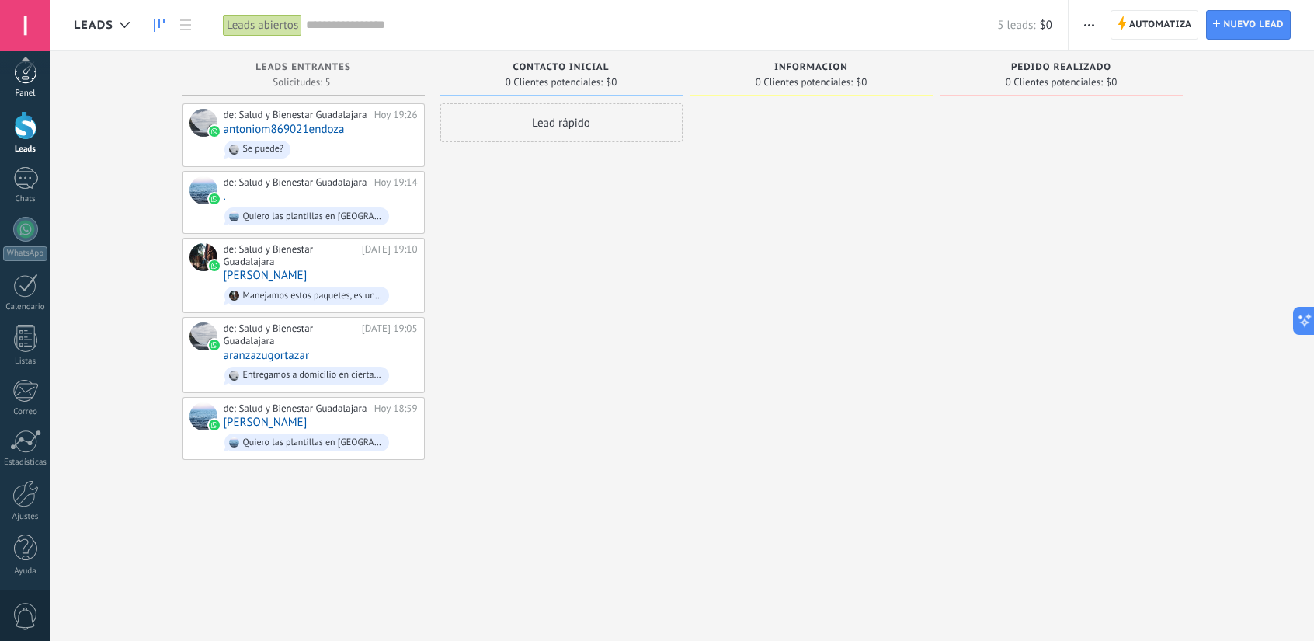
click at [22, 75] on div at bounding box center [25, 72] width 23 height 23
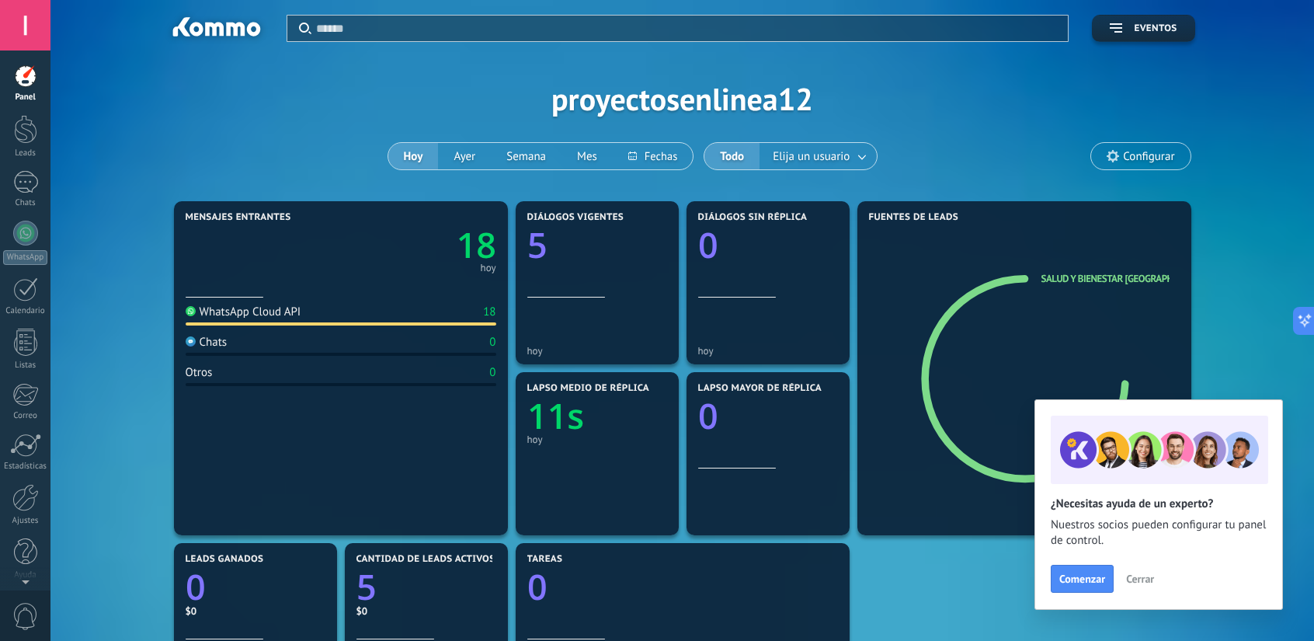
click at [668, 78] on div "Aplicar Eventos proyectosenlinea12 Hoy Ayer Semana Mes Todo Elija un usuario Co…" at bounding box center [682, 98] width 1217 height 197
click at [1150, 22] on button "Eventos" at bounding box center [1143, 28] width 103 height 27
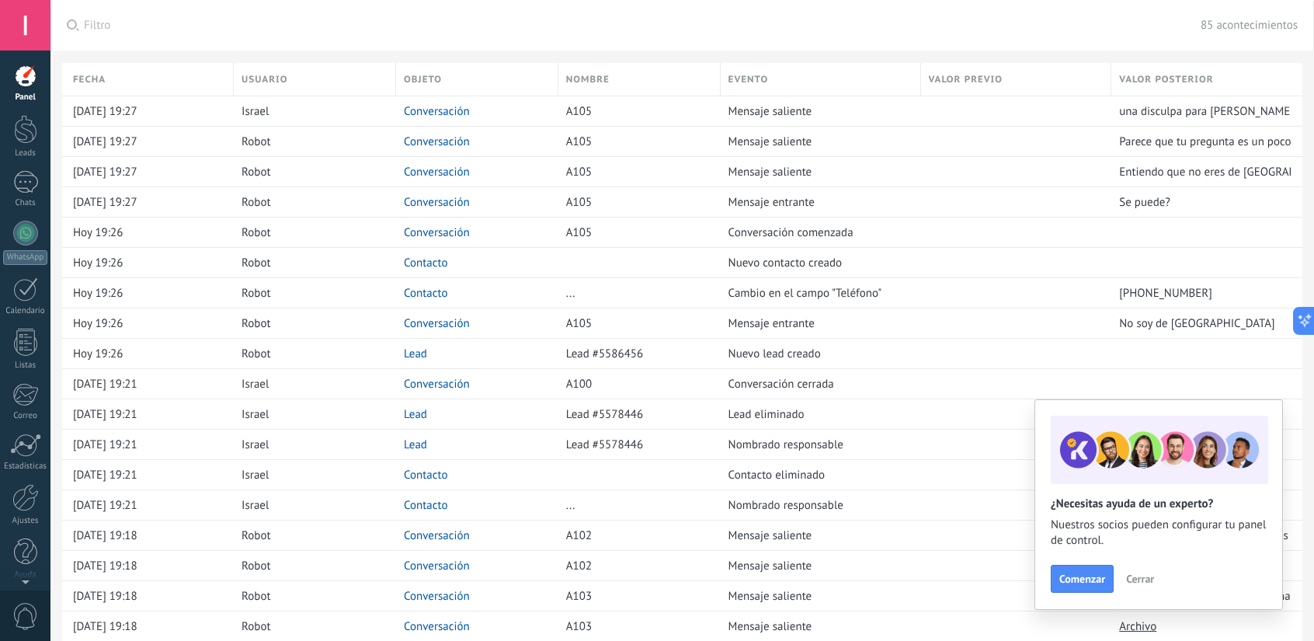
click at [22, 82] on div at bounding box center [25, 75] width 23 height 23
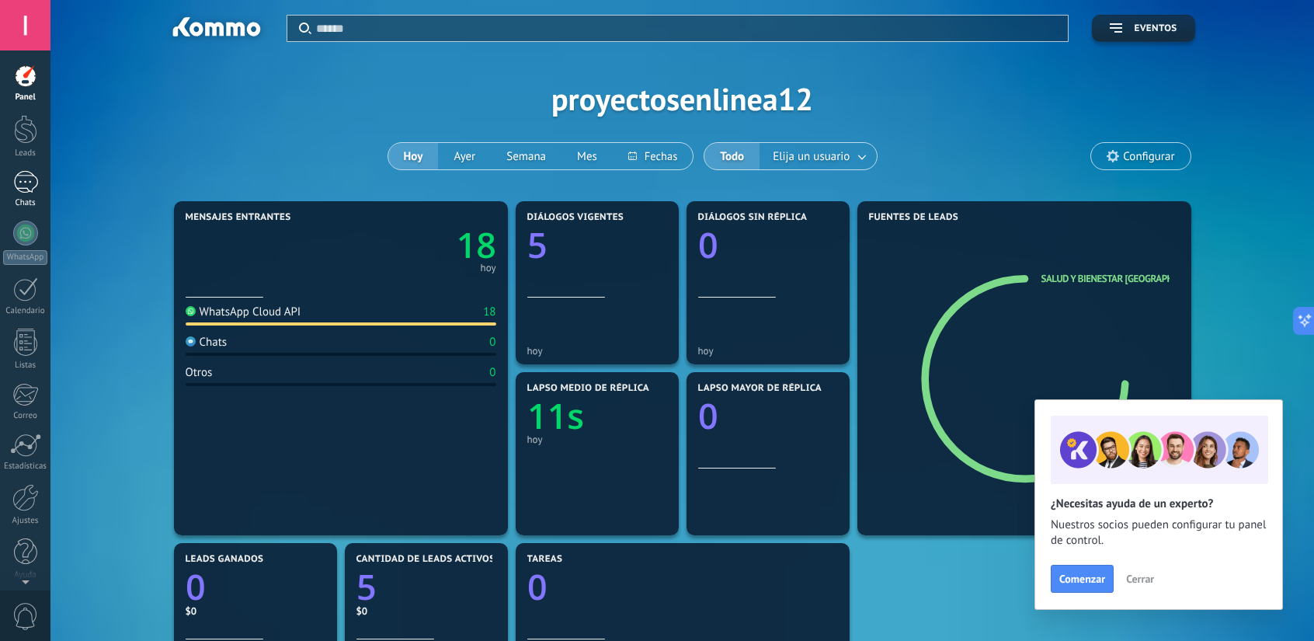
click at [33, 193] on link "1 Chats" at bounding box center [25, 189] width 50 height 37
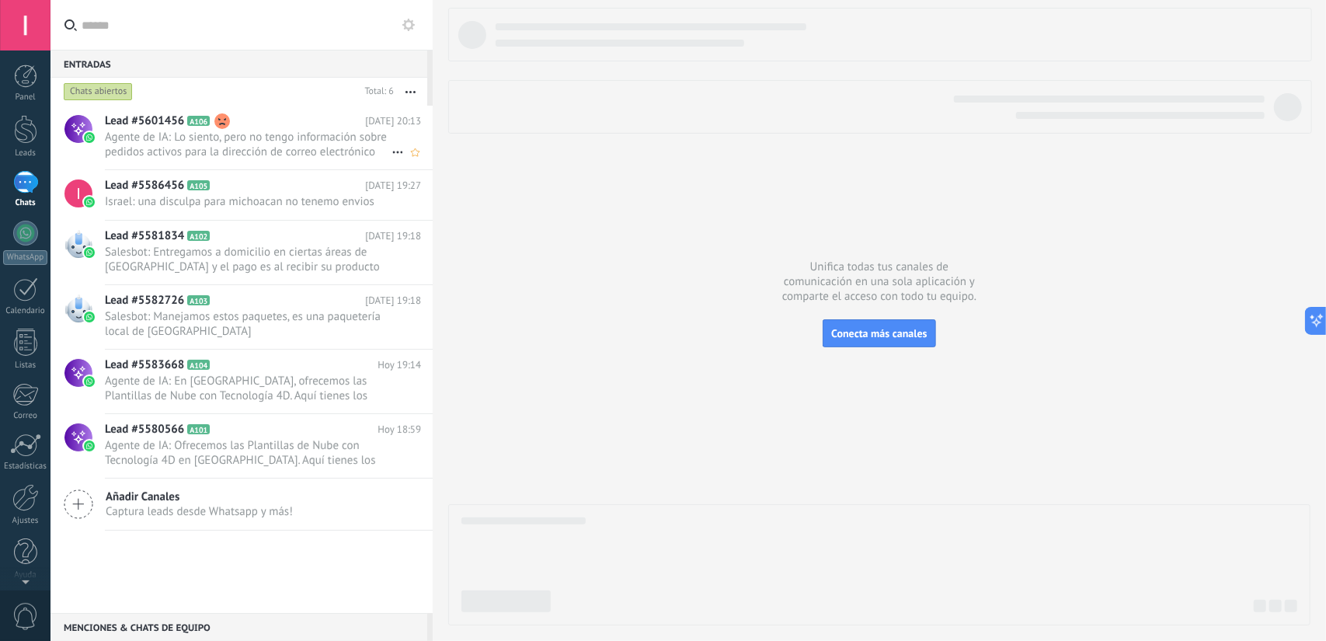
click at [258, 142] on span "Agente de IA: Lo siento, pero no tengo información sobre pedidos activos para l…" at bounding box center [248, 145] width 287 height 30
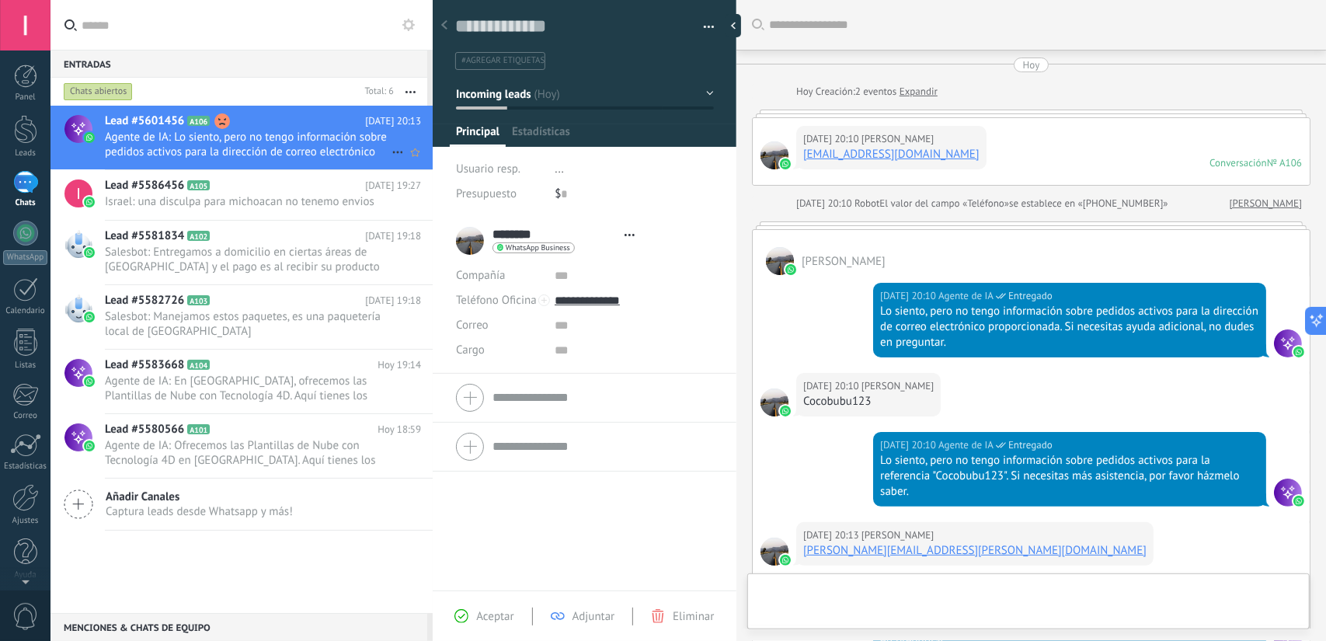
scroll to position [318, 0]
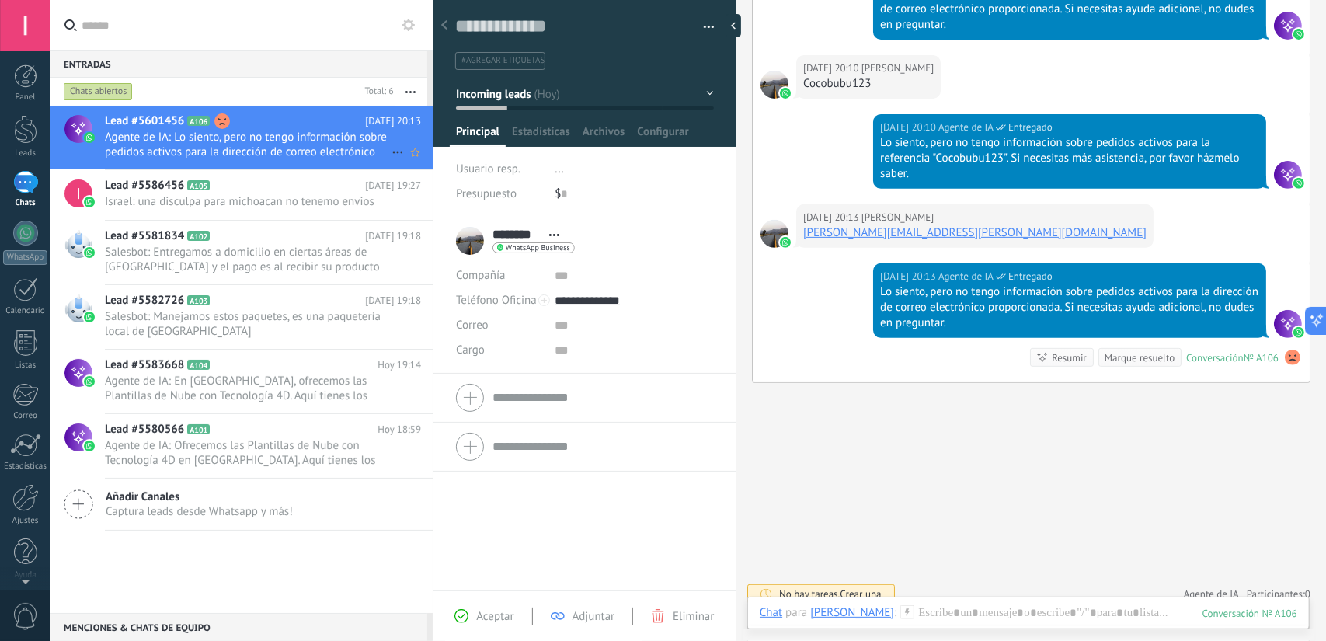
click at [393, 149] on icon at bounding box center [397, 152] width 19 height 19
click at [385, 127] on div at bounding box center [663, 320] width 1326 height 641
click at [388, 157] on icon "Conversación cerrada" at bounding box center [397, 152] width 19 height 19
click at [0, 0] on span "Conversación cerrada" at bounding box center [0, 0] width 0 height 0
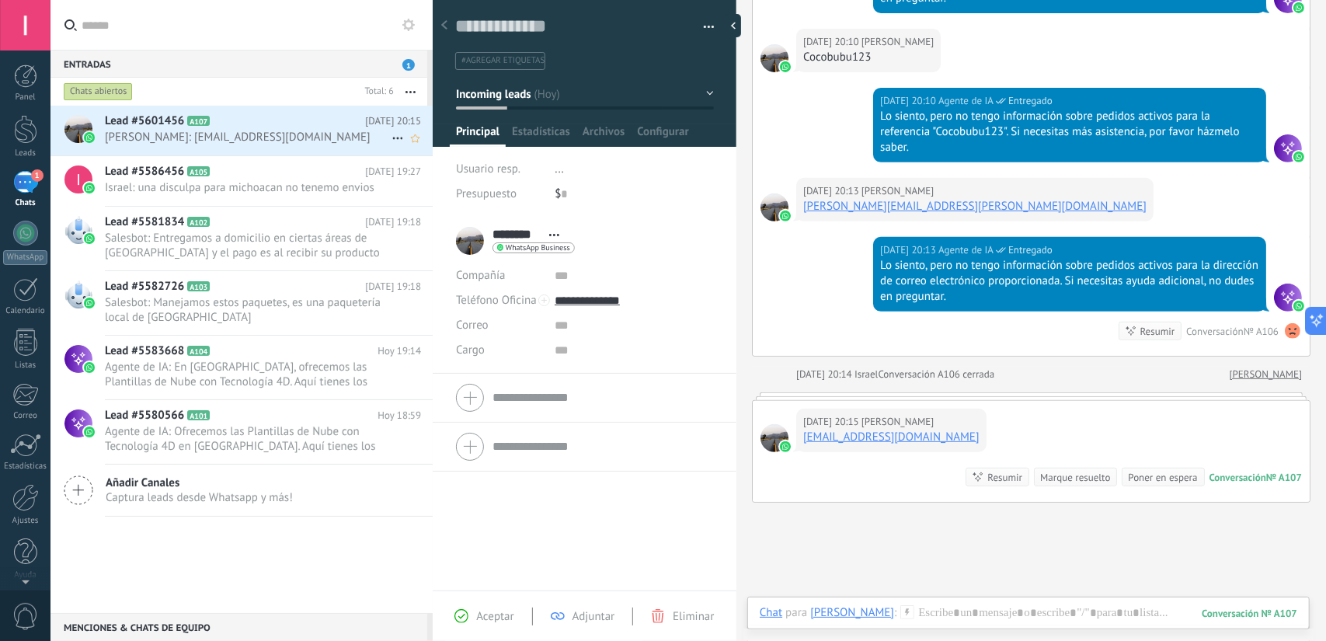
scroll to position [451, 0]
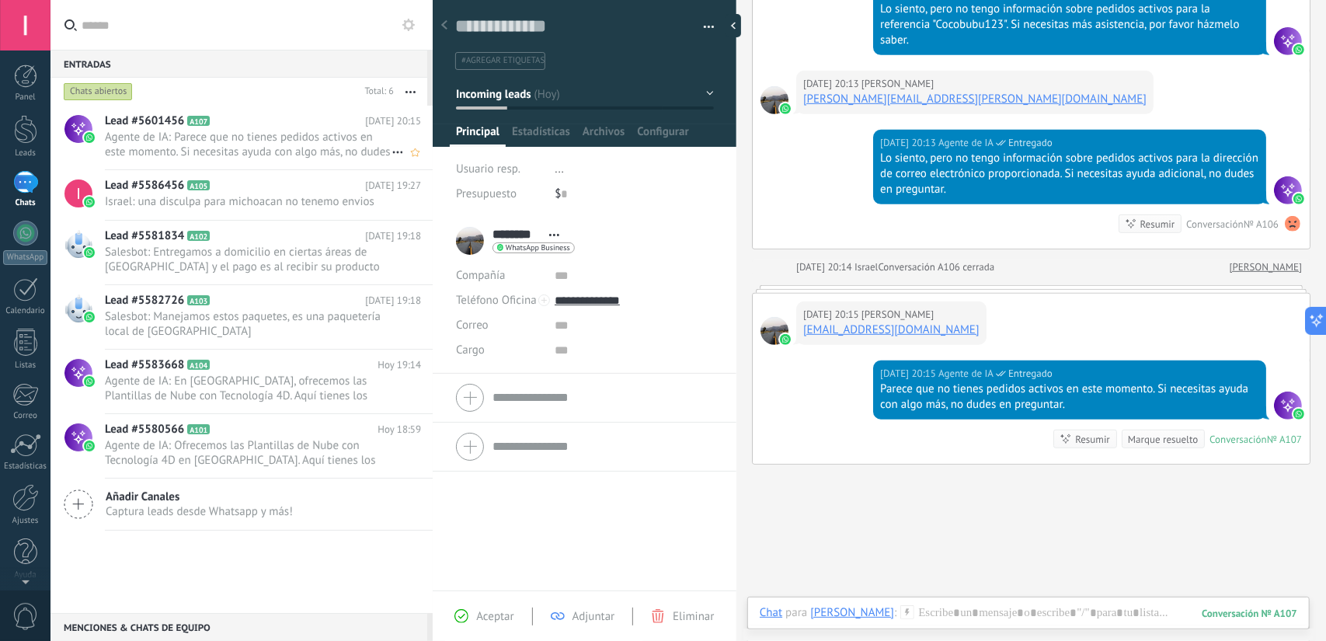
click at [388, 153] on icon at bounding box center [397, 152] width 19 height 19
click at [412, 95] on div at bounding box center [663, 320] width 1326 height 641
click at [412, 95] on button "button" at bounding box center [410, 92] width 33 height 28
click at [226, 140] on span "Agente de IA: Parece que no tienes pedidos activos en este momento. Si necesita…" at bounding box center [248, 145] width 287 height 30
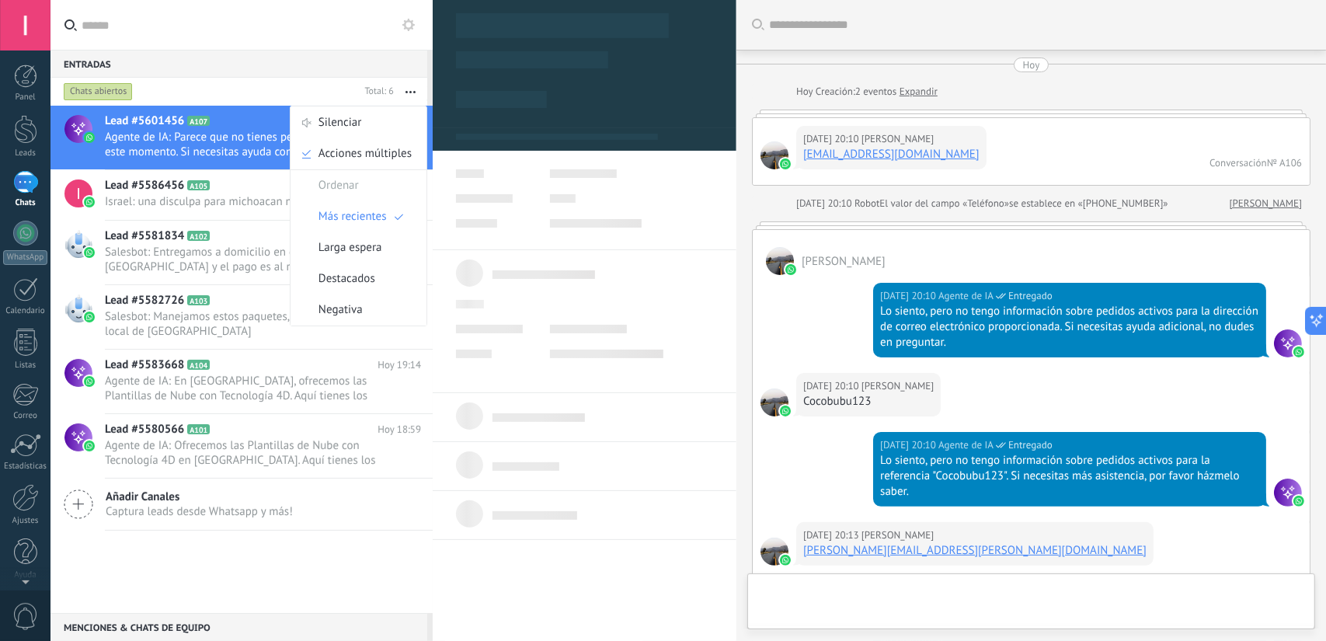
scroll to position [542, 0]
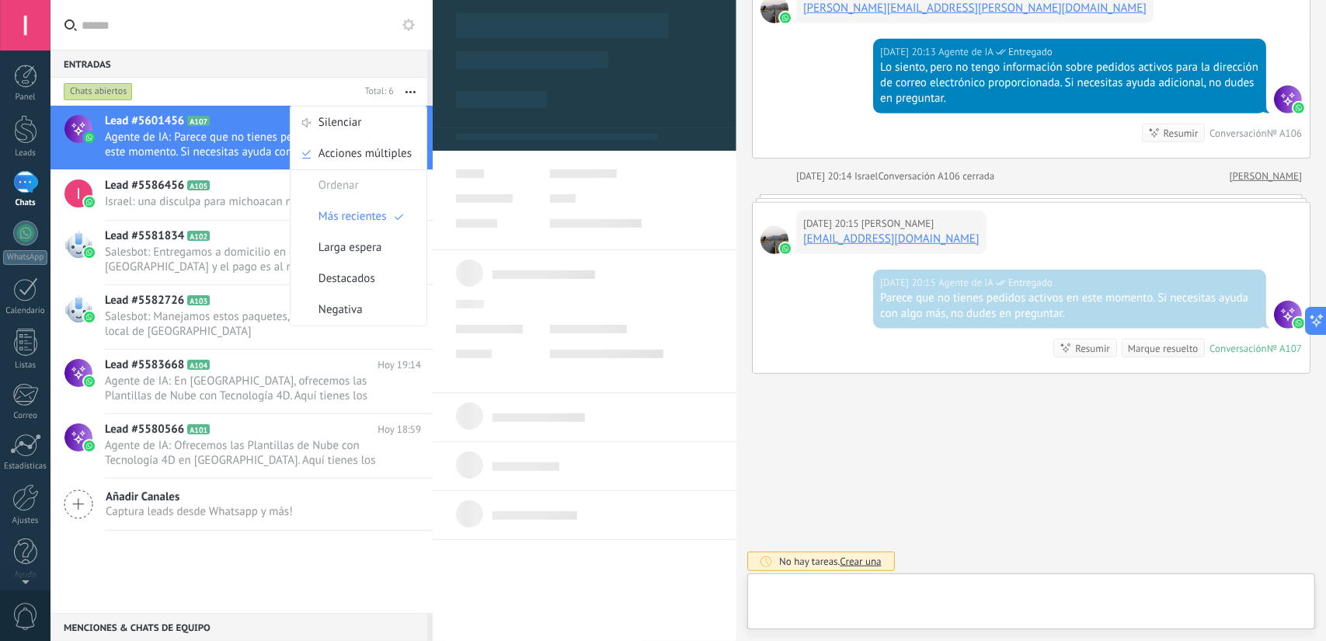
type textarea "**********"
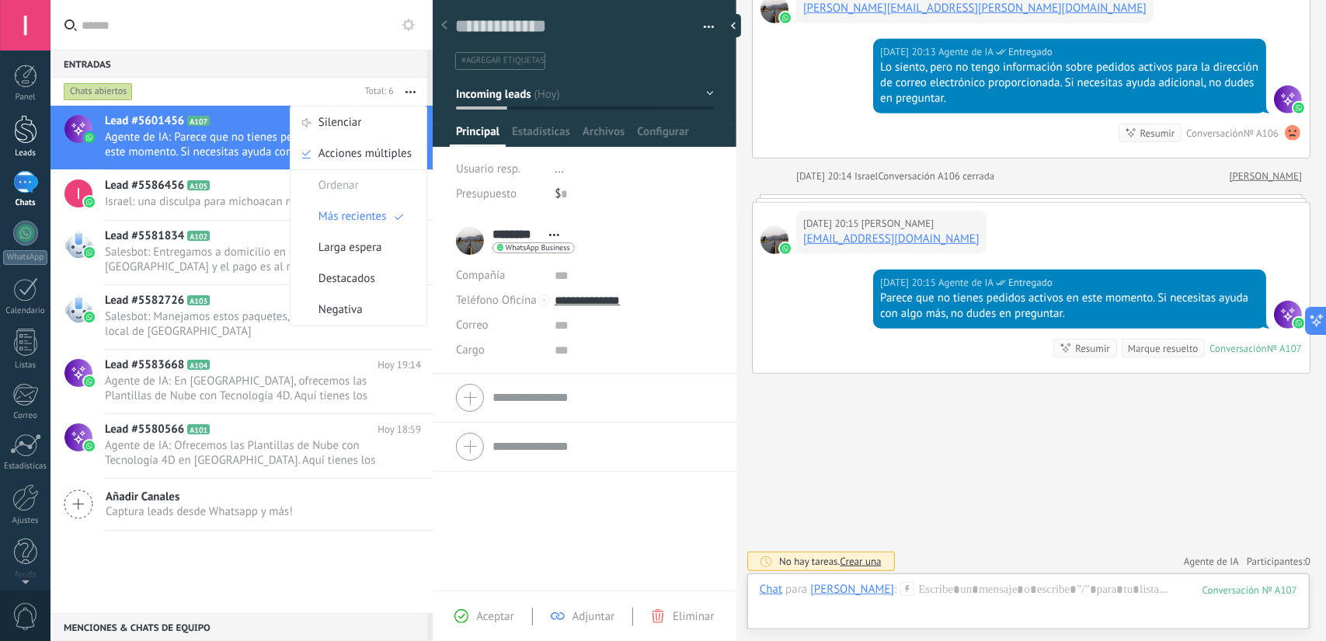
click at [8, 131] on link "Leads" at bounding box center [25, 136] width 50 height 43
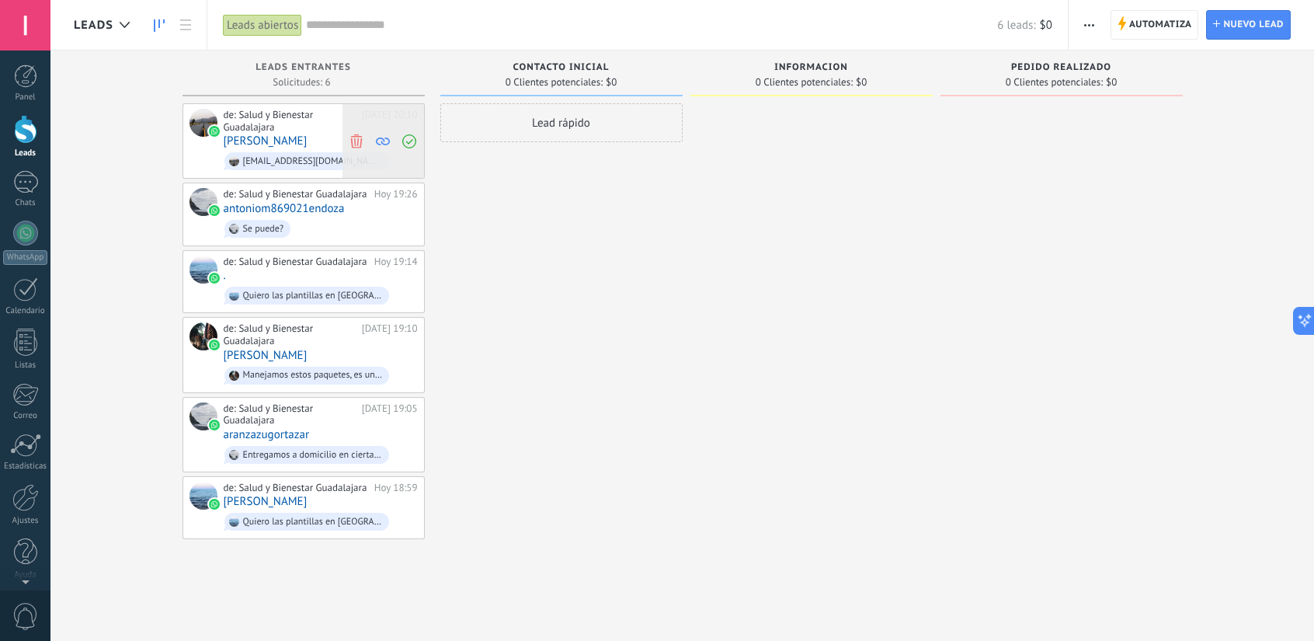
click at [360, 134] on icon at bounding box center [357, 141] width 14 height 14
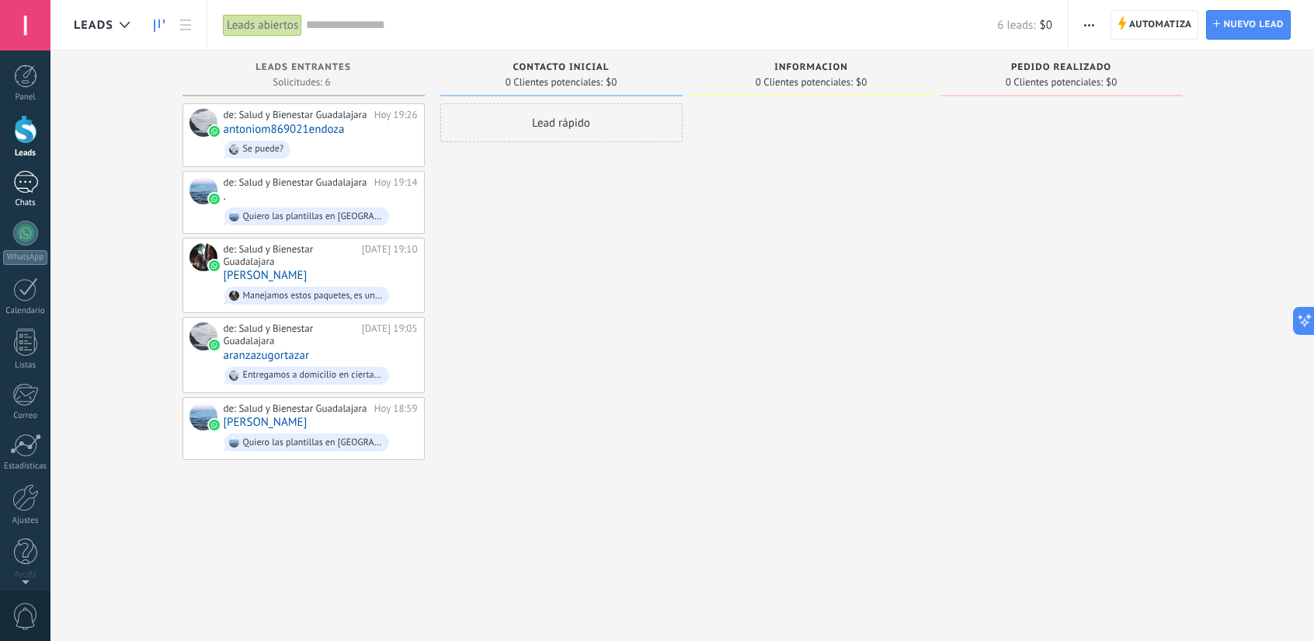
click at [26, 190] on div "1" at bounding box center [25, 182] width 25 height 23
